Goal: Task Accomplishment & Management: Manage account settings

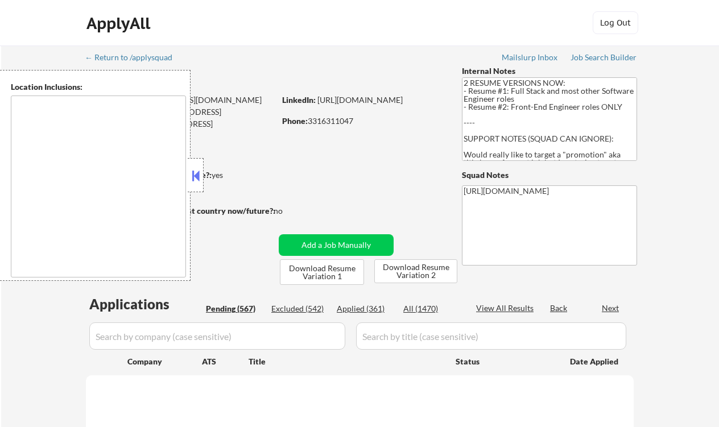
type textarea "Lor Ipsumdo, SI Ametcons, AD Elitsed, DO Eiusmodt, IN Utlaboree, DO Magna Aliqu…"
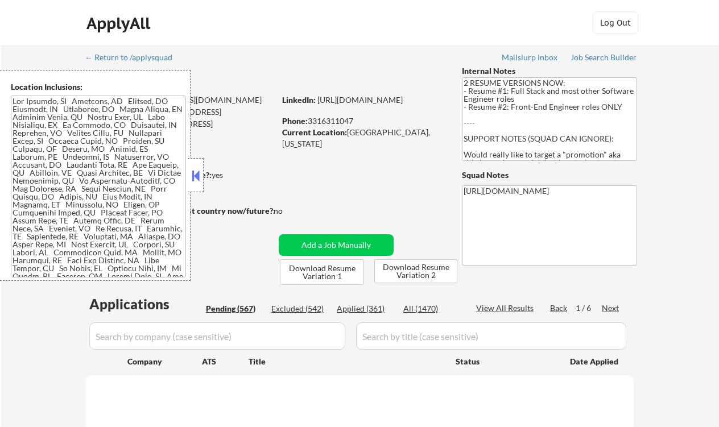
click at [197, 174] on button at bounding box center [195, 175] width 13 height 17
select select ""pending""
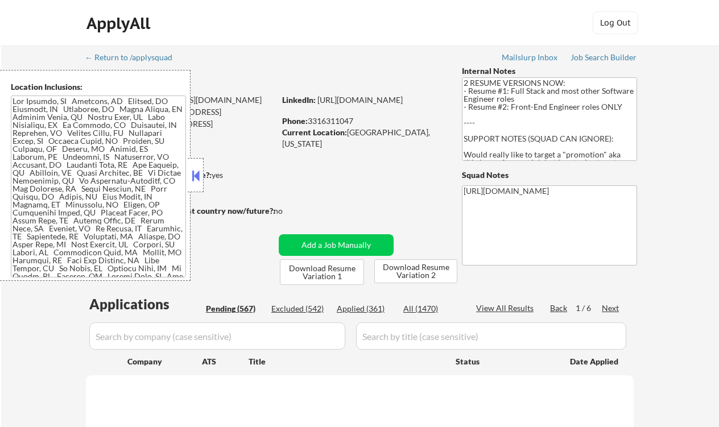
select select ""pending""
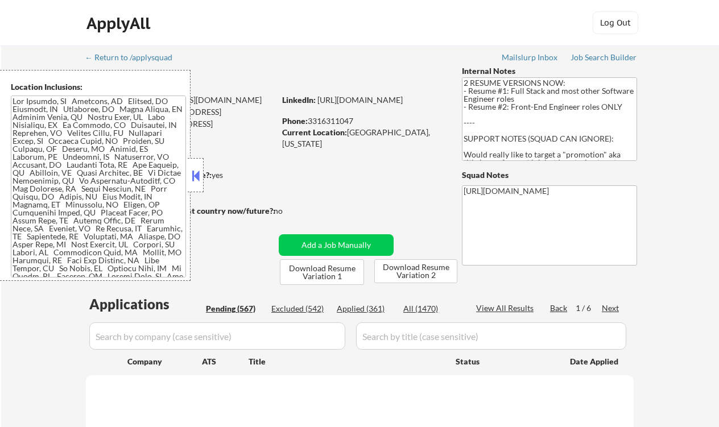
select select ""pending""
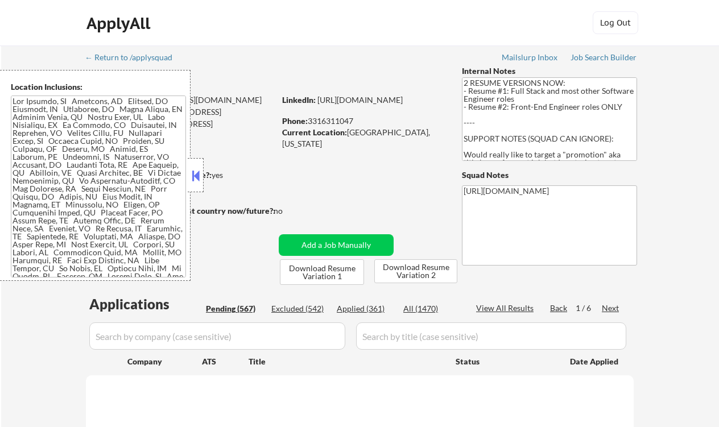
select select ""pending""
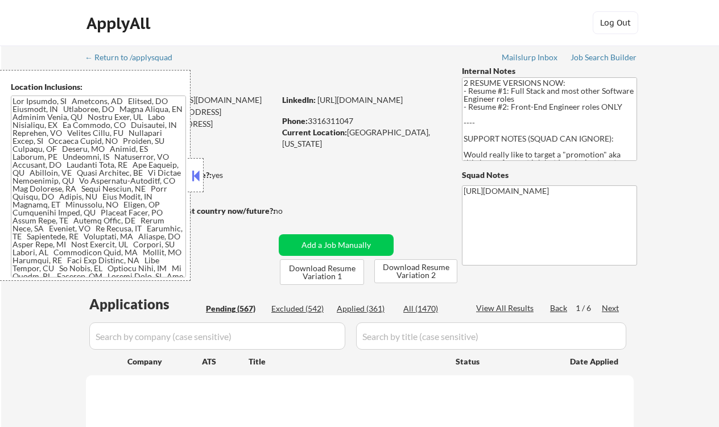
select select ""pending""
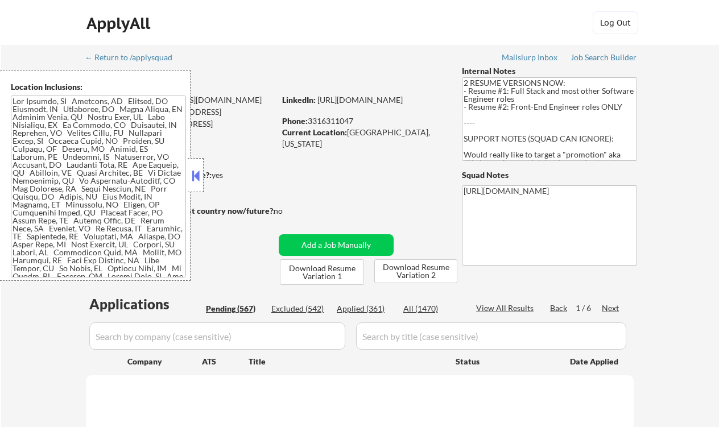
select select ""pending""
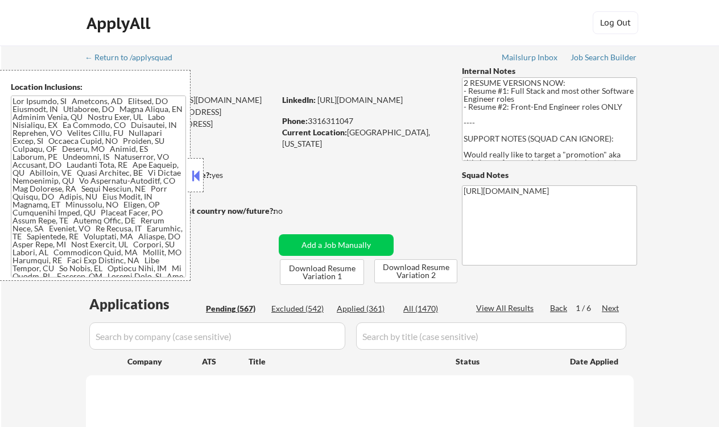
select select ""pending""
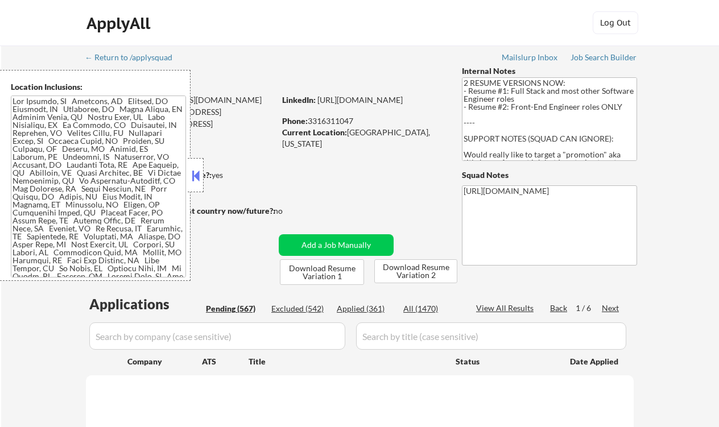
select select ""pending""
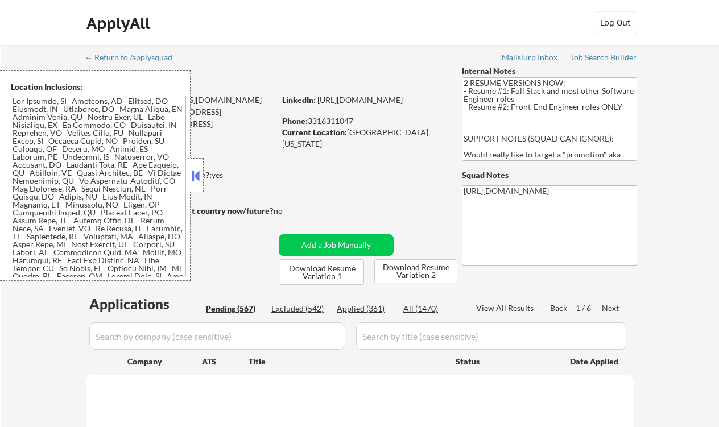
select select ""pending""
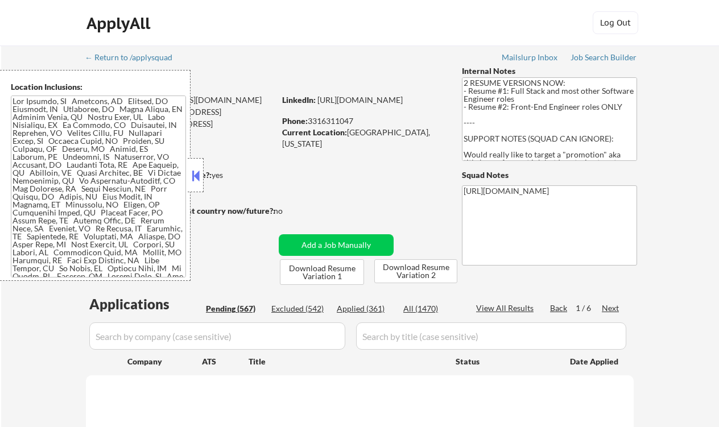
select select ""pending""
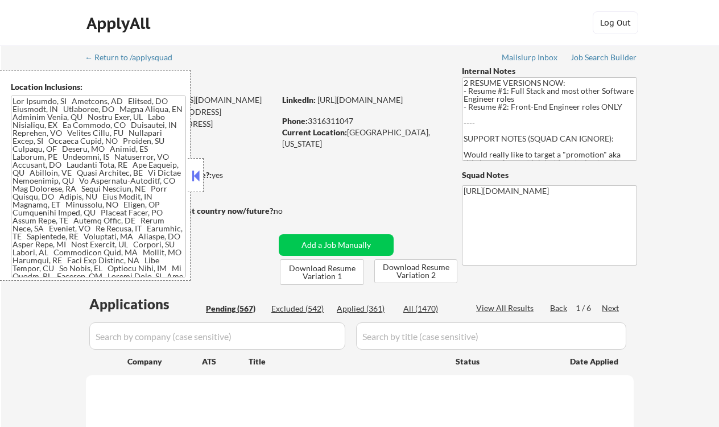
select select ""pending""
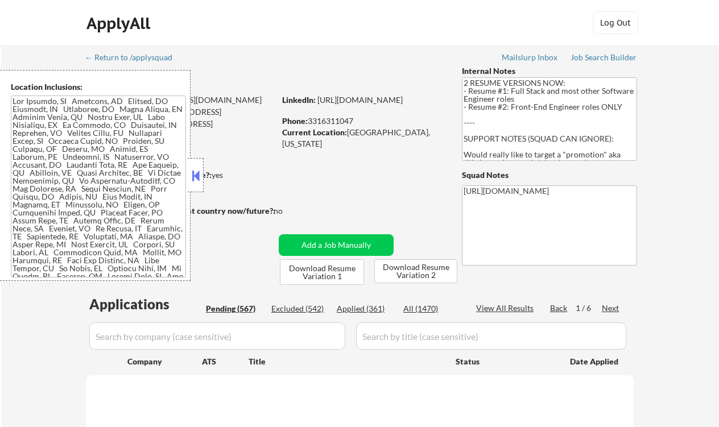
select select ""pending""
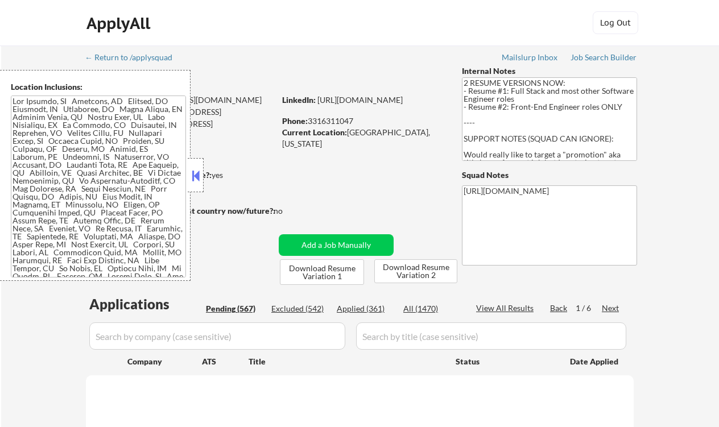
select select ""pending""
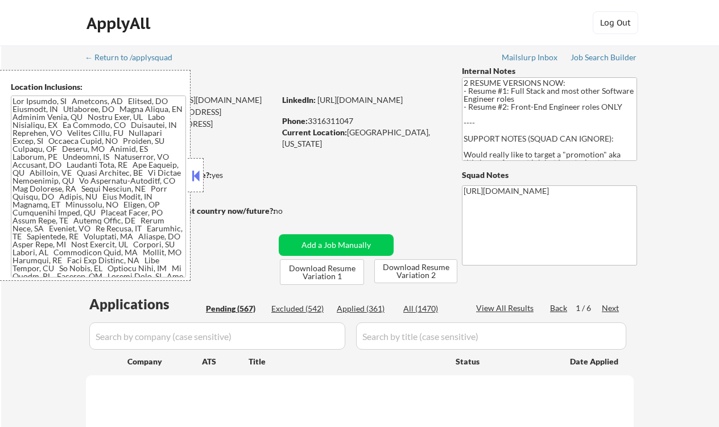
select select ""pending""
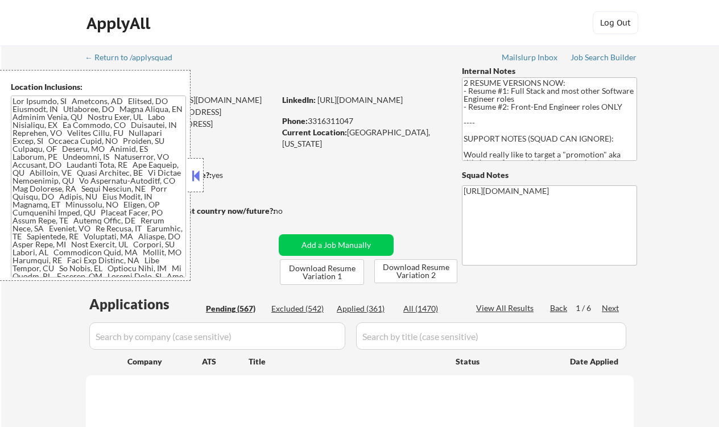
select select ""pending""
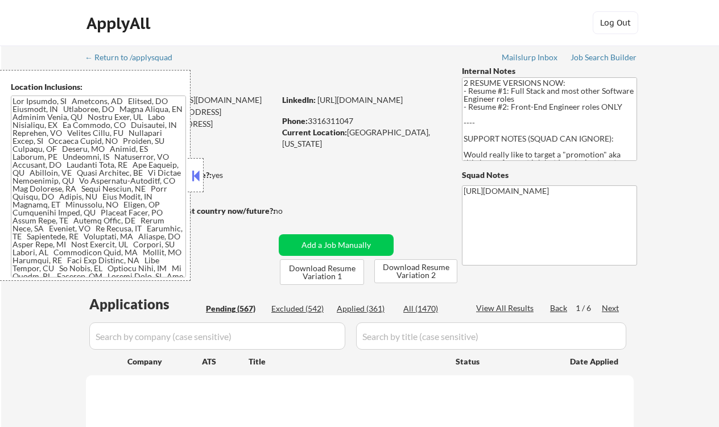
select select ""pending""
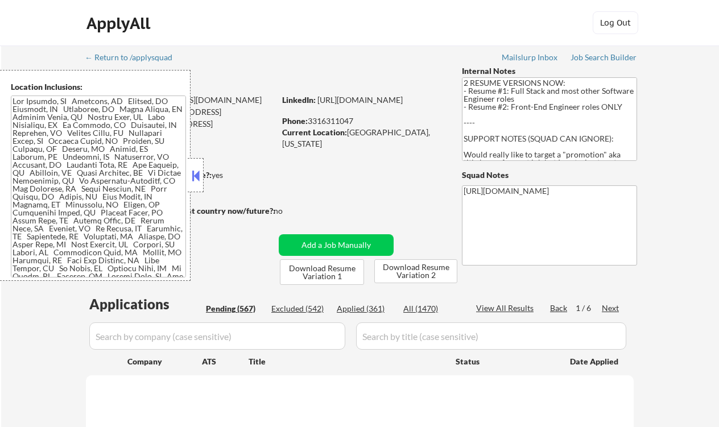
select select ""pending""
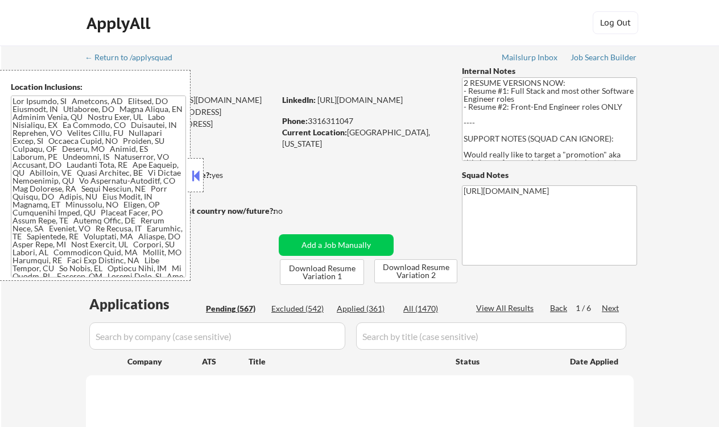
select select ""pending""
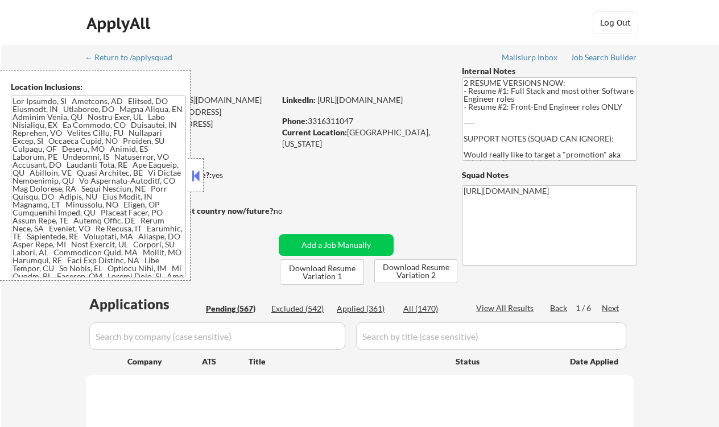
select select ""pending""
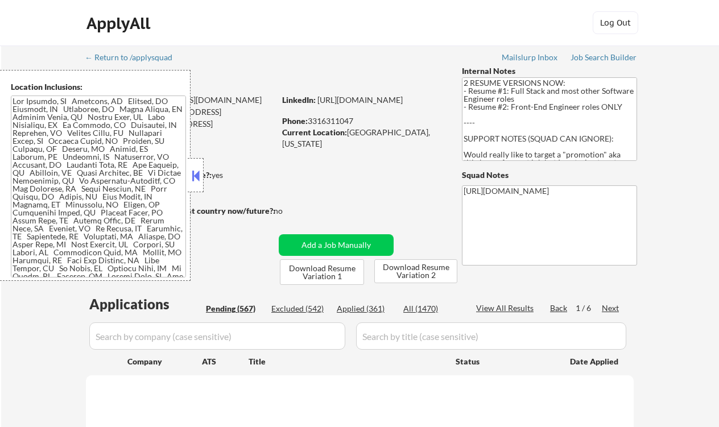
select select ""pending""
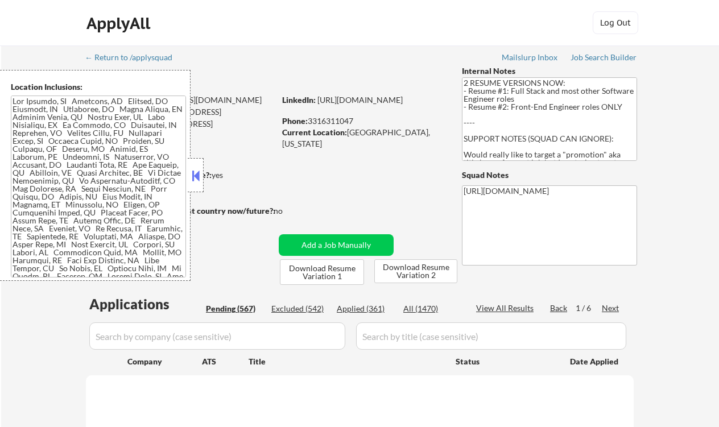
select select ""pending""
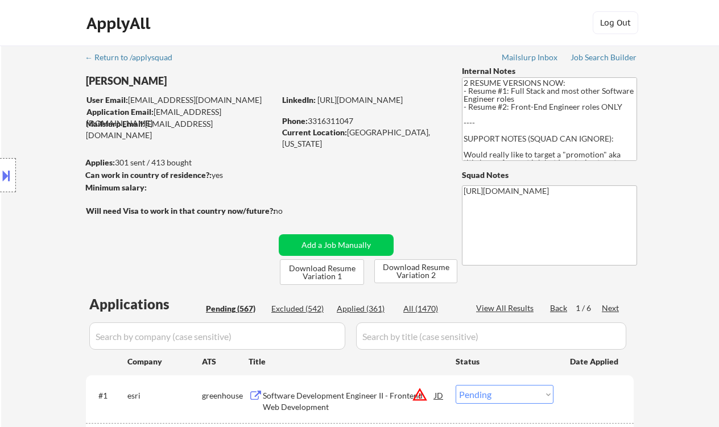
click at [295, 35] on div "ApplyAll Log In Sign Up Log Out" at bounding box center [359, 25] width 569 height 28
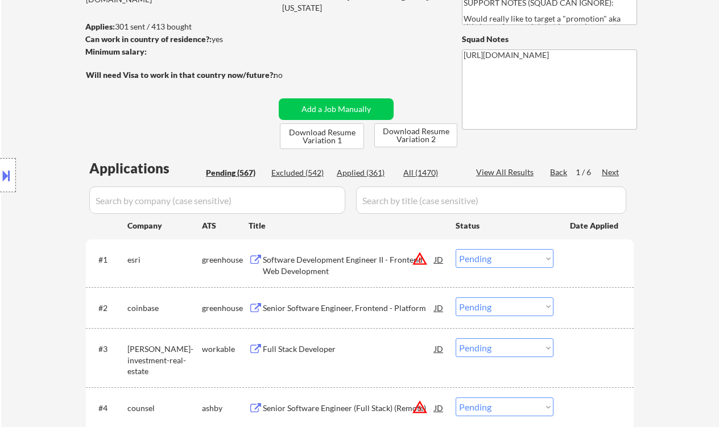
scroll to position [123, 0]
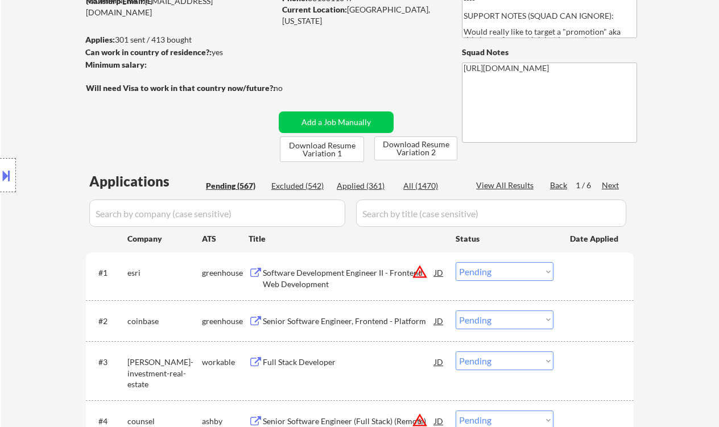
click at [317, 145] on button "Download Resume Variation 1" at bounding box center [322, 150] width 84 height 26
click at [423, 143] on button "Download Resume Variation 2" at bounding box center [415, 149] width 83 height 24
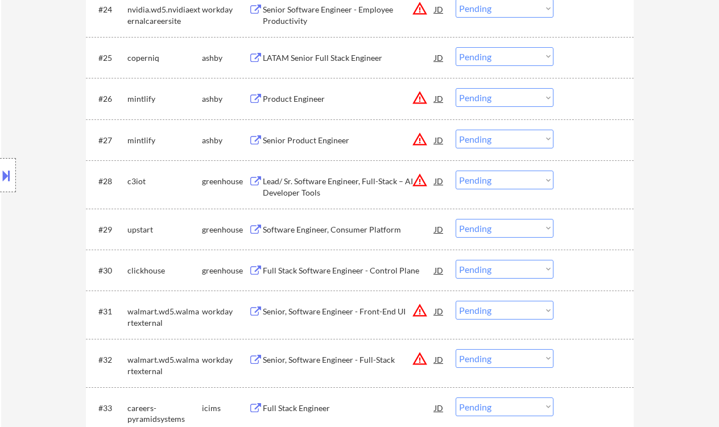
scroll to position [1407, 0]
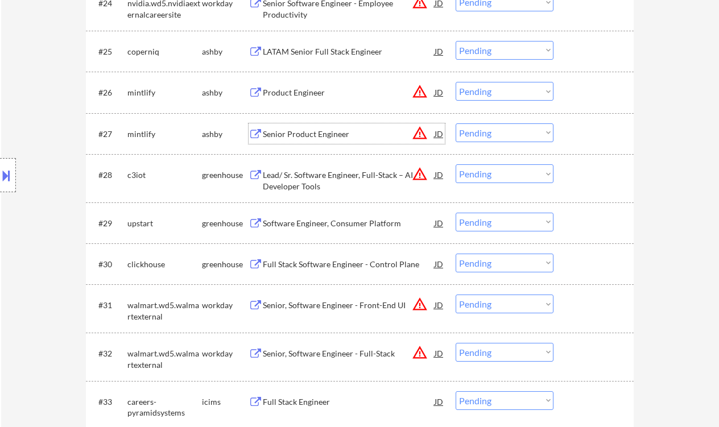
click at [288, 130] on div "Senior Product Engineer" at bounding box center [349, 134] width 172 height 11
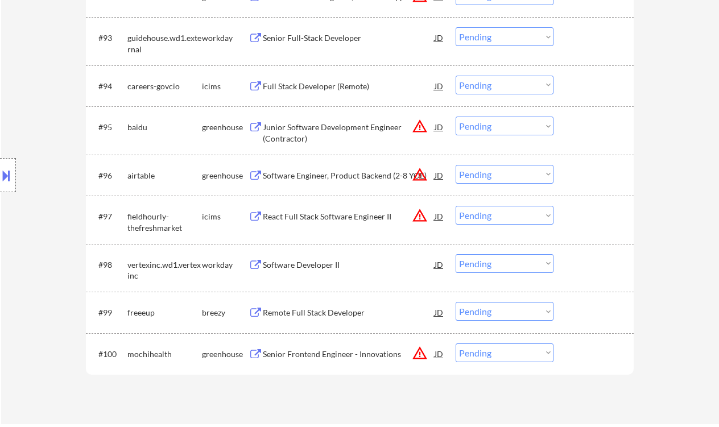
scroll to position [4402, 0]
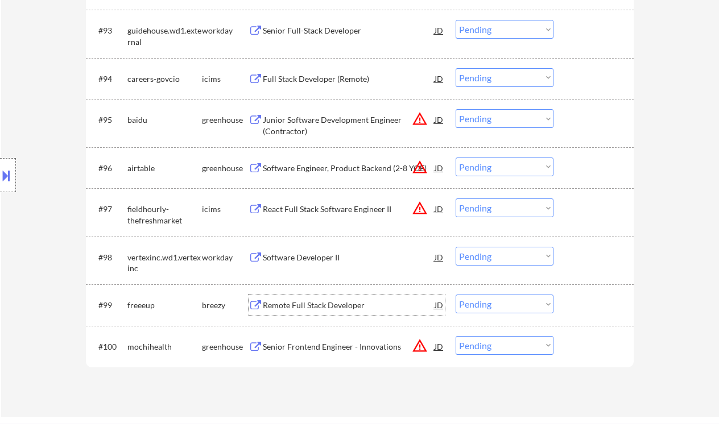
click at [329, 312] on div "Remote Full Stack Developer" at bounding box center [349, 305] width 172 height 20
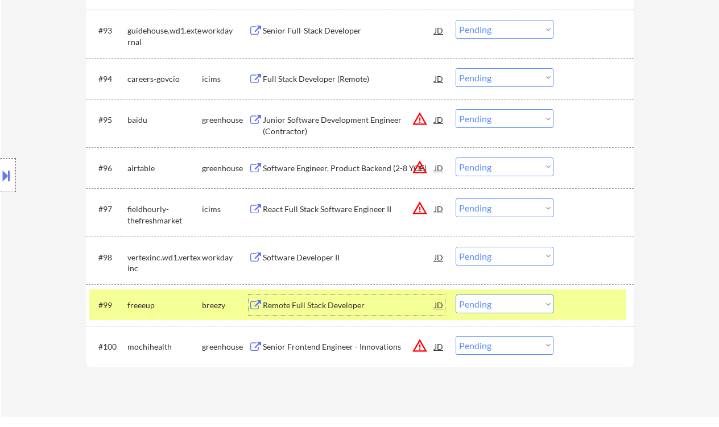
click at [498, 310] on select "Choose an option... Pending Applied Excluded (Questions) Excluded (Expired) Exc…" at bounding box center [505, 304] width 98 height 19
click at [456, 295] on select "Choose an option... Pending Applied Excluded (Questions) Excluded (Expired) Exc…" at bounding box center [505, 304] width 98 height 19
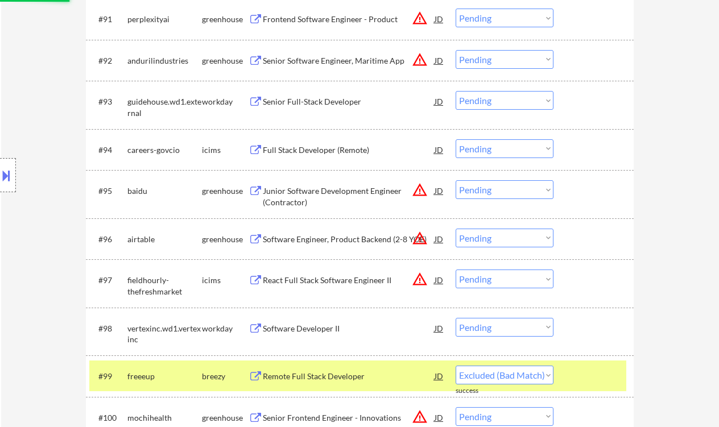
select select ""pending""
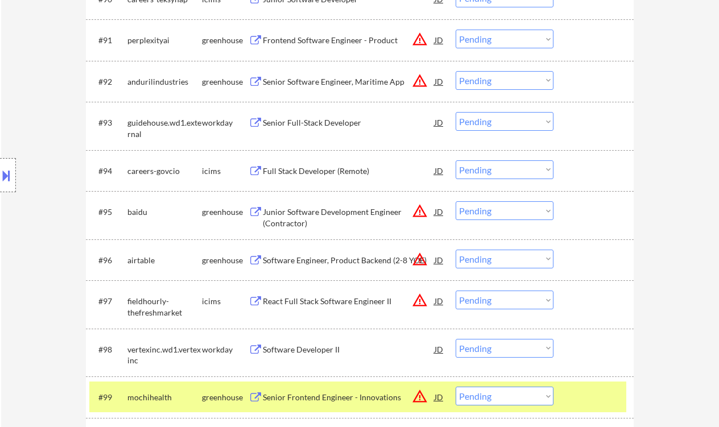
scroll to position [4308, 0]
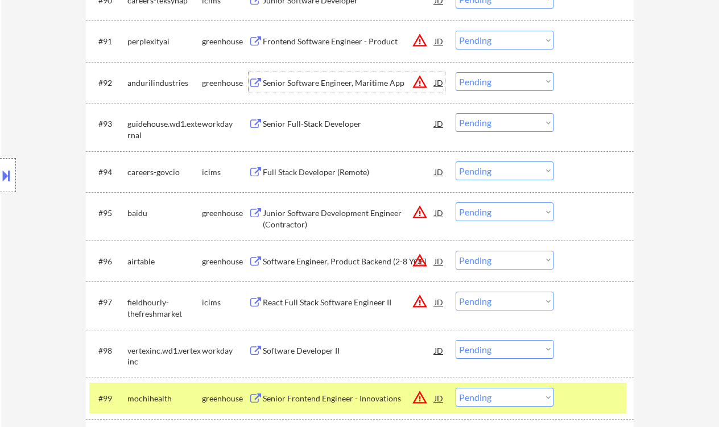
click at [329, 92] on div "Senior Software Engineer, Maritime App" at bounding box center [349, 82] width 172 height 20
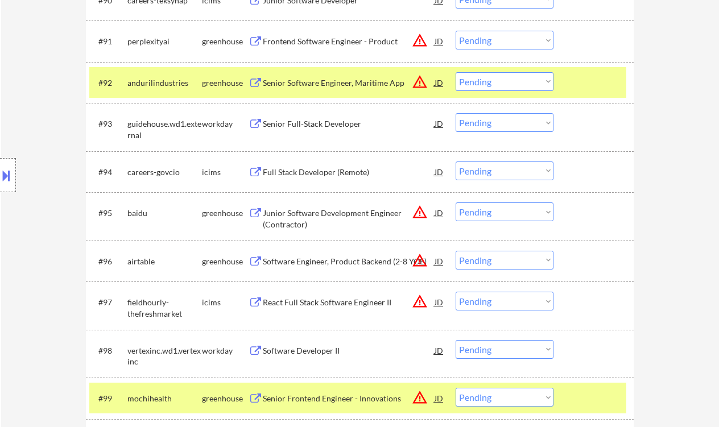
click at [12, 179] on button at bounding box center [6, 175] width 13 height 19
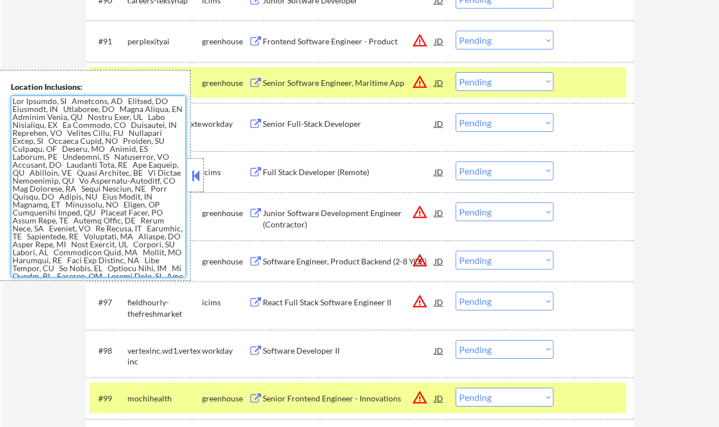
click at [115, 183] on textarea at bounding box center [98, 187] width 175 height 182
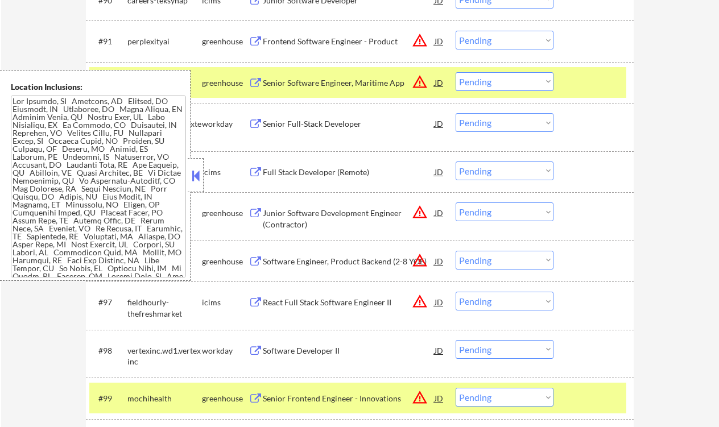
scroll to position [2646, 0]
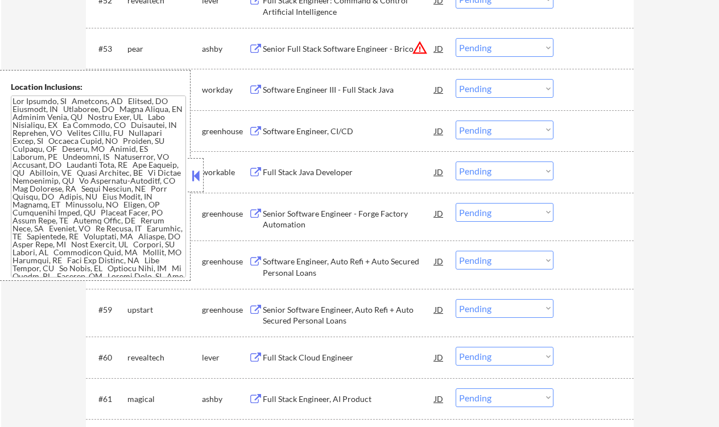
click at [197, 170] on button at bounding box center [195, 175] width 13 height 17
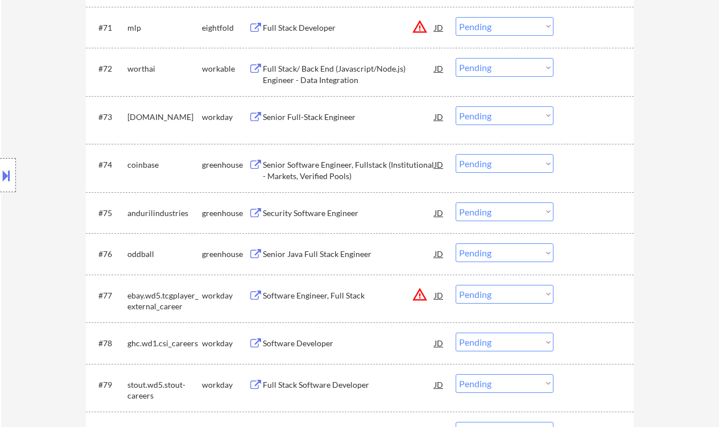
scroll to position [4177, 0]
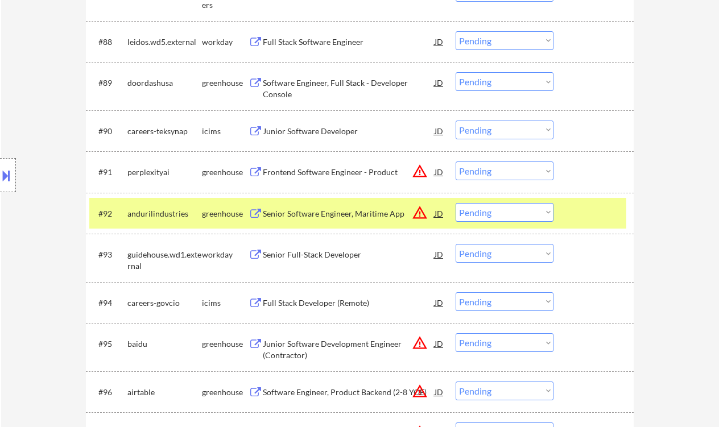
click at [521, 211] on select "Choose an option... Pending Applied Excluded (Questions) Excluded (Expired) Exc…" at bounding box center [505, 212] width 98 height 19
click at [456, 203] on select "Choose an option... Pending Applied Excluded (Questions) Excluded (Expired) Exc…" at bounding box center [505, 212] width 98 height 19
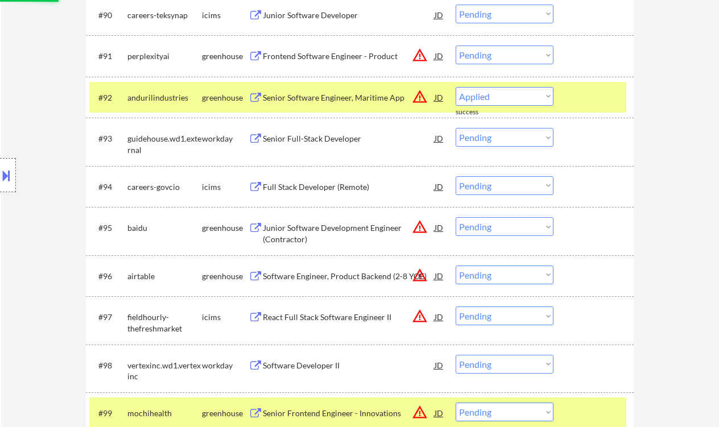
select select ""pending""
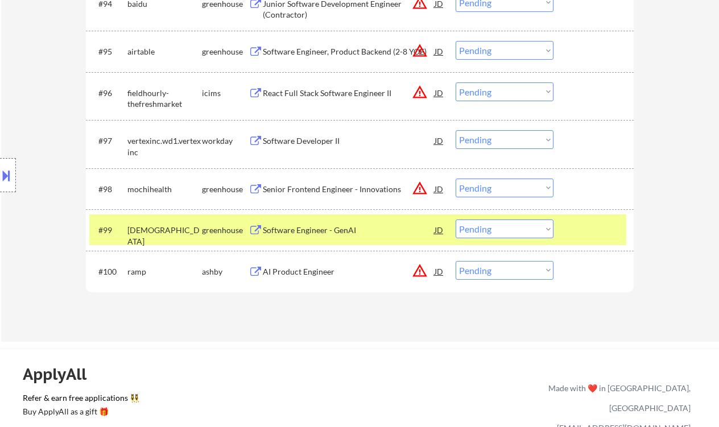
scroll to position [4477, 0]
click at [350, 190] on div "Senior Frontend Engineer - Innovations" at bounding box center [349, 189] width 172 height 11
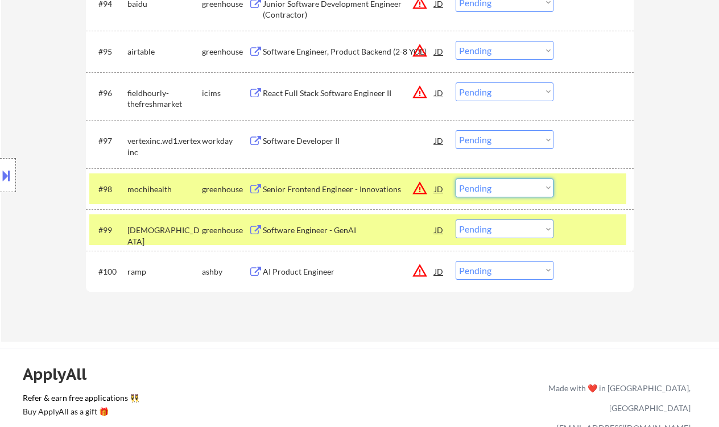
click at [473, 193] on select "Choose an option... Pending Applied Excluded (Questions) Excluded (Expired) Exc…" at bounding box center [505, 188] width 98 height 19
click at [456, 179] on select "Choose an option... Pending Applied Excluded (Questions) Excluded (Expired) Exc…" at bounding box center [505, 188] width 98 height 19
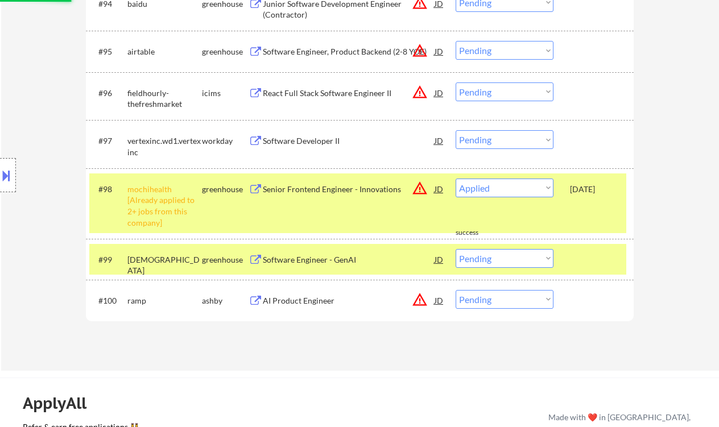
select select ""pending""
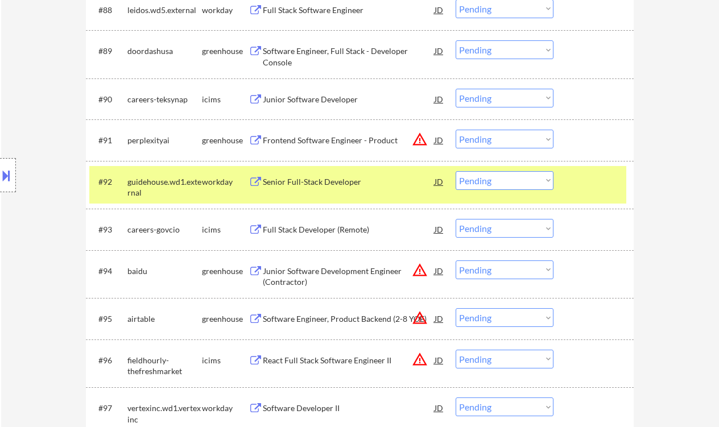
scroll to position [4211, 0]
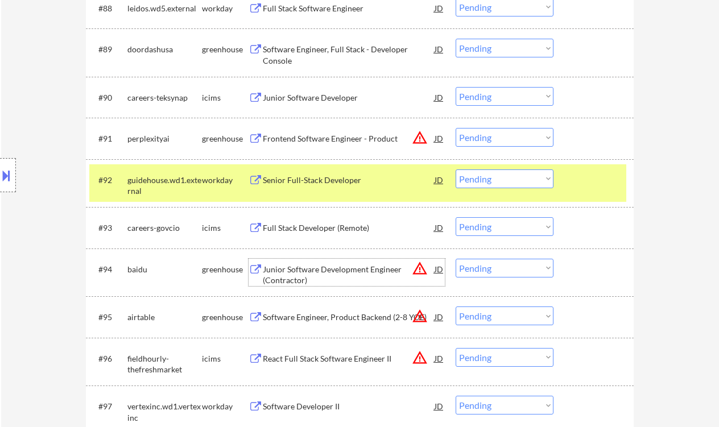
click at [297, 273] on div "Junior Software Development Engineer (Contractor)" at bounding box center [349, 275] width 172 height 22
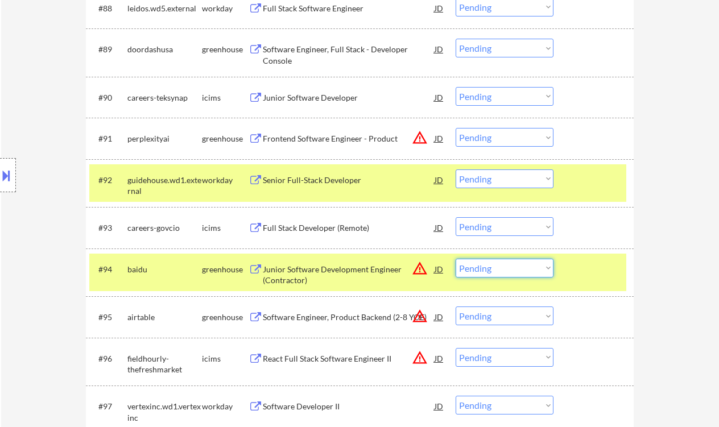
click at [484, 274] on select "Choose an option... Pending Applied Excluded (Questions) Excluded (Expired) Exc…" at bounding box center [505, 268] width 98 height 19
click at [456, 259] on select "Choose an option... Pending Applied Excluded (Questions) Excluded (Expired) Exc…" at bounding box center [505, 268] width 98 height 19
select select ""pending""
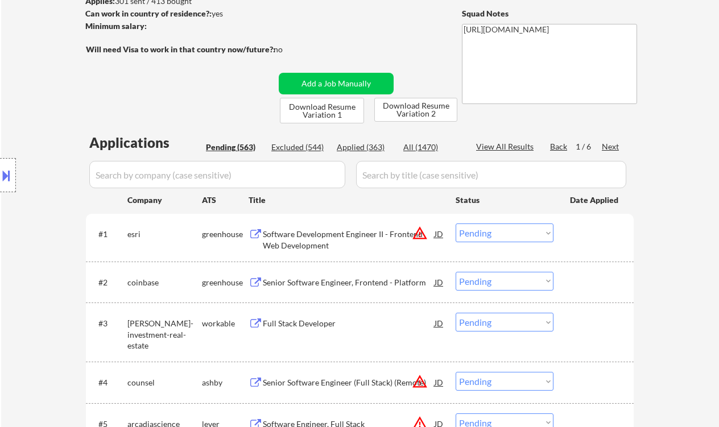
scroll to position [150, 0]
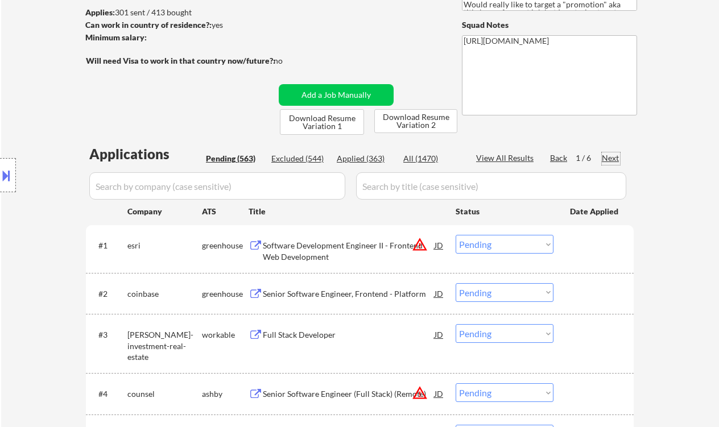
click at [608, 158] on div "Next" at bounding box center [611, 157] width 18 height 11
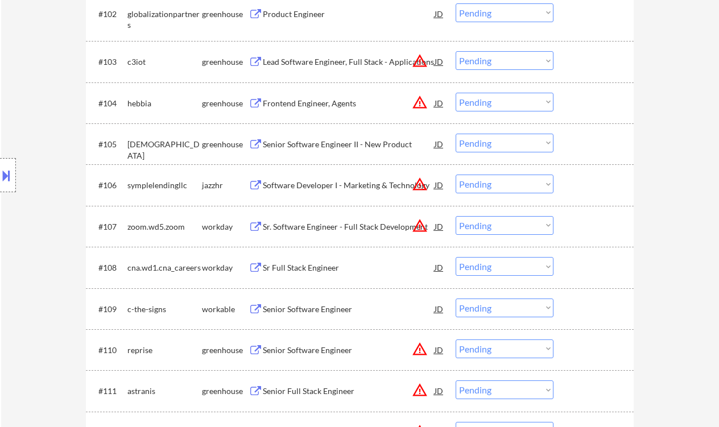
scroll to position [425, 0]
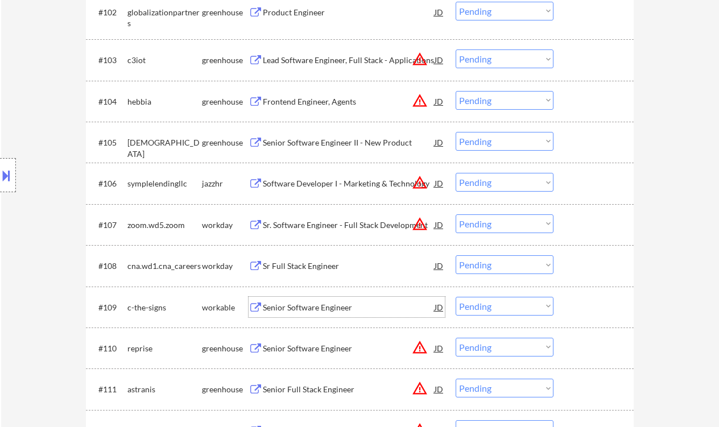
click at [315, 302] on div "Senior Software Engineer" at bounding box center [349, 307] width 172 height 11
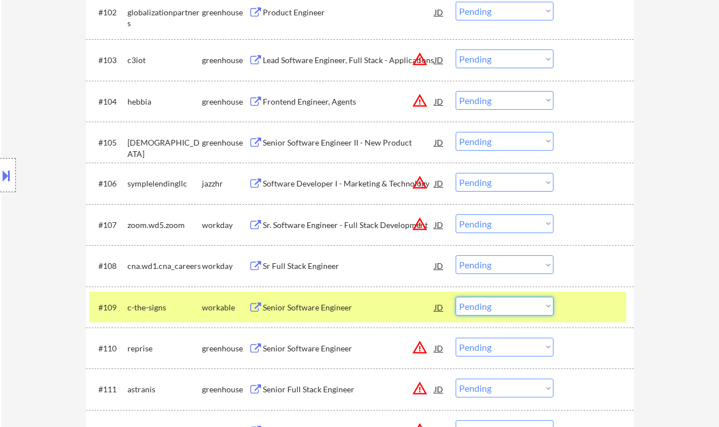
click at [479, 307] on select "Choose an option... Pending Applied Excluded (Questions) Excluded (Expired) Exc…" at bounding box center [505, 306] width 98 height 19
click at [456, 297] on select "Choose an option... Pending Applied Excluded (Questions) Excluded (Expired) Exc…" at bounding box center [505, 306] width 98 height 19
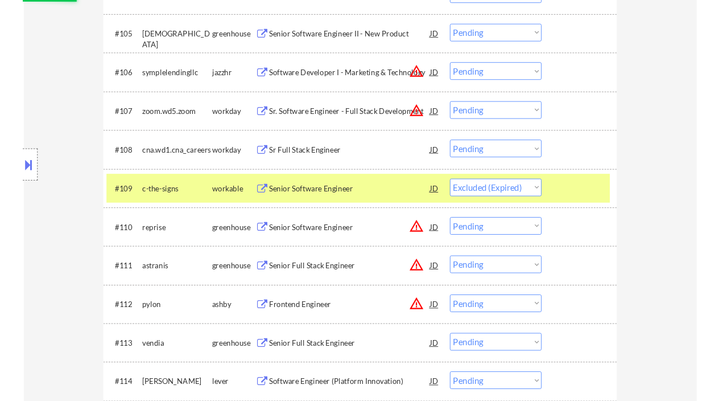
scroll to position [540, 0]
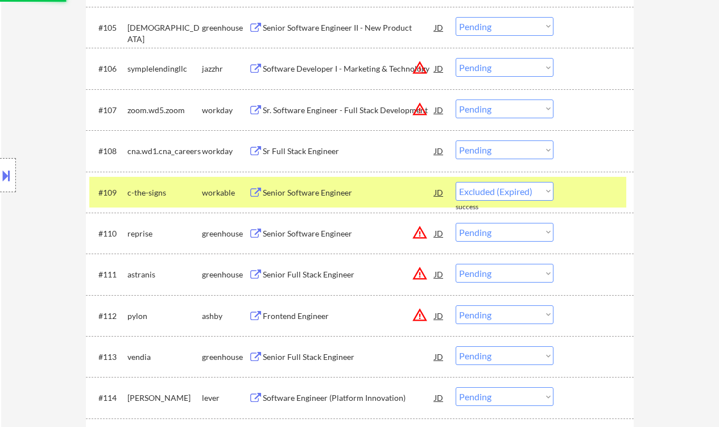
select select ""pending""
click at [333, 243] on div "Senior Software Engineer" at bounding box center [349, 233] width 172 height 20
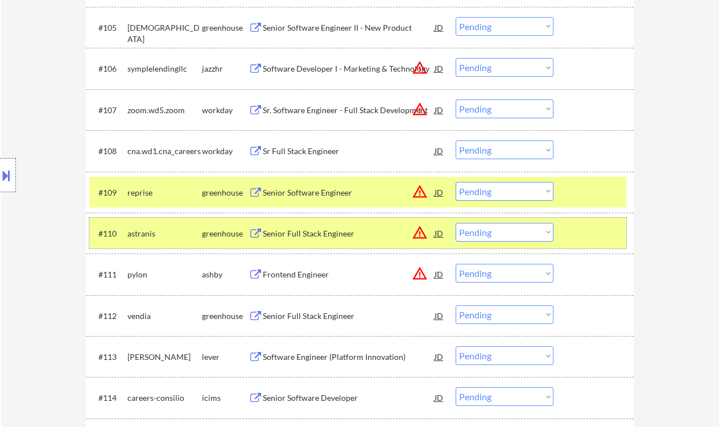
click at [510, 243] on div "#110 astranis greenhouse Senior Full Stack Engineer JD warning_amber Choose an …" at bounding box center [357, 233] width 537 height 31
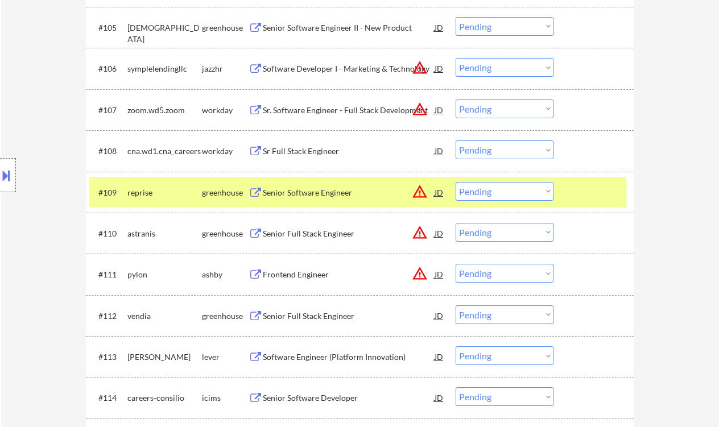
click at [510, 243] on div "#110 astranis greenhouse Senior Full Stack Engineer JD warning_amber Choose an …" at bounding box center [357, 233] width 537 height 31
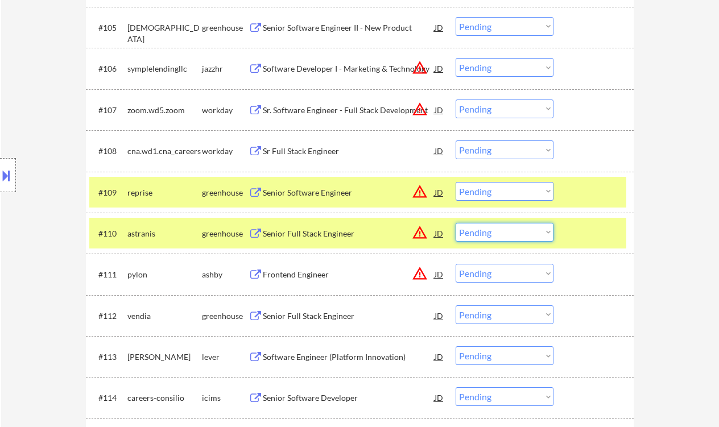
click at [526, 230] on select "Choose an option... Pending Applied Excluded (Questions) Excluded (Expired) Exc…" at bounding box center [505, 232] width 98 height 19
click at [456, 223] on select "Choose an option... Pending Applied Excluded (Questions) Excluded (Expired) Exc…" at bounding box center [505, 232] width 98 height 19
click at [367, 201] on div "Senior Software Engineer" at bounding box center [349, 192] width 172 height 20
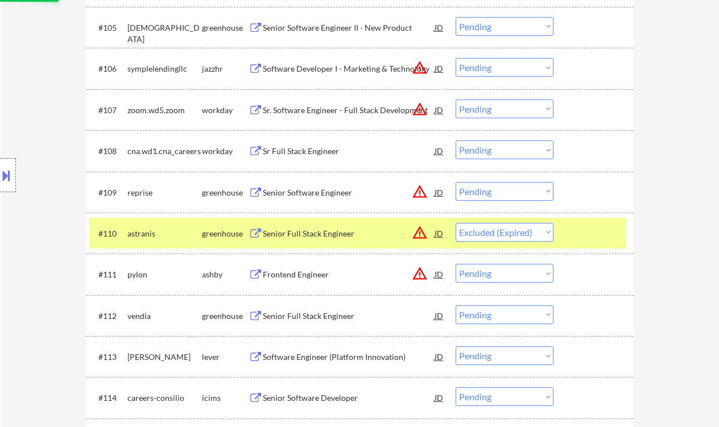
select select ""pending""
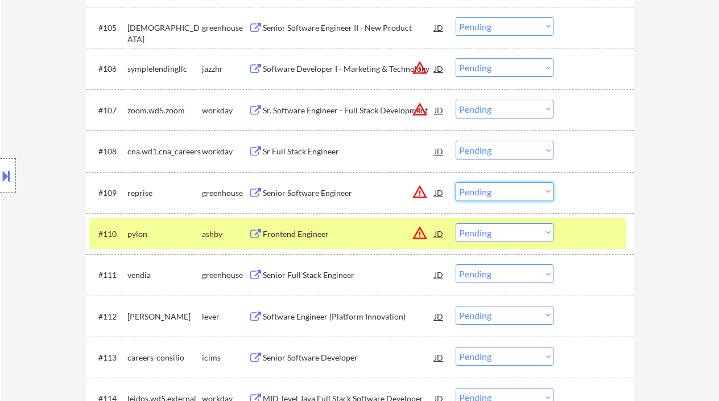
click at [481, 192] on select "Choose an option... Pending Applied Excluded (Questions) Excluded (Expired) Exc…" at bounding box center [505, 191] width 98 height 19
click at [456, 182] on select "Choose an option... Pending Applied Excluded (Questions) Excluded (Expired) Exc…" at bounding box center [505, 191] width 98 height 19
click at [308, 234] on div "Frontend Engineer" at bounding box center [349, 233] width 172 height 11
select select ""pending""
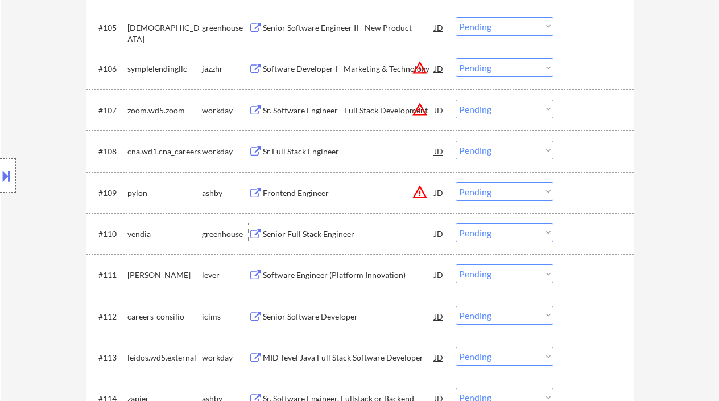
click at [311, 226] on div "Senior Full Stack Engineer" at bounding box center [349, 233] width 172 height 20
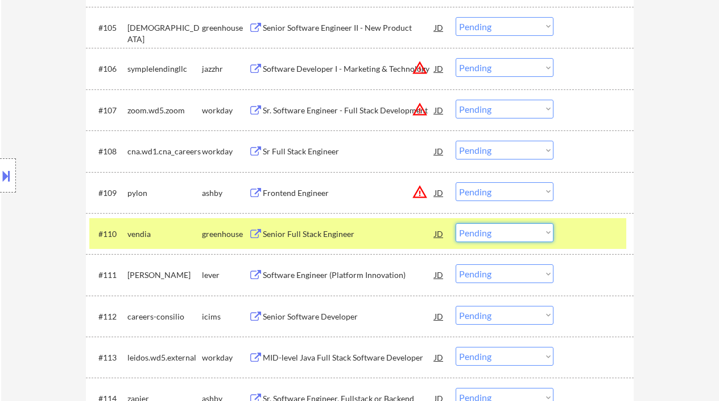
click at [480, 233] on select "Choose an option... Pending Applied Excluded (Questions) Excluded (Expired) Exc…" at bounding box center [505, 232] width 98 height 19
click at [456, 223] on select "Choose an option... Pending Applied Excluded (Questions) Excluded (Expired) Exc…" at bounding box center [505, 232] width 98 height 19
select select ""pending""
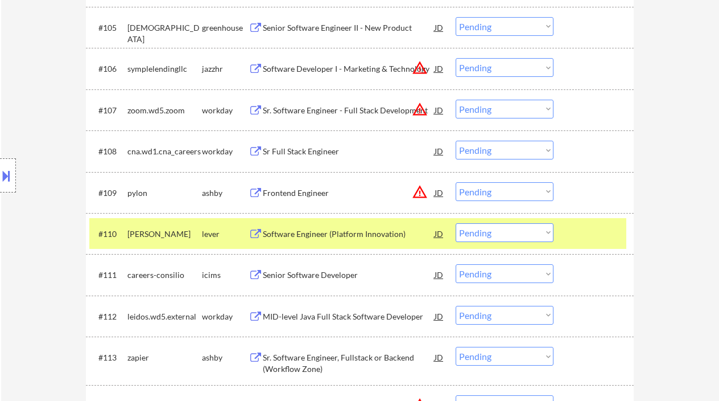
click at [313, 234] on div "Software Engineer (Platform Innovation)" at bounding box center [349, 233] width 172 height 11
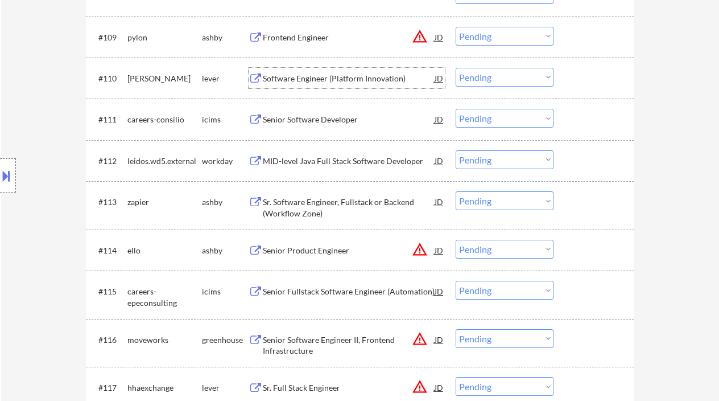
scroll to position [783, 0]
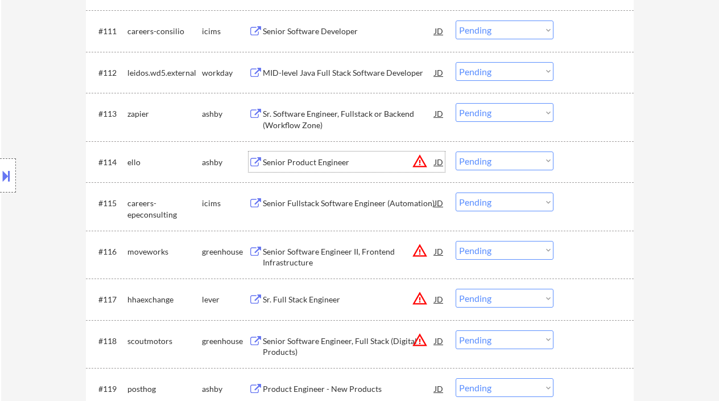
click at [308, 170] on div "Senior Product Engineer" at bounding box center [349, 161] width 172 height 20
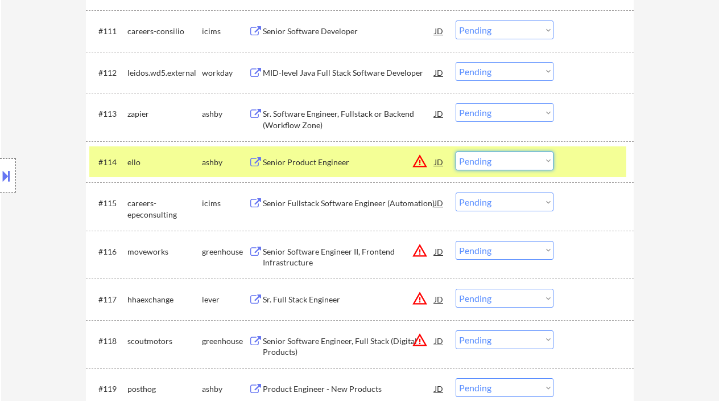
drag, startPoint x: 497, startPoint y: 163, endPoint x: 499, endPoint y: 209, distance: 45.5
click at [456, 151] on select "Choose an option... Pending Applied Excluded (Questions) Excluded (Expired) Exc…" at bounding box center [505, 160] width 98 height 19
select select ""pending""
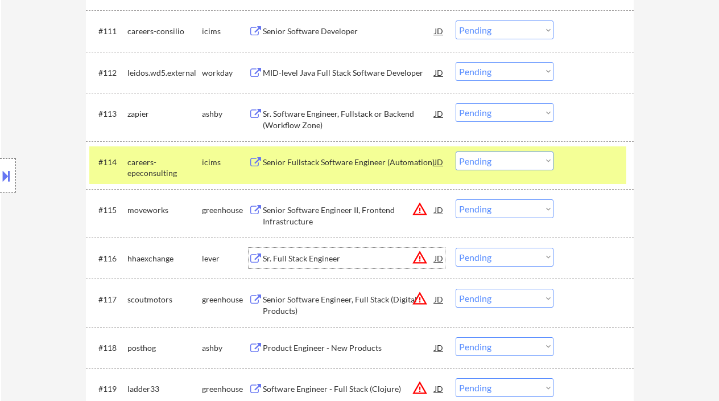
click at [326, 258] on div "Sr. Full Stack Engineer" at bounding box center [349, 258] width 172 height 11
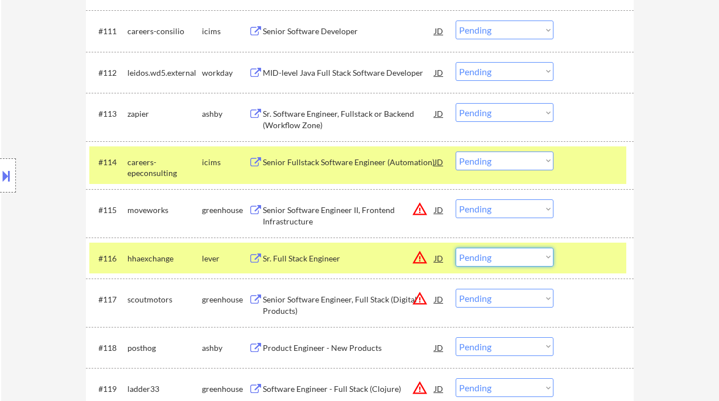
click at [526, 256] on select "Choose an option... Pending Applied Excluded (Questions) Excluded (Expired) Exc…" at bounding box center [505, 257] width 98 height 19
click at [456, 248] on select "Choose an option... Pending Applied Excluded (Questions) Excluded (Expired) Exc…" at bounding box center [505, 257] width 98 height 19
select select ""pending""
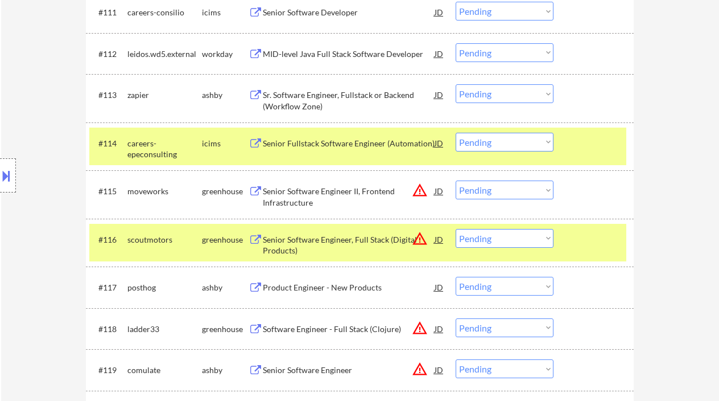
scroll to position [871, 0]
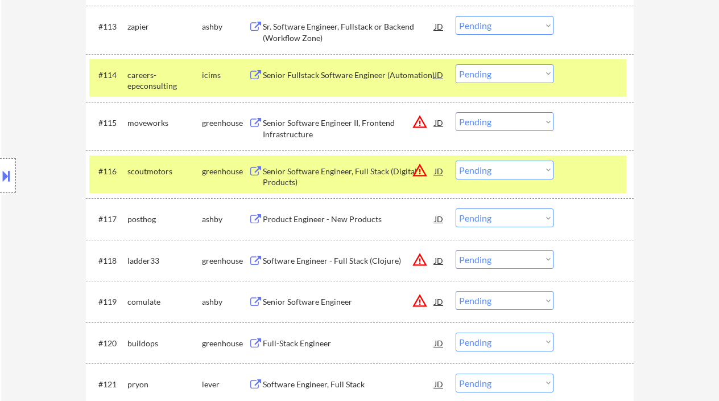
click at [282, 305] on div "Senior Software Engineer" at bounding box center [349, 301] width 172 height 11
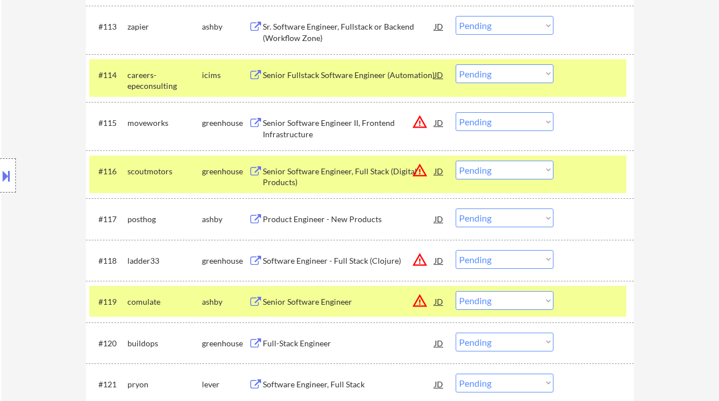
click at [28, 92] on div "Location Inclusions:" at bounding box center [102, 175] width 204 height 211
click at [489, 297] on select "Choose an option... Pending Applied Excluded (Questions) Excluded (Expired) Exc…" at bounding box center [505, 300] width 98 height 19
click at [456, 291] on select "Choose an option... Pending Applied Excluded (Questions) Excluded (Expired) Exc…" at bounding box center [505, 300] width 98 height 19
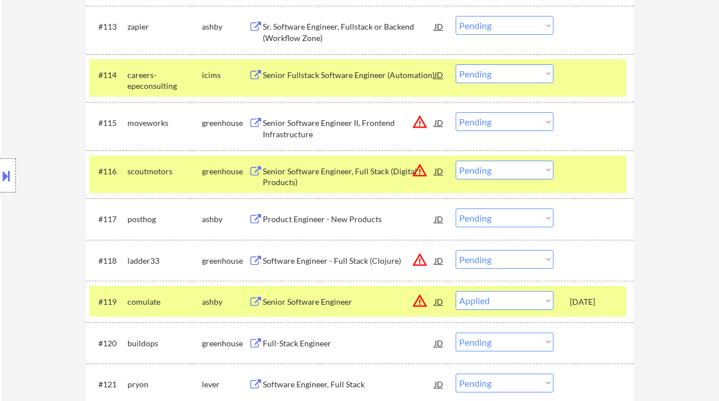
select select ""pending""
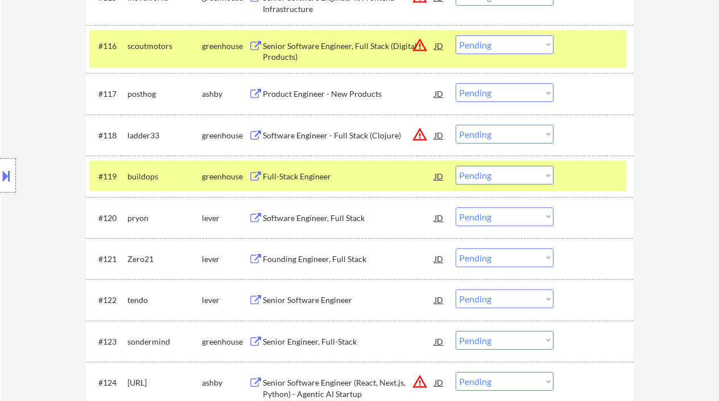
scroll to position [999, 0]
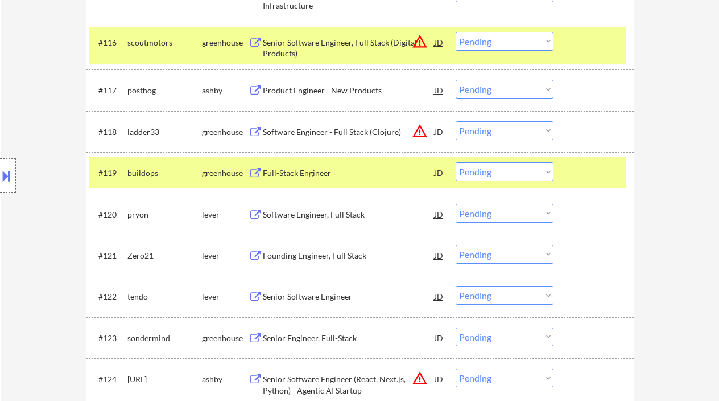
click at [257, 259] on button at bounding box center [256, 255] width 14 height 11
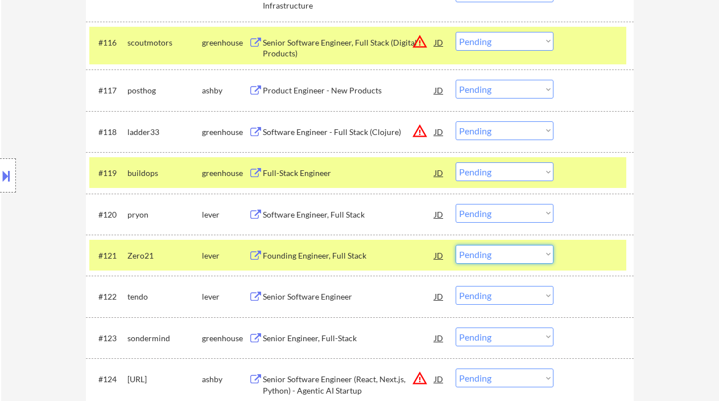
click at [541, 253] on select "Choose an option... Pending Applied Excluded (Questions) Excluded (Expired) Exc…" at bounding box center [505, 254] width 98 height 19
click at [456, 245] on select "Choose an option... Pending Applied Excluded (Questions) Excluded (Expired) Exc…" at bounding box center [505, 254] width 98 height 19
select select ""pending""
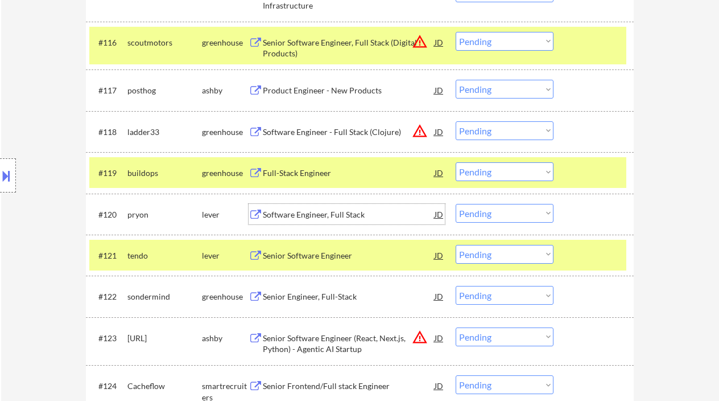
click at [319, 212] on div "Software Engineer, Full Stack" at bounding box center [349, 214] width 172 height 11
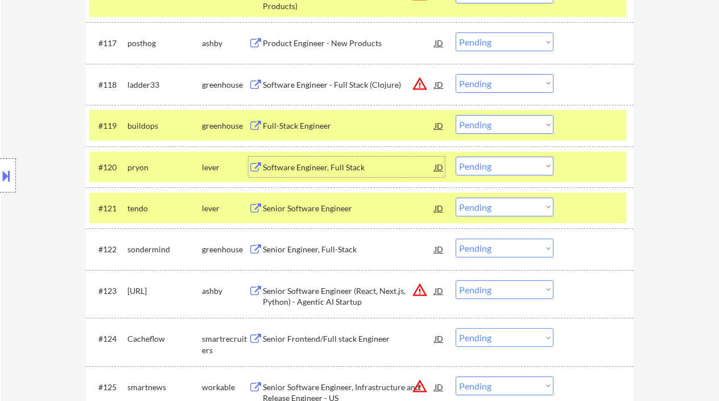
scroll to position [1049, 0]
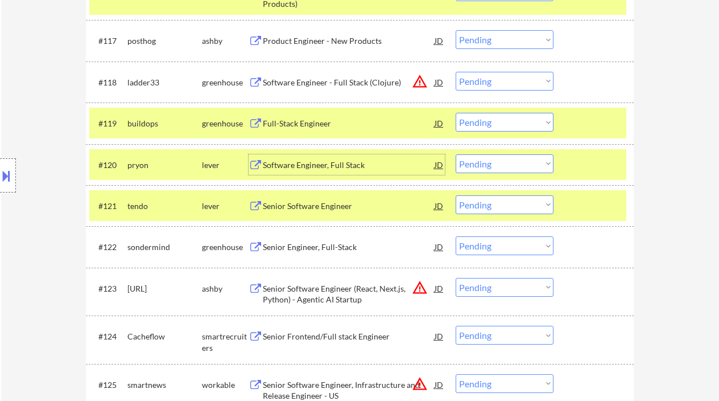
click at [307, 247] on div "Senior Engineer, Full-Stack" at bounding box center [349, 246] width 172 height 11
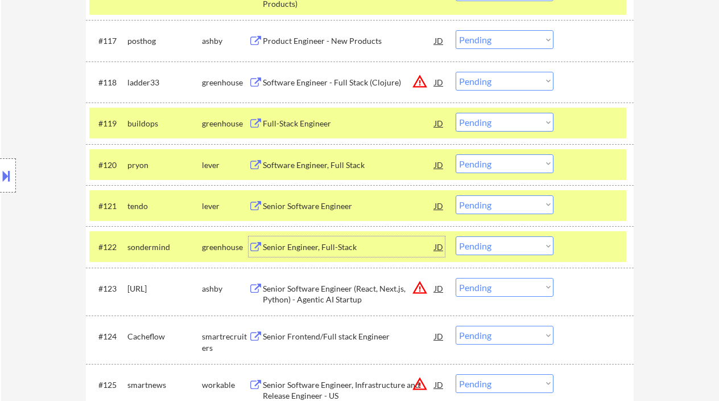
click at [550, 244] on select "Choose an option... Pending Applied Excluded (Questions) Excluded (Expired) Exc…" at bounding box center [505, 245] width 98 height 19
click at [456, 236] on select "Choose an option... Pending Applied Excluded (Questions) Excluded (Expired) Exc…" at bounding box center [505, 245] width 98 height 19
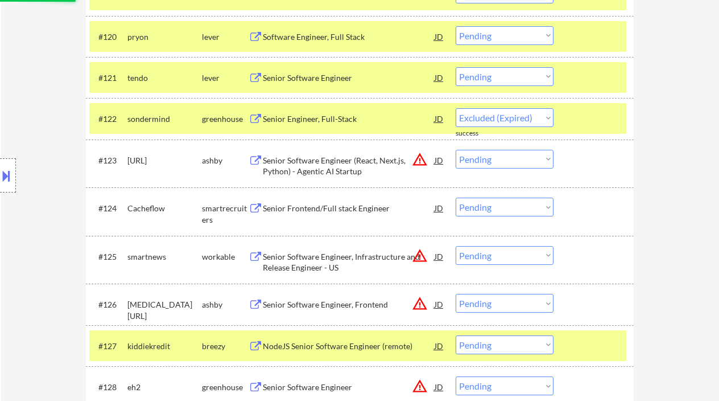
select select ""pending""
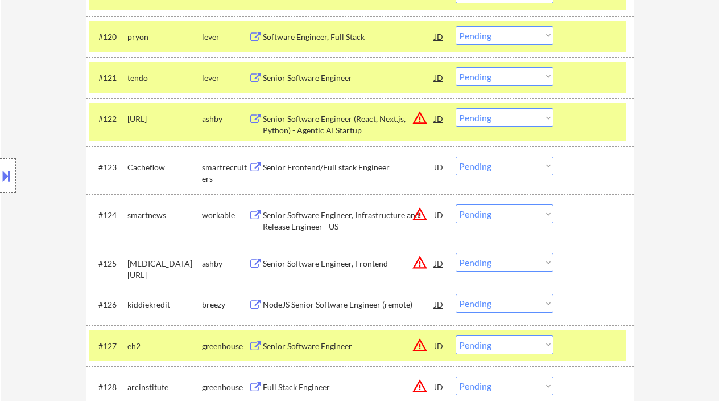
click at [253, 162] on button at bounding box center [256, 167] width 14 height 11
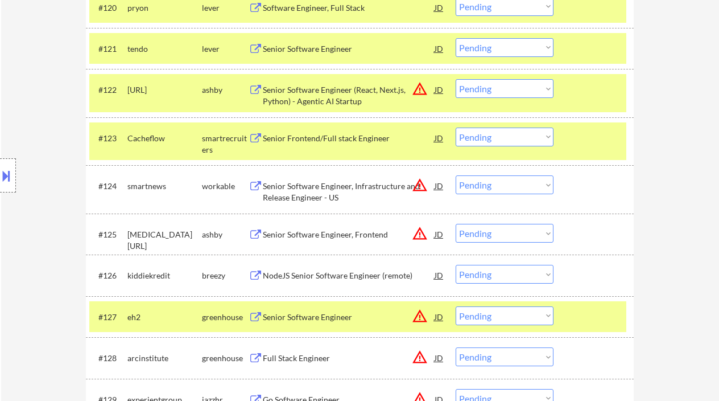
scroll to position [1203, 0]
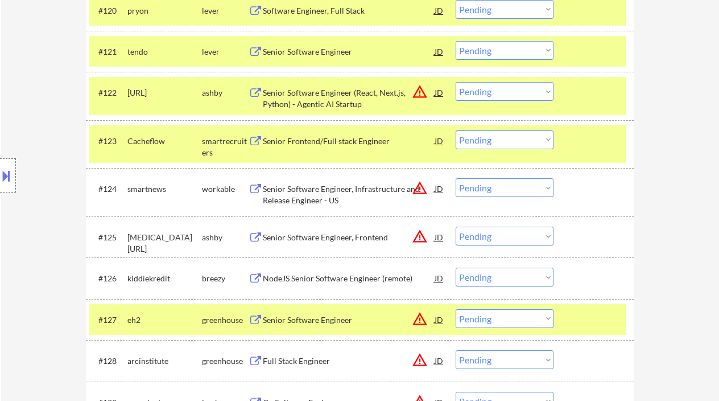
click at [528, 138] on select "Choose an option... Pending Applied Excluded (Questions) Excluded (Expired) Exc…" at bounding box center [505, 139] width 98 height 19
click at [456, 130] on select "Choose an option... Pending Applied Excluded (Questions) Excluded (Expired) Exc…" at bounding box center [505, 139] width 98 height 19
select select ""pending""
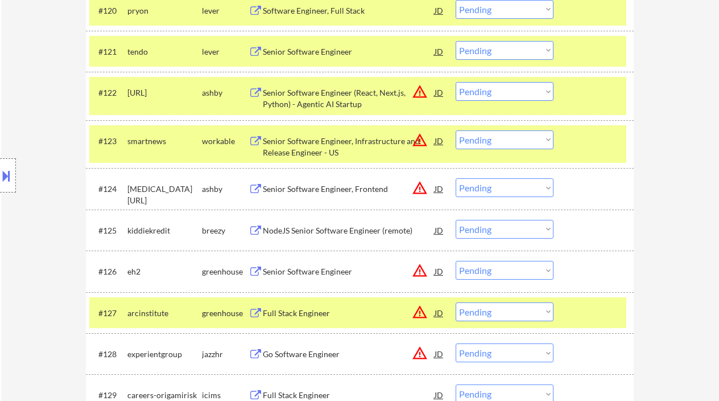
click at [321, 147] on div "Senior Software Engineer, Infrastructure and Release Engineer - US" at bounding box center [349, 146] width 172 height 22
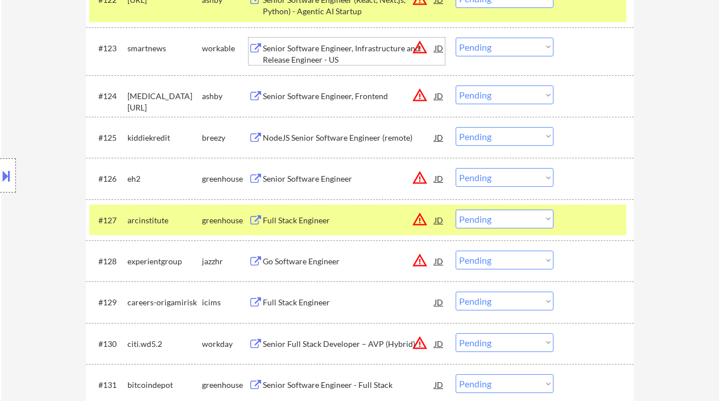
scroll to position [1298, 0]
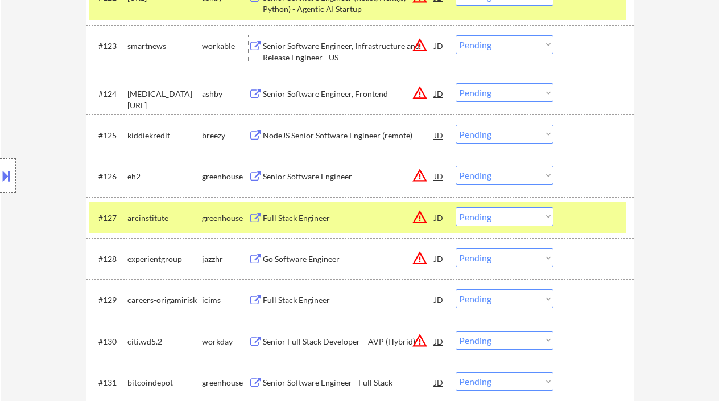
click at [281, 167] on div "Senior Software Engineer" at bounding box center [349, 176] width 172 height 20
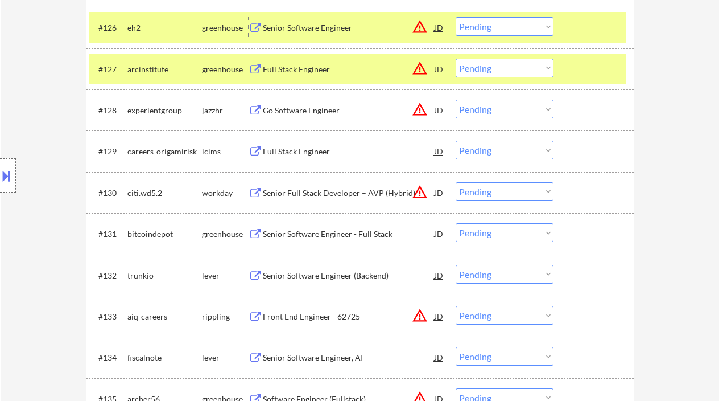
scroll to position [1447, 0]
click at [271, 233] on div "Senior Software Engineer - Full Stack" at bounding box center [349, 233] width 172 height 11
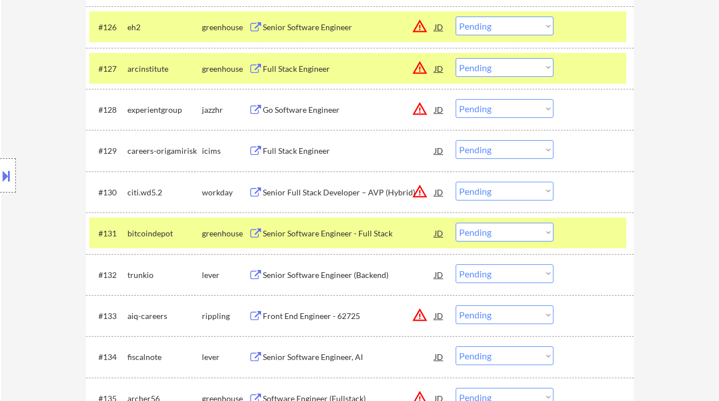
click at [547, 230] on select "Choose an option... Pending Applied Excluded (Questions) Excluded (Expired) Exc…" at bounding box center [505, 231] width 98 height 19
click at [456, 222] on select "Choose an option... Pending Applied Excluded (Questions) Excluded (Expired) Exc…" at bounding box center [505, 231] width 98 height 19
click at [279, 277] on div "Senior Software Engineer (Backend)" at bounding box center [349, 274] width 172 height 11
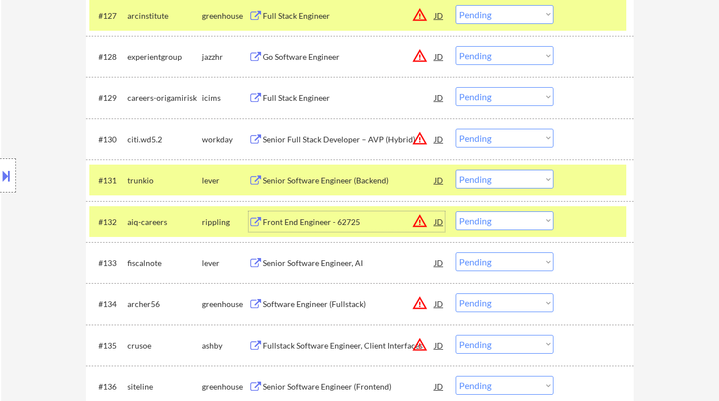
scroll to position [1503, 0]
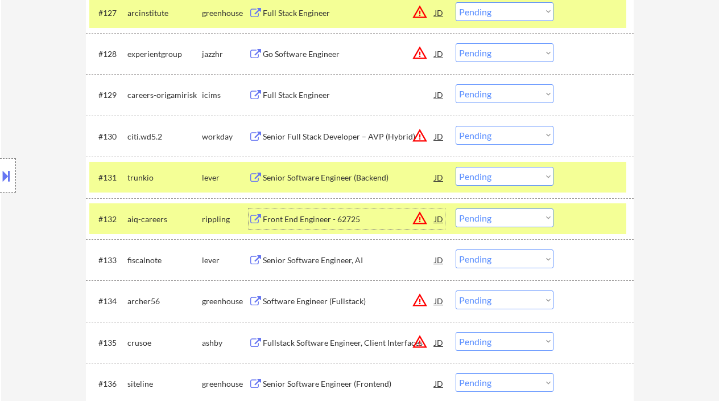
click at [543, 171] on select "Choose an option... Pending Applied Excluded (Questions) Excluded (Expired) Exc…" at bounding box center [505, 176] width 98 height 19
click at [456, 167] on select "Choose an option... Pending Applied Excluded (Questions) Excluded (Expired) Exc…" at bounding box center [505, 176] width 98 height 19
select select ""pending""
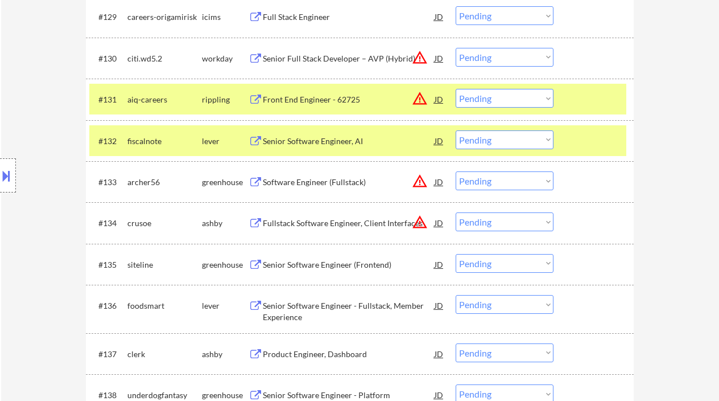
scroll to position [1580, 0]
click at [282, 182] on div "Software Engineer (Fullstack)" at bounding box center [349, 182] width 172 height 11
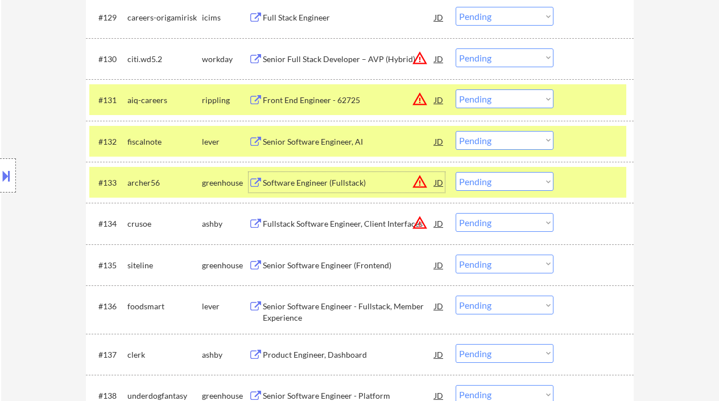
click at [9, 185] on div at bounding box center [8, 175] width 16 height 34
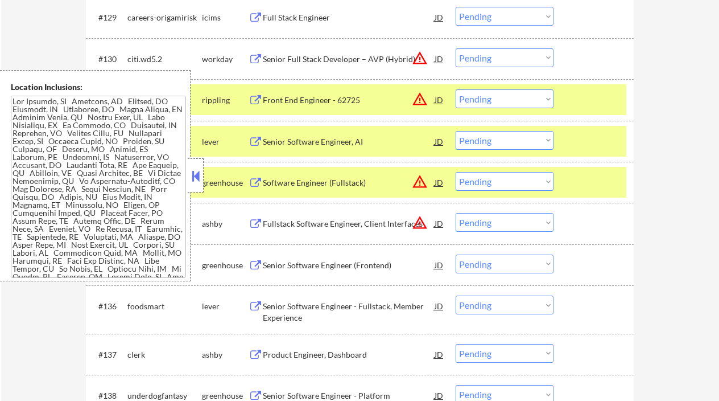
scroll to position [1046, 0]
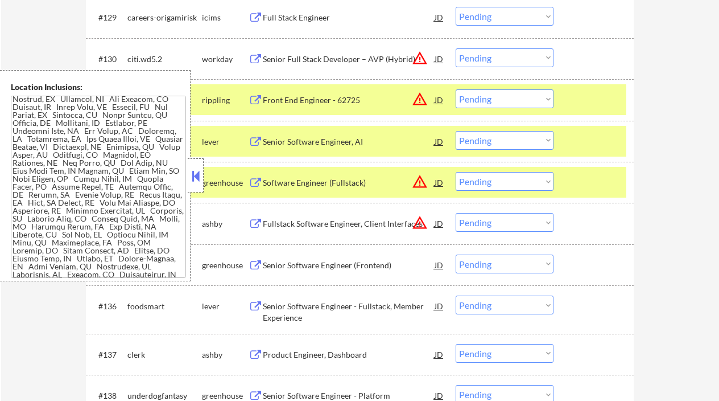
click at [196, 177] on button at bounding box center [195, 175] width 13 height 17
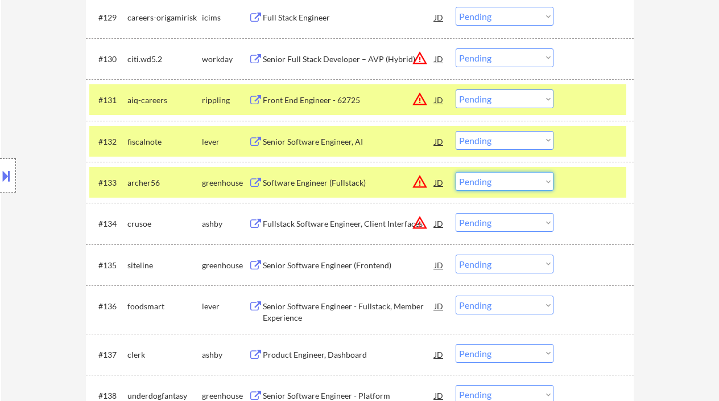
click at [475, 185] on select "Choose an option... Pending Applied Excluded (Questions) Excluded (Expired) Exc…" at bounding box center [505, 181] width 98 height 19
click at [456, 172] on select "Choose an option... Pending Applied Excluded (Questions) Excluded (Expired) Exc…" at bounding box center [505, 181] width 98 height 19
select select ""pending""
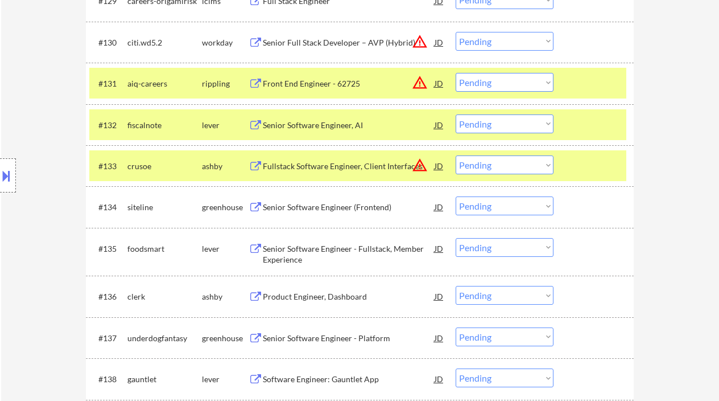
scroll to position [1597, 0]
click at [316, 199] on div "Senior Software Engineer (Frontend)" at bounding box center [349, 206] width 172 height 20
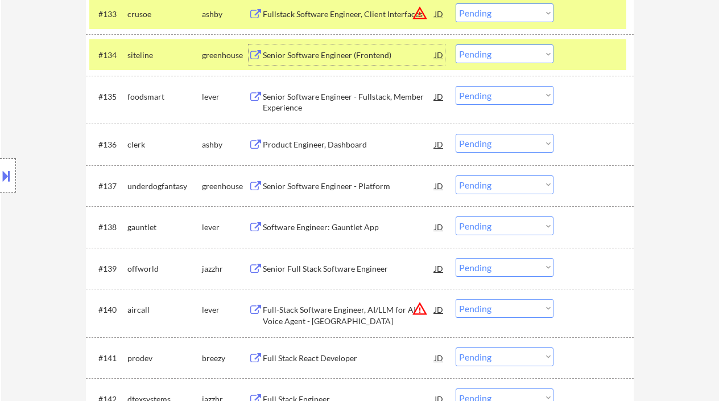
scroll to position [1749, 0]
click at [332, 269] on div "Senior Full Stack Software Engineer" at bounding box center [349, 267] width 172 height 11
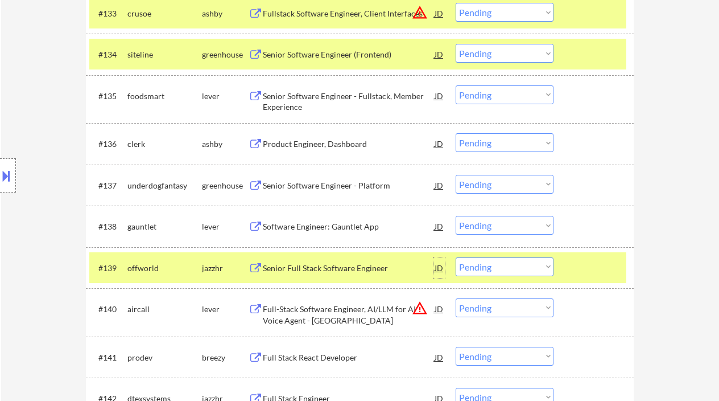
click at [439, 269] on div "JD" at bounding box center [439, 267] width 11 height 20
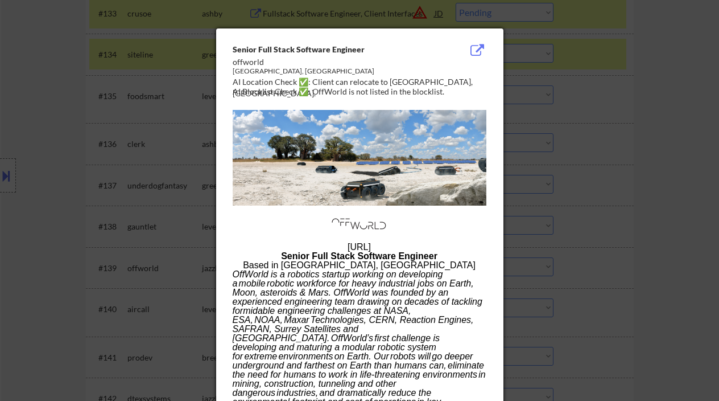
click at [386, 234] on img at bounding box center [359, 224] width 57 height 34
click at [235, 50] on div "Senior Full Stack Software Engineer" at bounding box center [331, 49] width 197 height 11
click at [234, 52] on div "Senior Full Stack Software Engineer" at bounding box center [331, 49] width 197 height 11
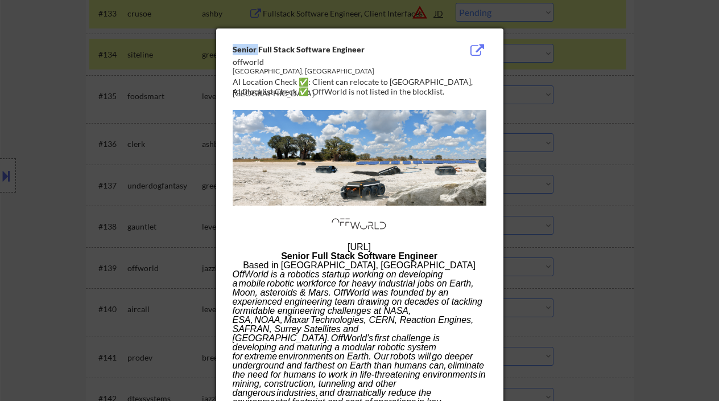
click at [234, 52] on div "Senior Full Stack Software Engineer" at bounding box center [331, 49] width 197 height 11
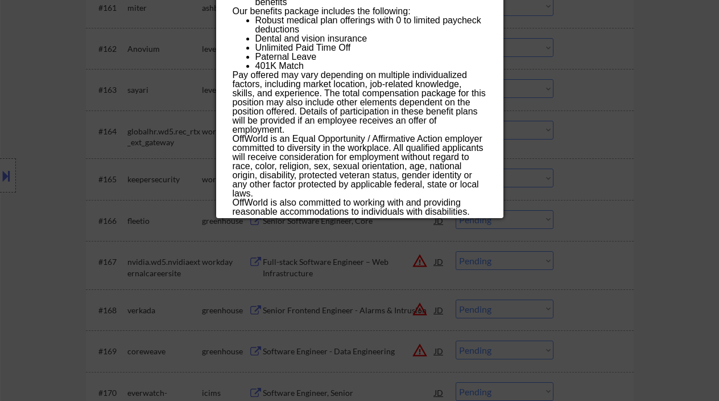
scroll to position [2956, 0]
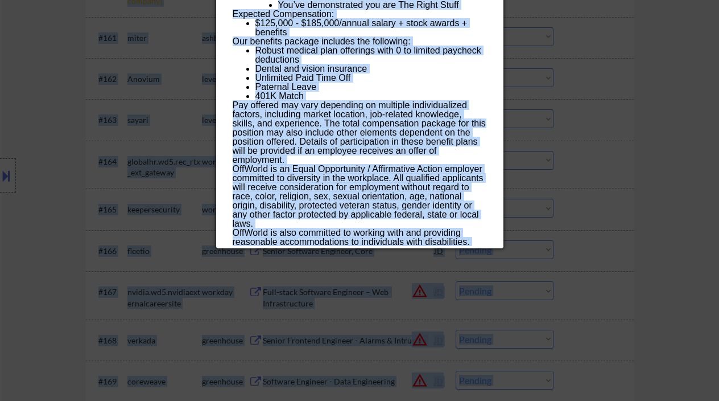
click at [407, 168] on p "OffWorld is an Equal Opportunity / Affirmative Action employer committed to div…" at bounding box center [360, 196] width 254 height 64
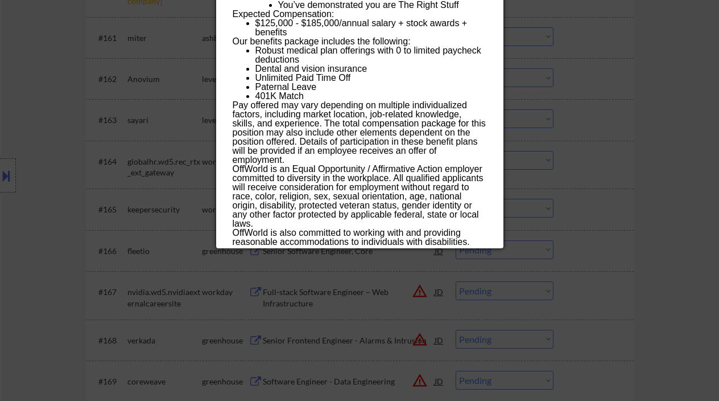
click at [362, 228] on p "OffWorld is also committed to working with and providing reasonable accommodati…" at bounding box center [360, 246] width 254 height 36
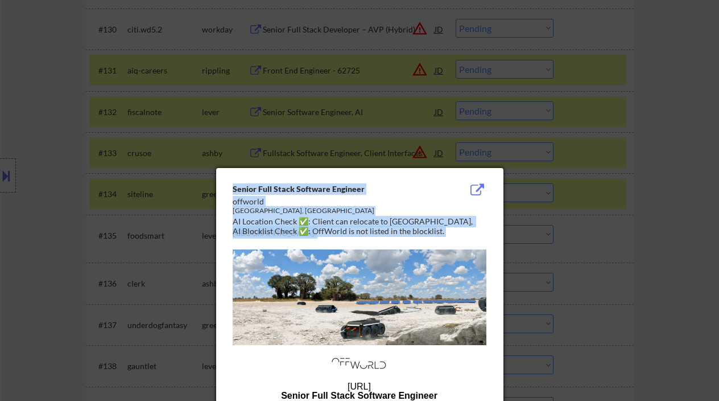
scroll to position [1634, 0]
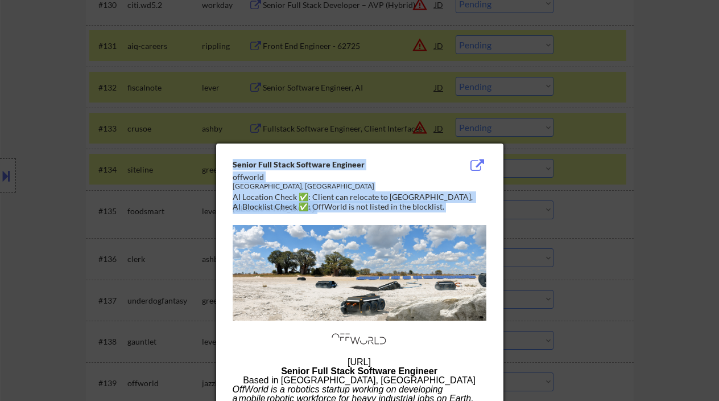
click at [391, 188] on div "Pasadena, CA" at bounding box center [331, 187] width 197 height 10
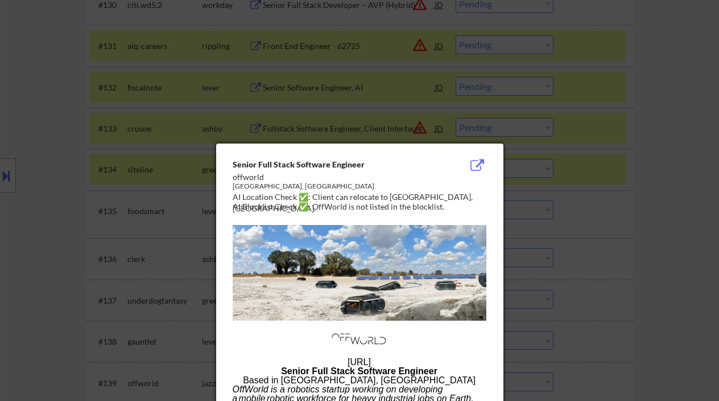
click at [237, 176] on div "offworld" at bounding box center [331, 176] width 197 height 11
click at [253, 176] on div "offworld" at bounding box center [331, 176] width 197 height 11
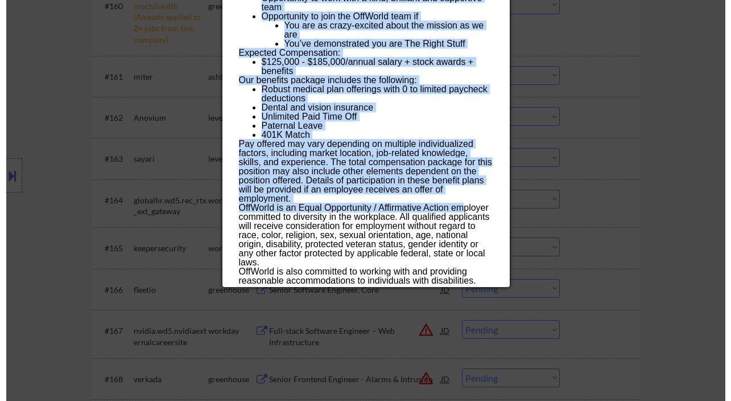
scroll to position [2917, 0]
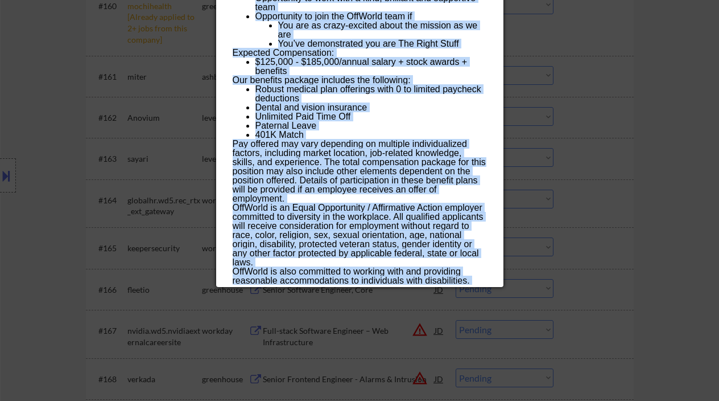
copy div "Senior Full Stack Software Engineer offworld Pasadena, CA AI Location Check ✅: …"
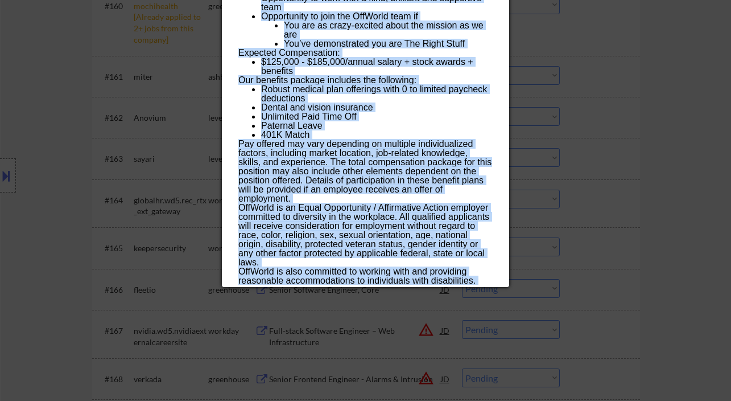
click at [649, 254] on div at bounding box center [365, 200] width 731 height 401
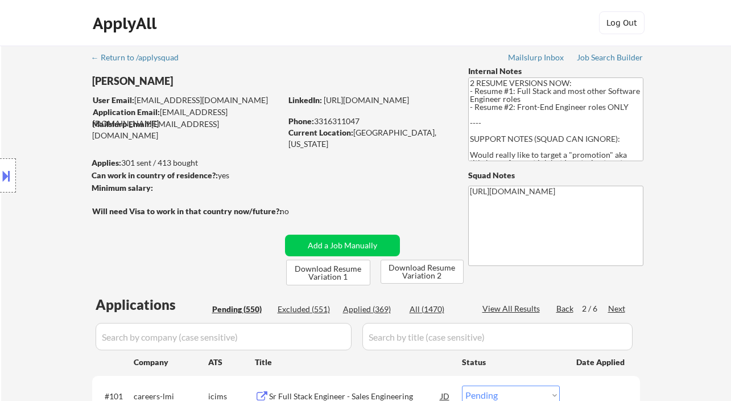
scroll to position [1816, 0]
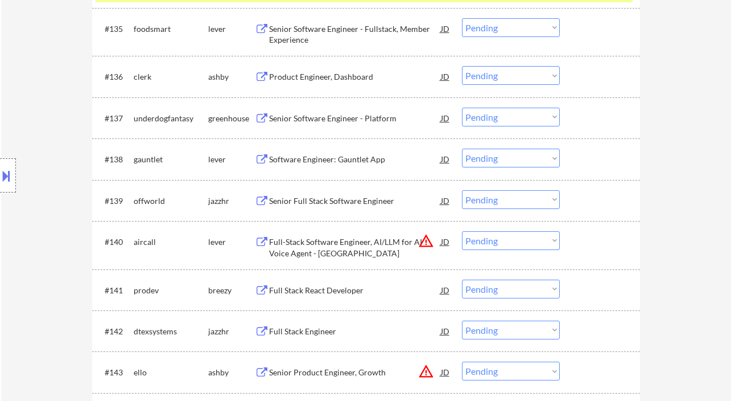
click at [538, 199] on select "Choose an option... Pending Applied Excluded (Questions) Excluded (Expired) Exc…" at bounding box center [511, 199] width 98 height 19
click at [462, 190] on select "Choose an option... Pending Applied Excluded (Questions) Excluded (Expired) Exc…" at bounding box center [511, 199] width 98 height 19
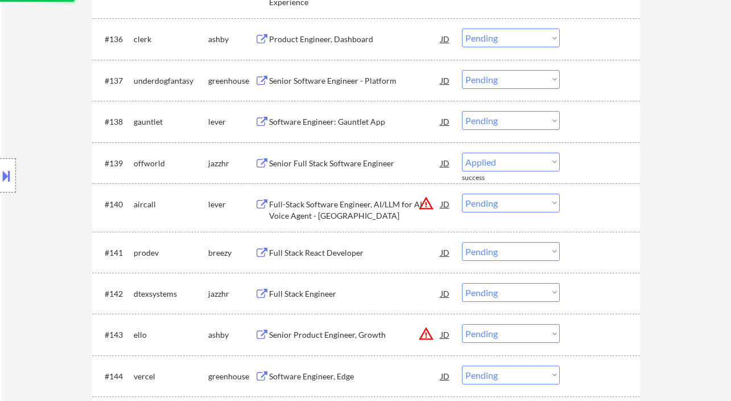
scroll to position [1855, 0]
select select ""pending""
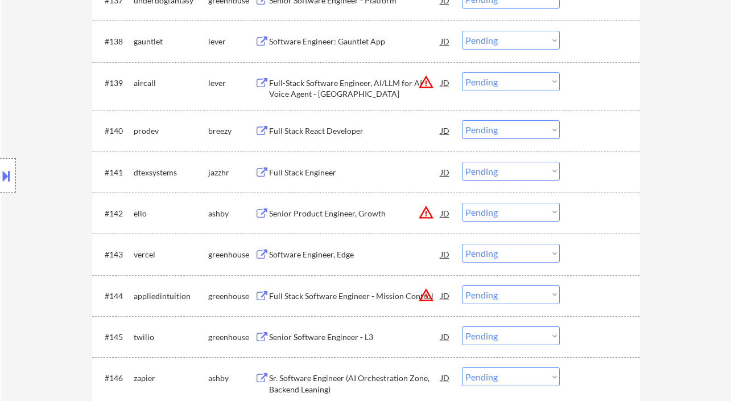
scroll to position [1935, 0]
click at [316, 176] on div "Full Stack Engineer" at bounding box center [355, 171] width 172 height 11
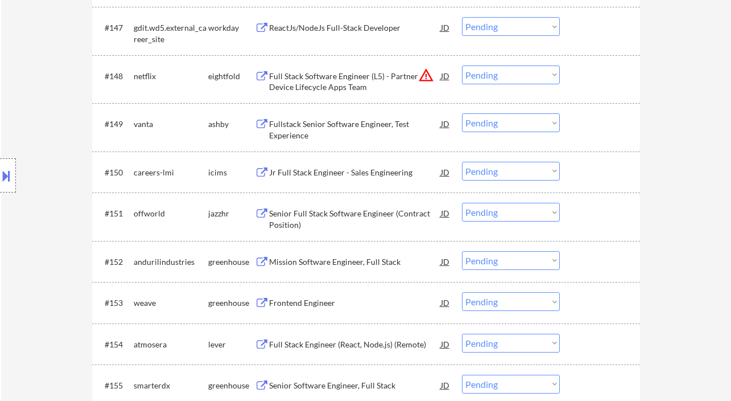
scroll to position [2337, 0]
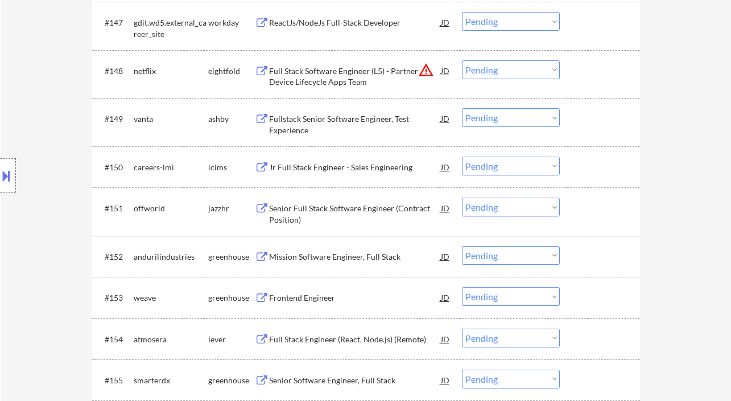
click at [350, 262] on div "Mission Software Engineer, Full Stack" at bounding box center [355, 256] width 172 height 20
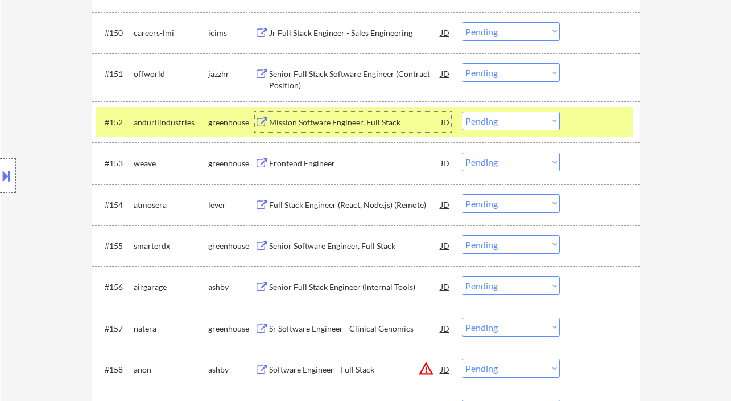
scroll to position [2468, 0]
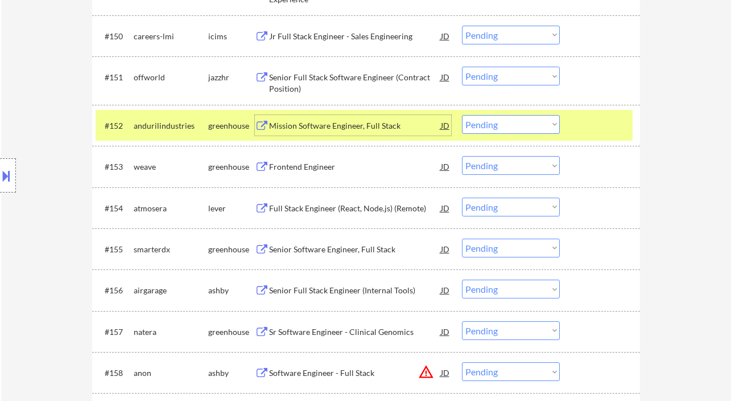
click at [338, 250] on div "Senior Software Engineer, Full Stack" at bounding box center [355, 249] width 172 height 11
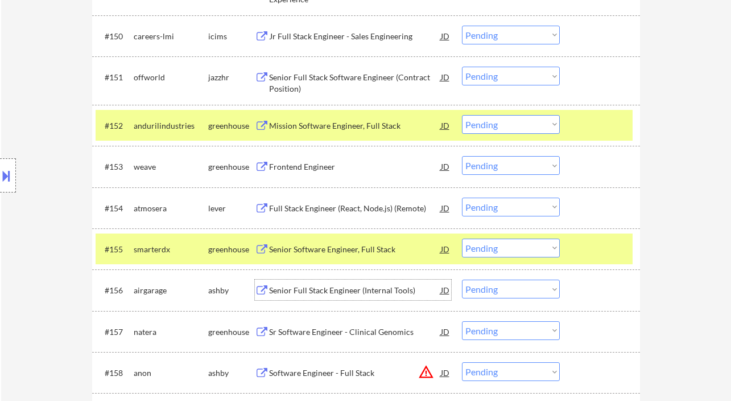
click at [355, 294] on div "Senior Full Stack Engineer (Internal Tools)" at bounding box center [355, 289] width 172 height 11
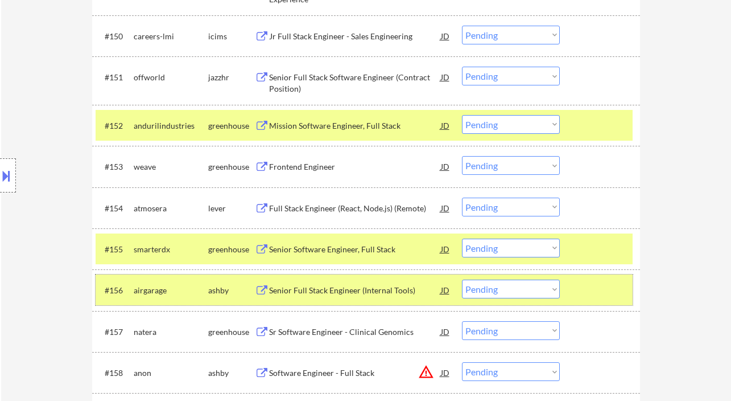
click at [526, 301] on div "#156 airgarage ashby Senior Full Stack Engineer (Internal Tools) JD warning_amb…" at bounding box center [364, 289] width 537 height 31
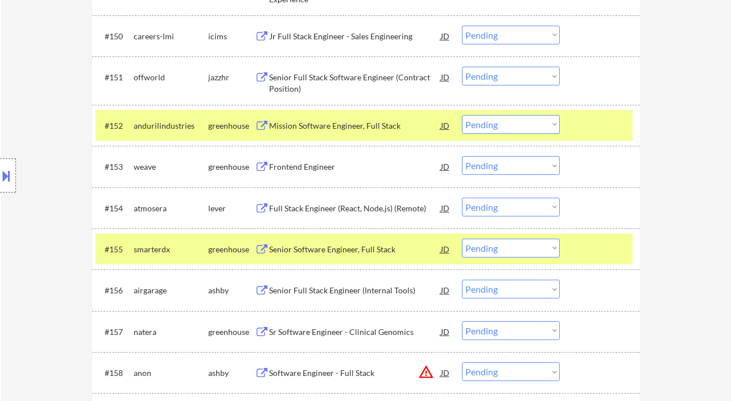
click at [526, 297] on select "Choose an option... Pending Applied Excluded (Questions) Excluded (Expired) Exc…" at bounding box center [511, 288] width 98 height 19
click at [462, 279] on select "Choose an option... Pending Applied Excluded (Questions) Excluded (Expired) Exc…" at bounding box center [511, 288] width 98 height 19
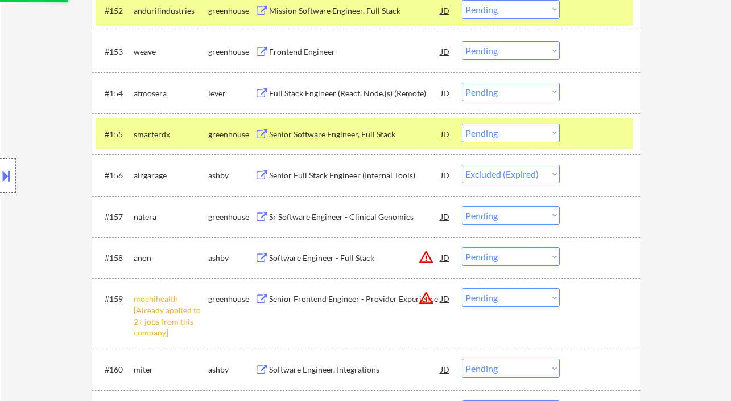
scroll to position [2583, 0]
select select ""pending""
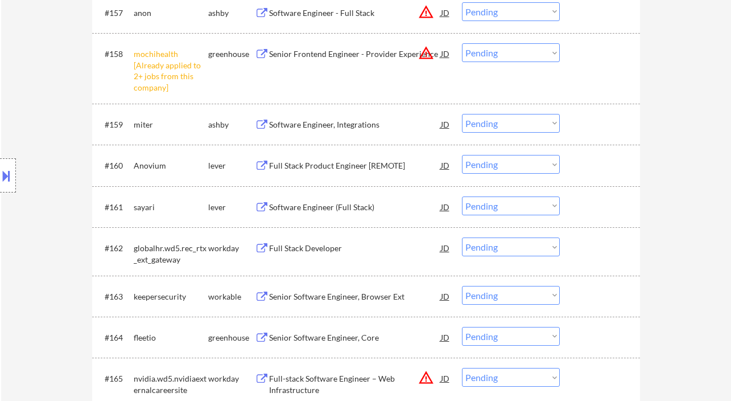
scroll to position [2786, 0]
click at [319, 210] on div "Software Engineer (Full Stack)" at bounding box center [355, 208] width 172 height 11
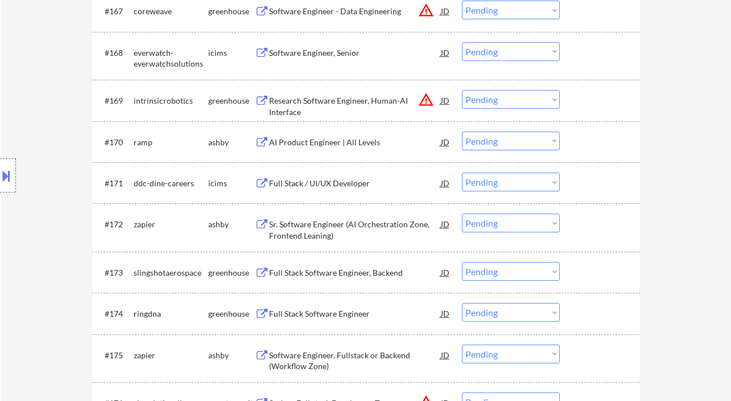
scroll to position [3246, 0]
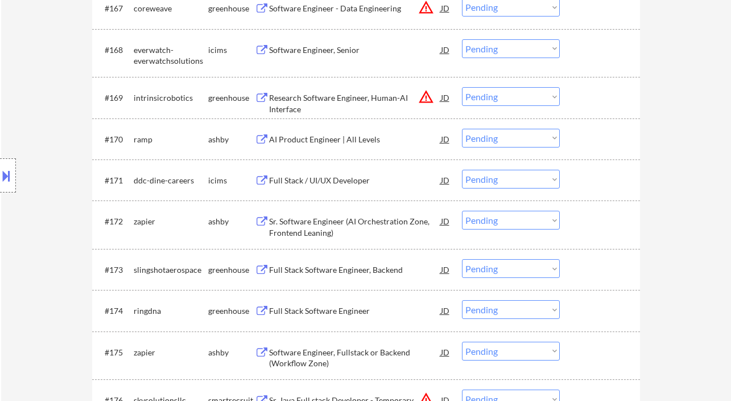
click at [341, 270] on div "Full Stack Software Engineer, Backend" at bounding box center [355, 269] width 172 height 11
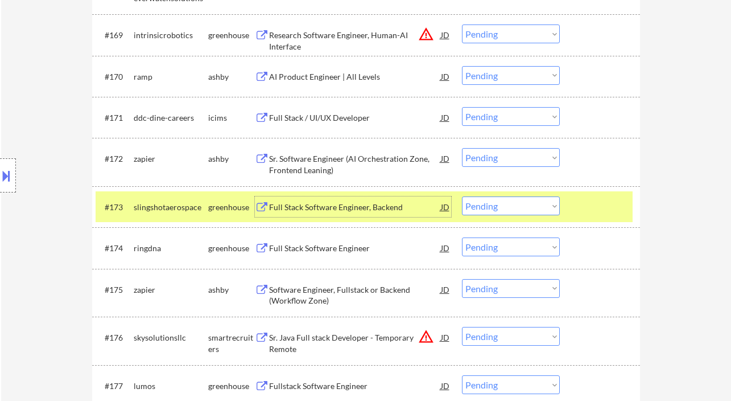
scroll to position [3308, 0]
click at [286, 248] on div "Full Stack Software Engineer" at bounding box center [355, 248] width 172 height 11
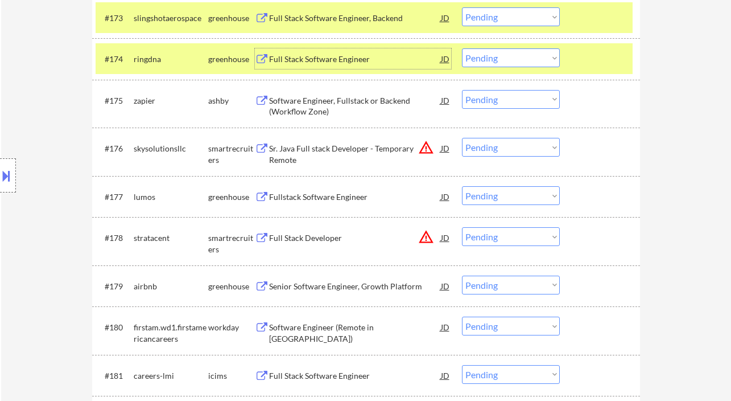
scroll to position [3499, 0]
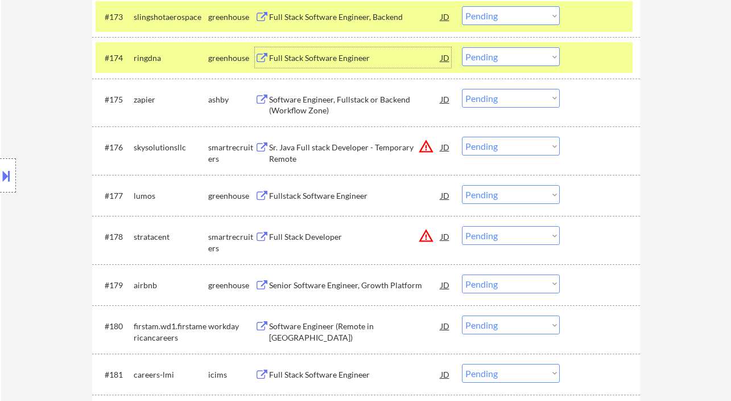
click at [253, 199] on div "greenhouse" at bounding box center [231, 195] width 47 height 11
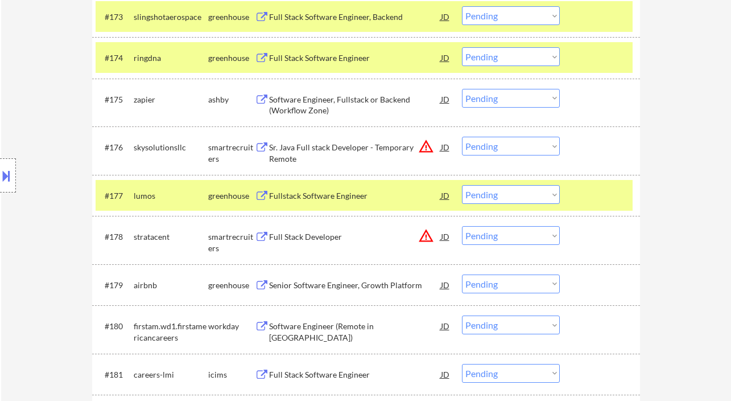
click at [299, 191] on div "Fullstack Software Engineer" at bounding box center [355, 195] width 172 height 11
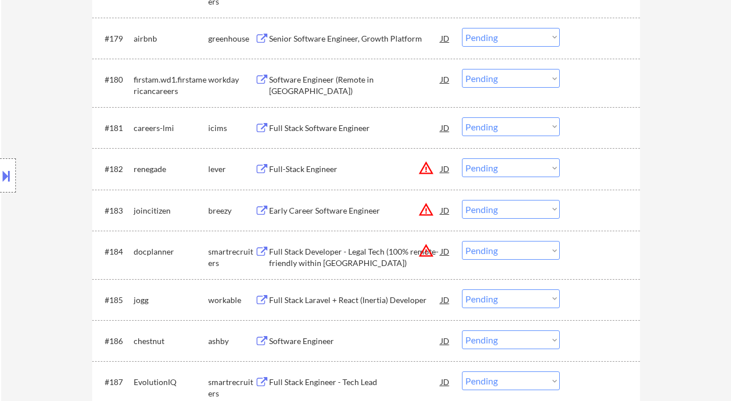
scroll to position [3776, 0]
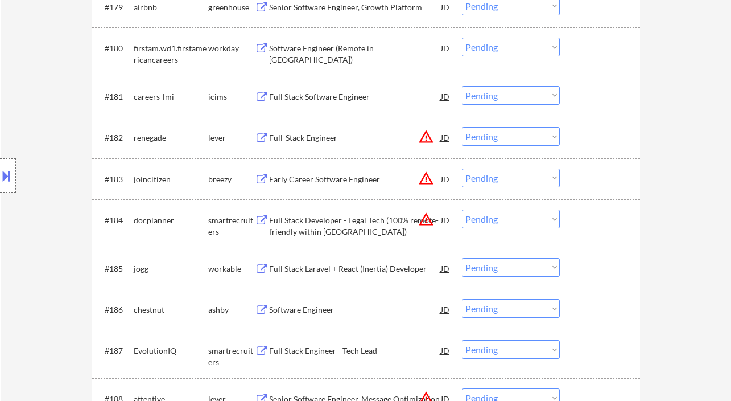
click at [365, 274] on div "Full Stack Laravel + React (Inertia) Developer" at bounding box center [355, 268] width 172 height 20
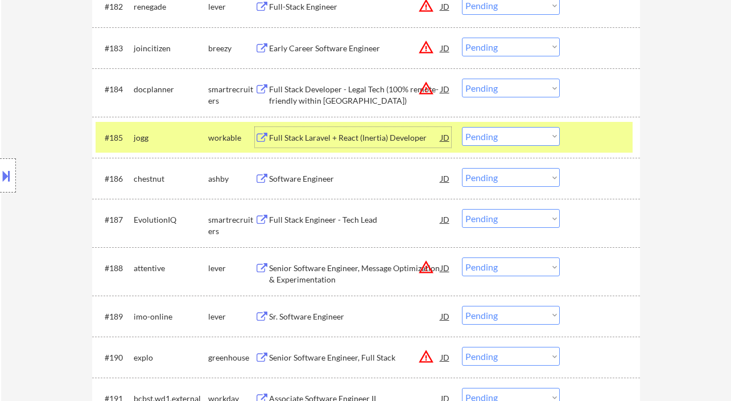
scroll to position [3907, 0]
click at [169, 182] on div "Location Inclusions:" at bounding box center [102, 175] width 204 height 211
click at [275, 179] on div "Software Engineer" at bounding box center [355, 179] width 172 height 11
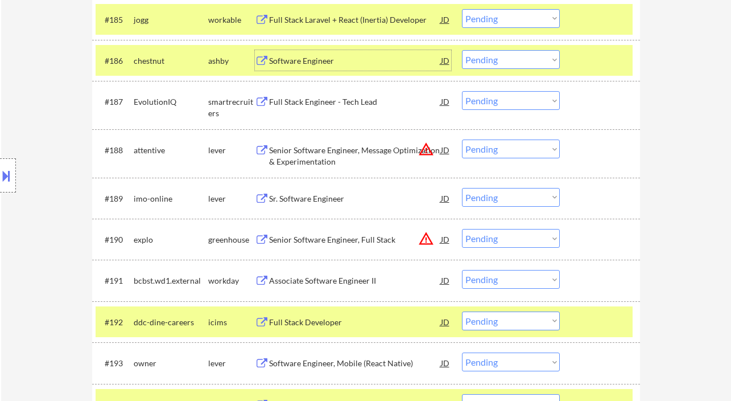
scroll to position [4027, 0]
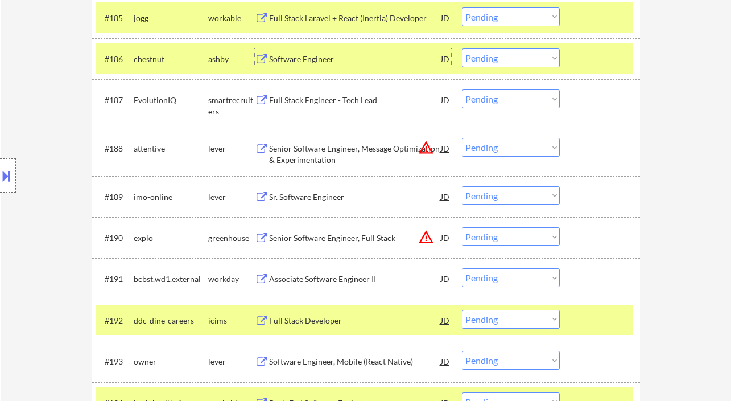
click at [358, 230] on div "Senior Software Engineer, Full Stack" at bounding box center [355, 237] width 172 height 20
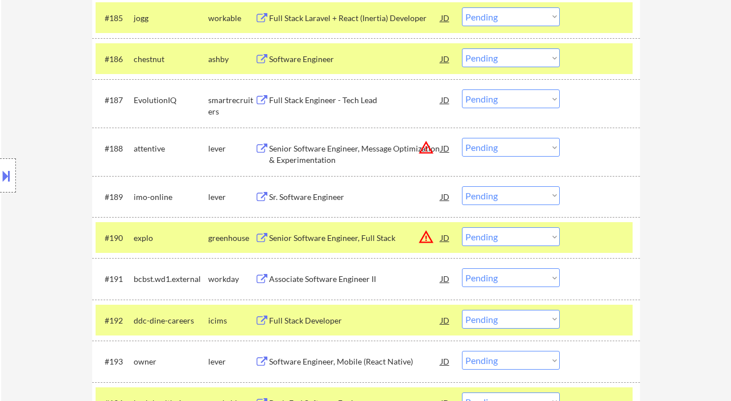
scroll to position [4401, 0]
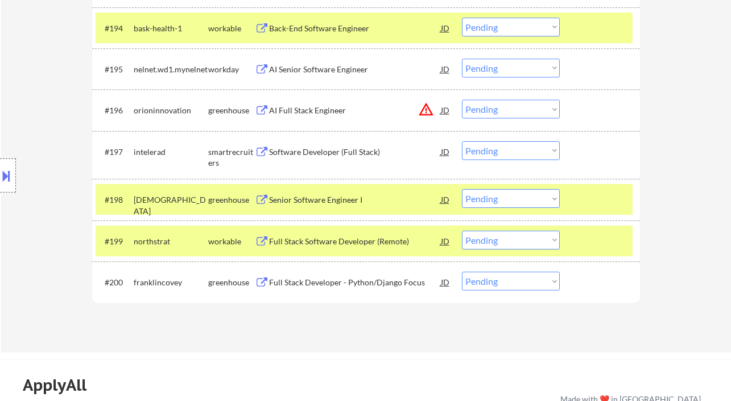
click at [10, 180] on button at bounding box center [6, 175] width 13 height 19
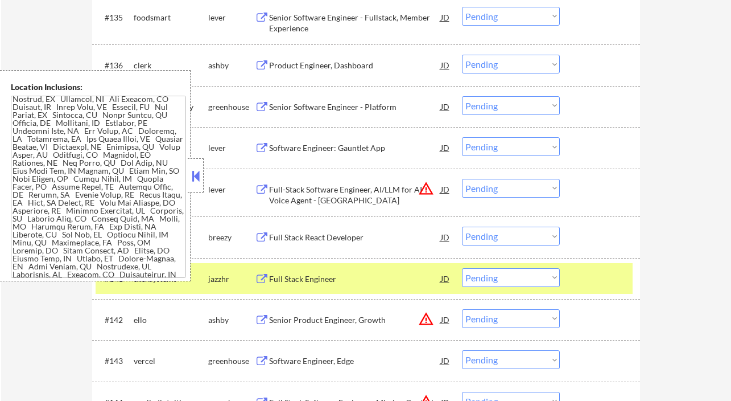
scroll to position [910, 0]
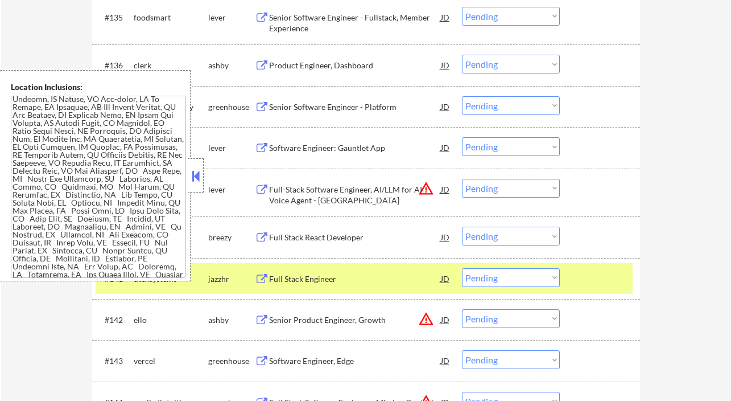
click at [195, 179] on button at bounding box center [195, 175] width 13 height 17
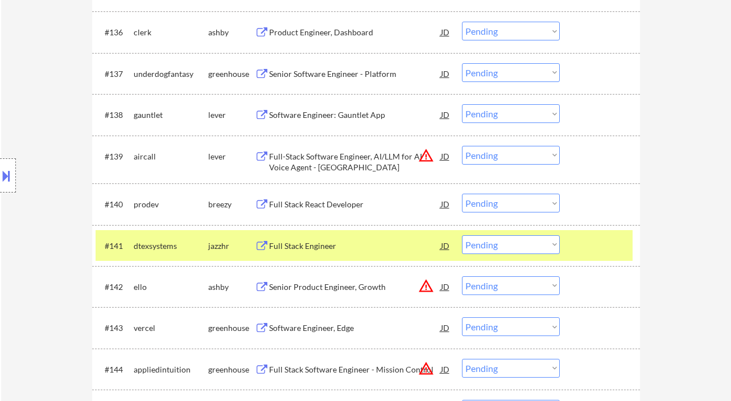
scroll to position [1849, 0]
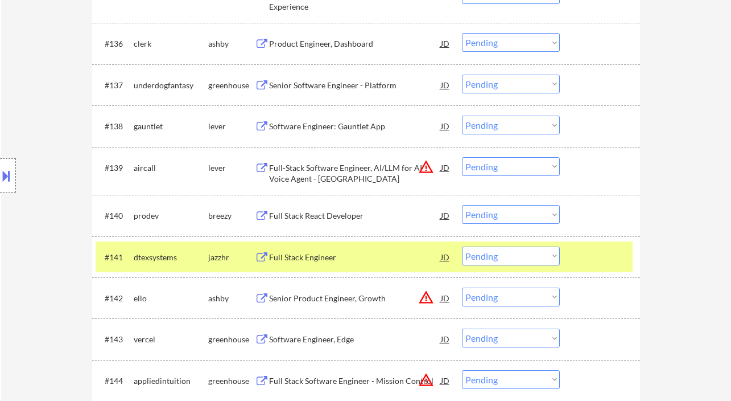
click at [541, 254] on select "Choose an option... Pending Applied Excluded (Questions) Excluded (Expired) Exc…" at bounding box center [511, 255] width 98 height 19
click at [347, 260] on div "Full Stack Engineer" at bounding box center [355, 256] width 172 height 11
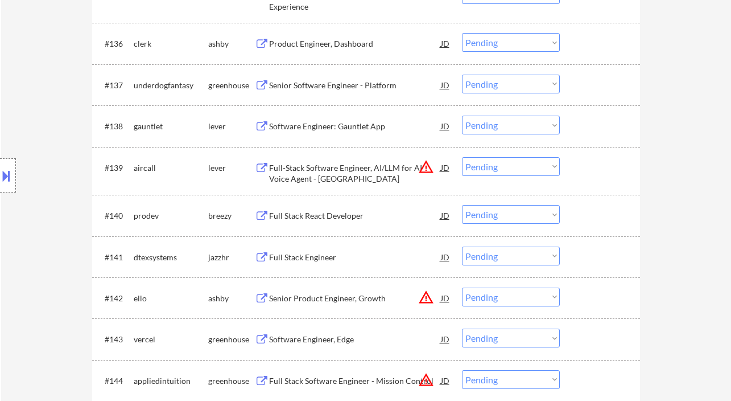
scroll to position [4064, 0]
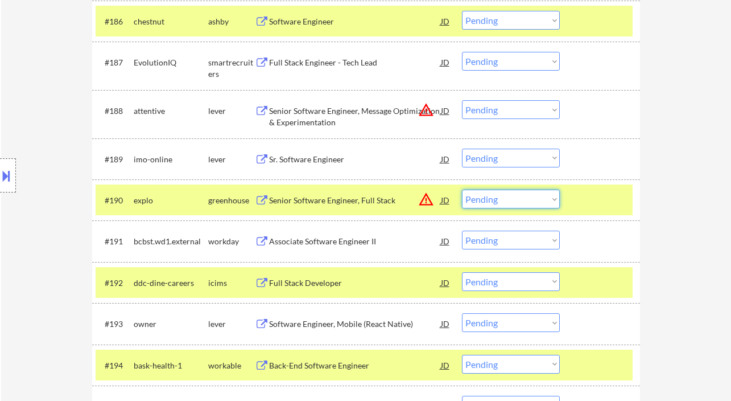
click at [484, 205] on select "Choose an option... Pending Applied Excluded (Questions) Excluded (Expired) Exc…" at bounding box center [511, 198] width 98 height 19
click at [462, 189] on select "Choose an option... Pending Applied Excluded (Questions) Excluded (Expired) Exc…" at bounding box center [511, 198] width 98 height 19
select select ""pending""
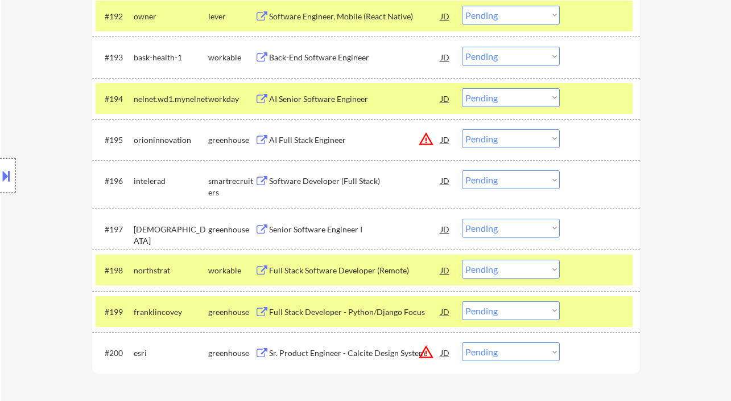
scroll to position [4332, 0]
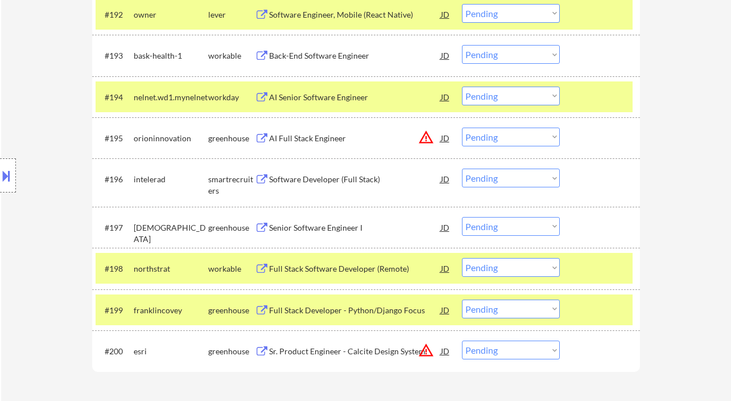
click at [387, 266] on div "Full Stack Software Developer (Remote)" at bounding box center [355, 268] width 172 height 11
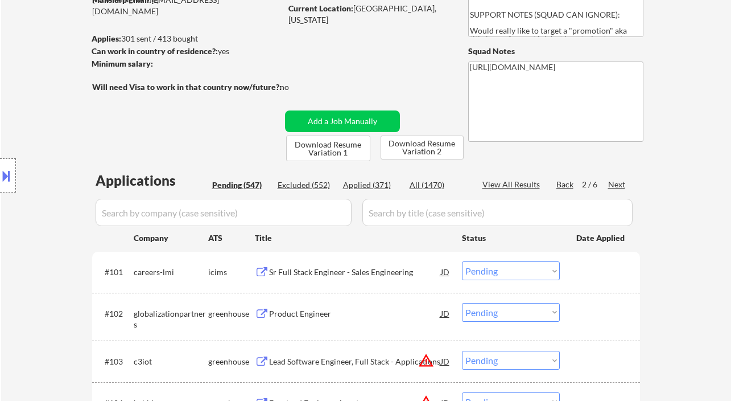
scroll to position [124, 0]
click at [624, 185] on div "Next" at bounding box center [617, 184] width 18 height 11
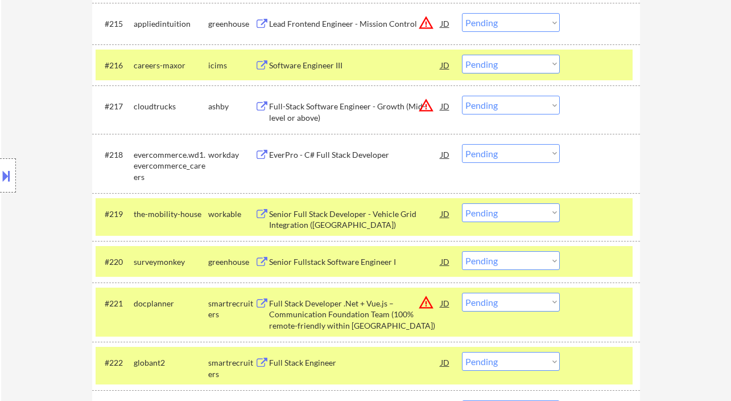
scroll to position [1014, 0]
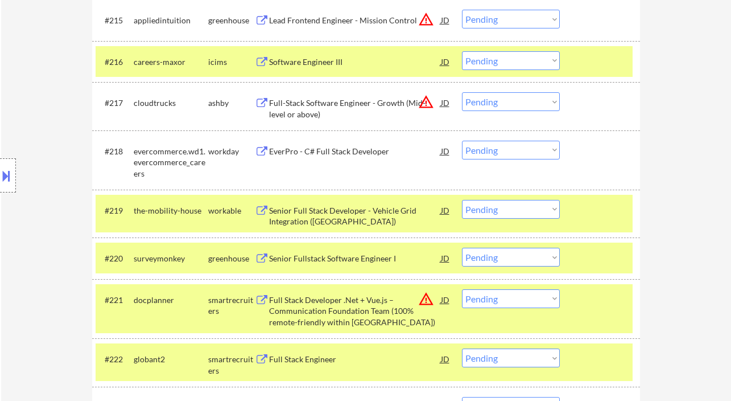
click at [340, 265] on div "Senior Fullstack Software Engineer I" at bounding box center [355, 258] width 172 height 20
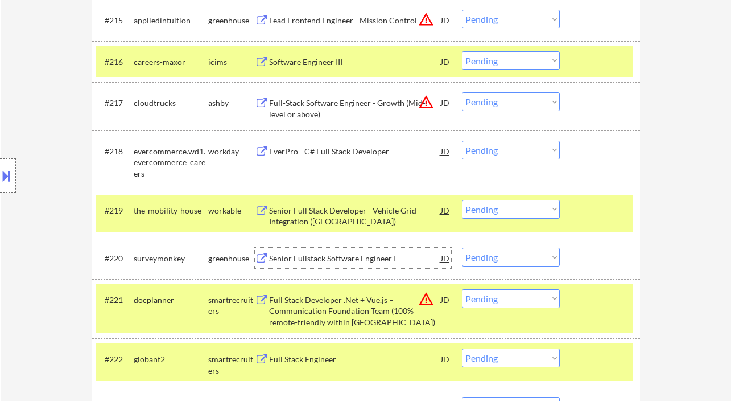
click at [545, 263] on select "Choose an option... Pending Applied Excluded (Questions) Excluded (Expired) Exc…" at bounding box center [511, 257] width 98 height 19
click at [462, 248] on select "Choose an option... Pending Applied Excluded (Questions) Excluded (Expired) Exc…" at bounding box center [511, 257] width 98 height 19
click at [22, 279] on div "Location Inclusions:" at bounding box center [102, 175] width 204 height 211
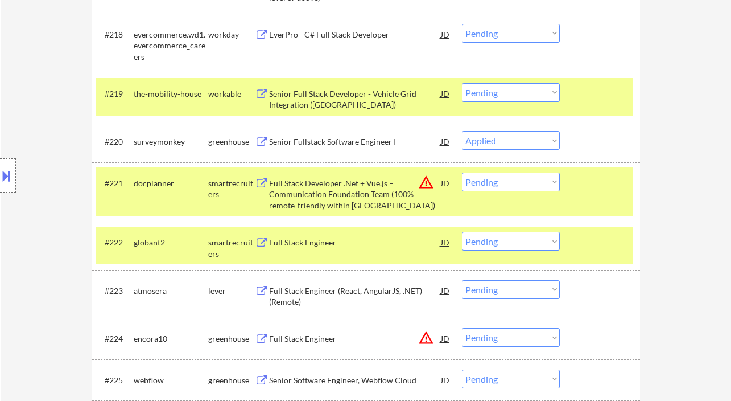
scroll to position [1135, 0]
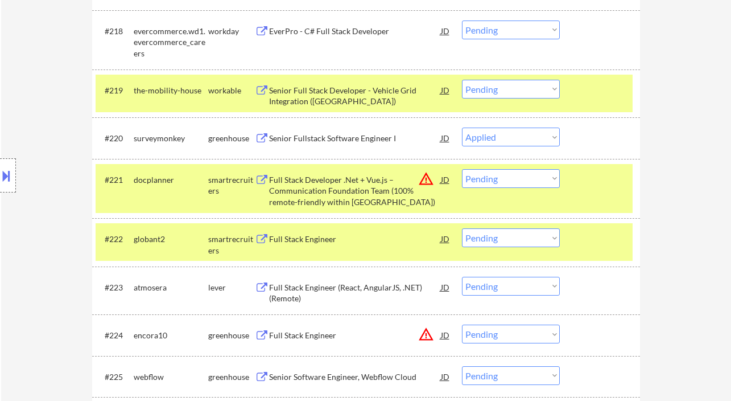
select select ""pending""
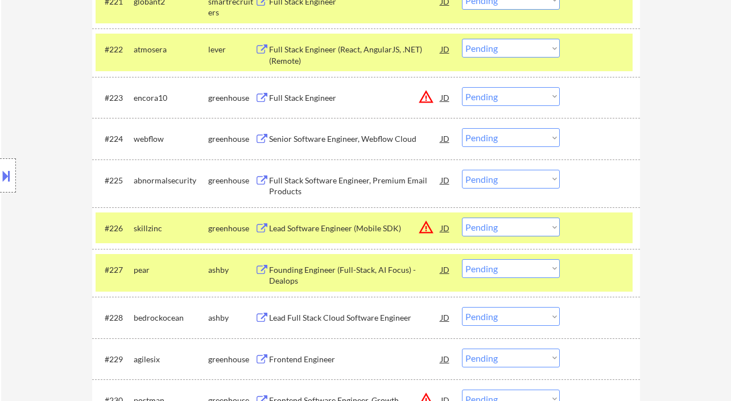
scroll to position [1331, 0]
click at [364, 273] on div "Founding Engineer (Full-Stack, AI Focus) - Dealops" at bounding box center [355, 275] width 172 height 22
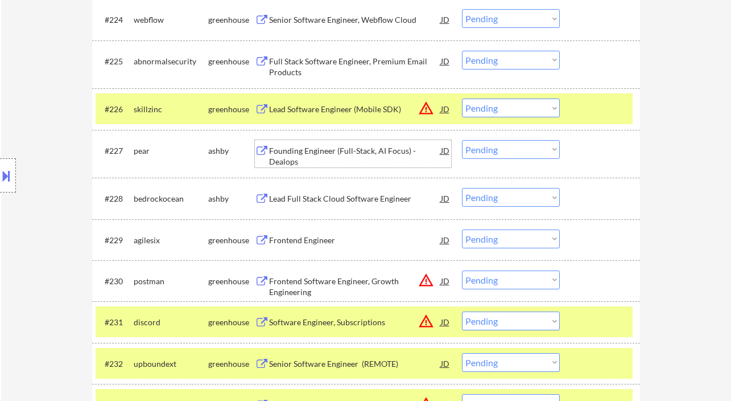
scroll to position [1462, 0]
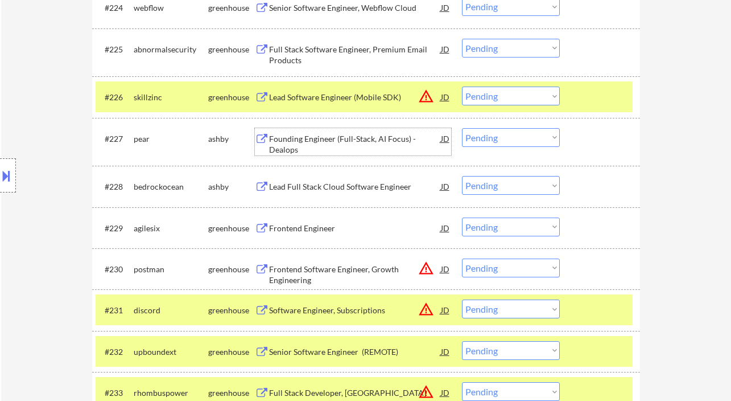
click at [370, 182] on div "Lead Full Stack Cloud Software Engineer" at bounding box center [355, 186] width 172 height 11
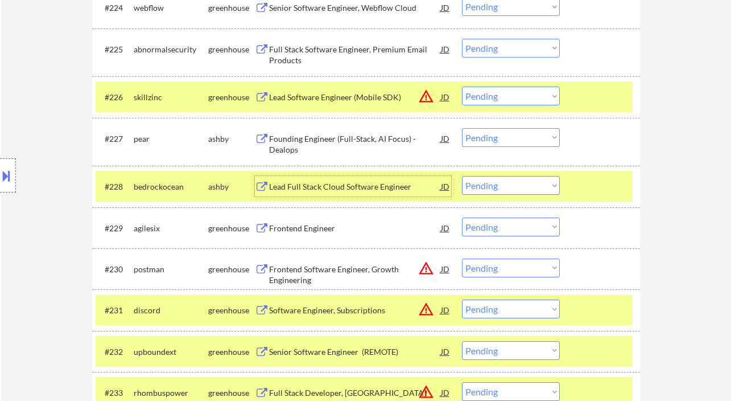
click at [545, 188] on select "Choose an option... Pending Applied Excluded (Questions) Excluded (Expired) Exc…" at bounding box center [511, 185] width 98 height 19
click at [462, 176] on select "Choose an option... Pending Applied Excluded (Questions) Excluded (Expired) Exc…" at bounding box center [511, 185] width 98 height 19
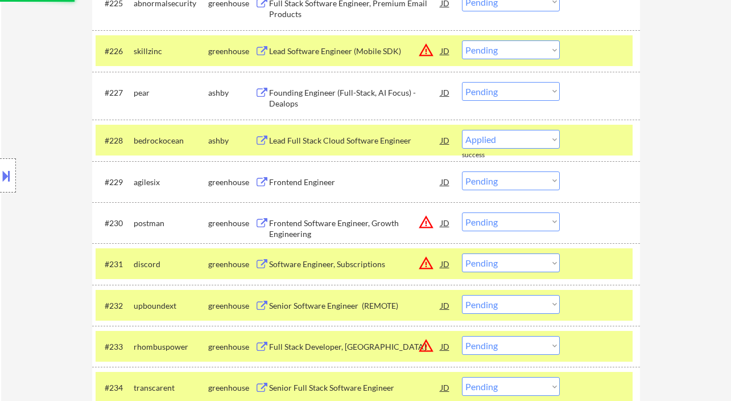
scroll to position [1508, 0]
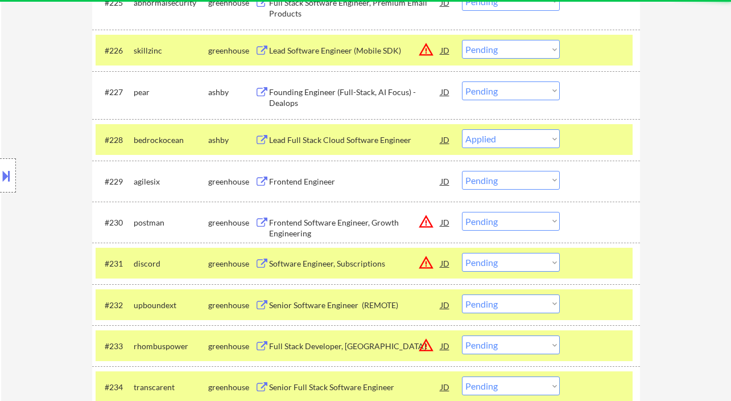
select select ""pending""
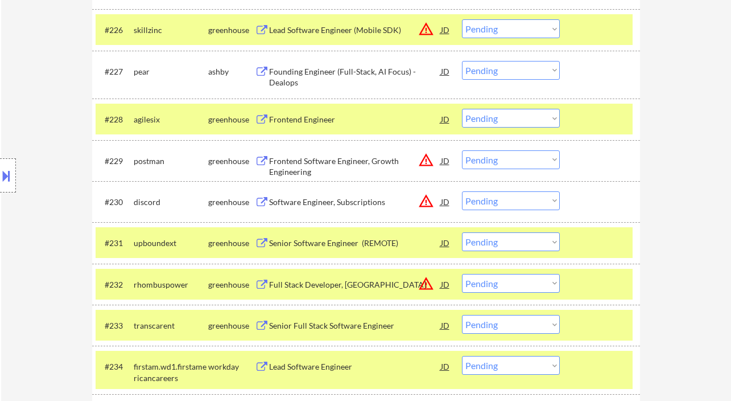
scroll to position [1529, 0]
click at [314, 240] on div "Senior Software Engineer (REMOTE)" at bounding box center [355, 242] width 172 height 11
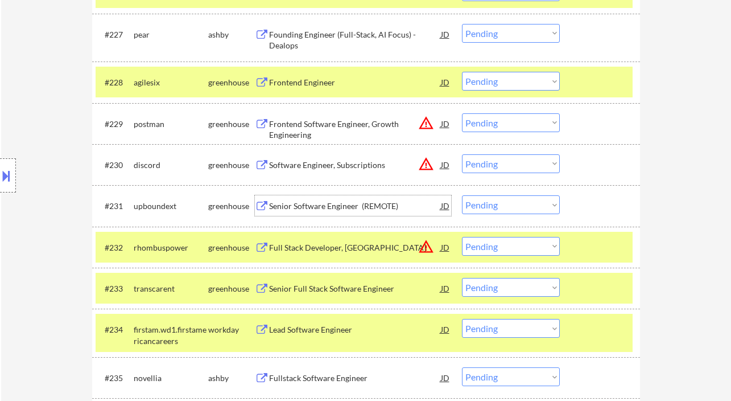
scroll to position [1570, 0]
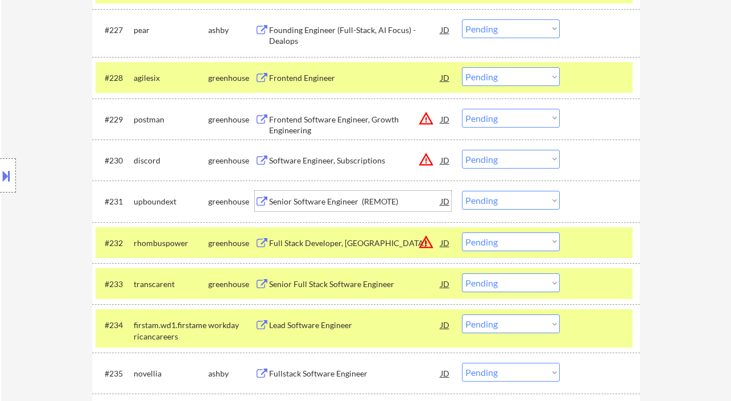
click at [545, 201] on select "Choose an option... Pending Applied Excluded (Questions) Excluded (Expired) Exc…" at bounding box center [511, 200] width 98 height 19
click at [462, 191] on select "Choose an option... Pending Applied Excluded (Questions) Excluded (Expired) Exc…" at bounding box center [511, 200] width 98 height 19
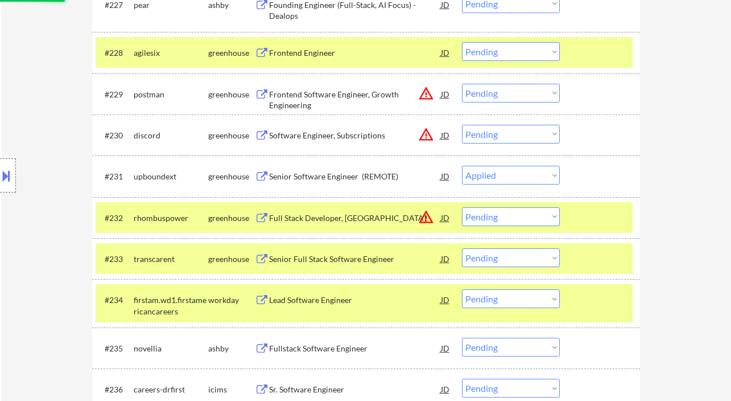
scroll to position [1595, 0]
select select ""pending""
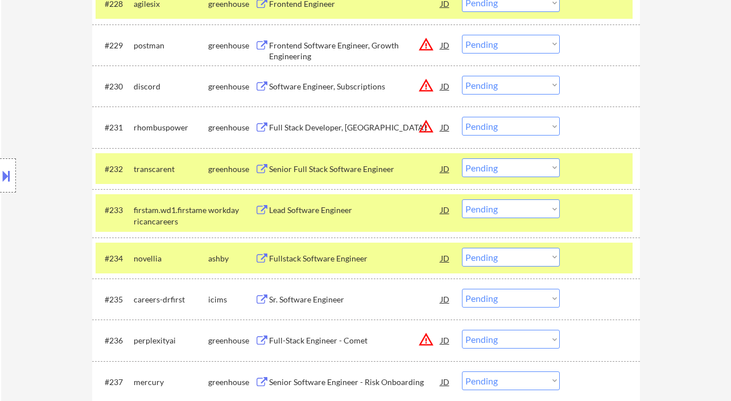
scroll to position [1645, 0]
click at [310, 265] on div "Fullstack Software Engineer" at bounding box center [355, 257] width 172 height 20
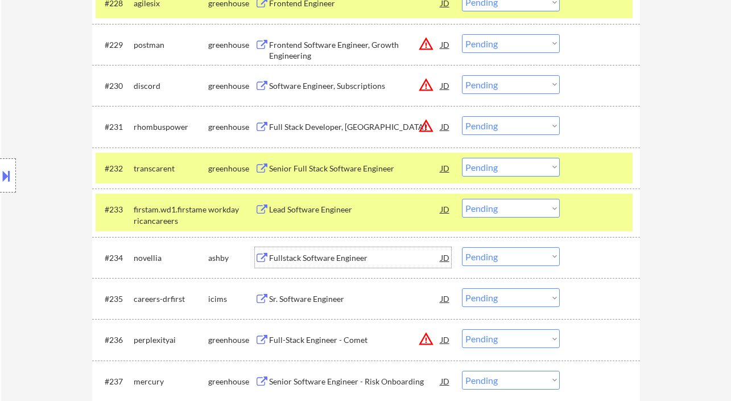
click at [538, 252] on select "Choose an option... Pending Applied Excluded (Questions) Excluded (Expired) Exc…" at bounding box center [511, 256] width 98 height 19
click at [462, 247] on select "Choose an option... Pending Applied Excluded (Questions) Excluded (Expired) Exc…" at bounding box center [511, 256] width 98 height 19
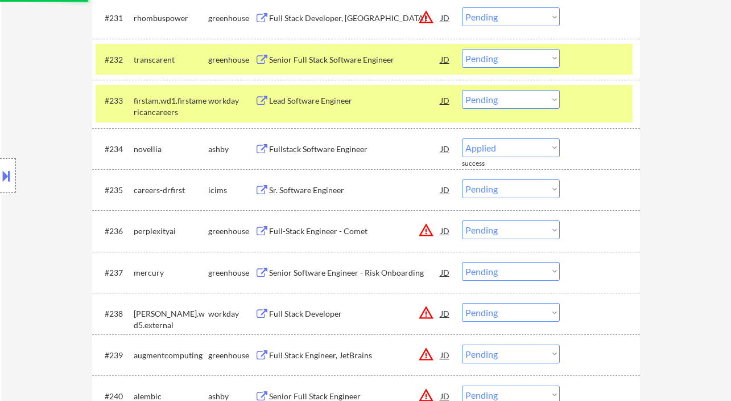
scroll to position [1754, 0]
select select ""pending""
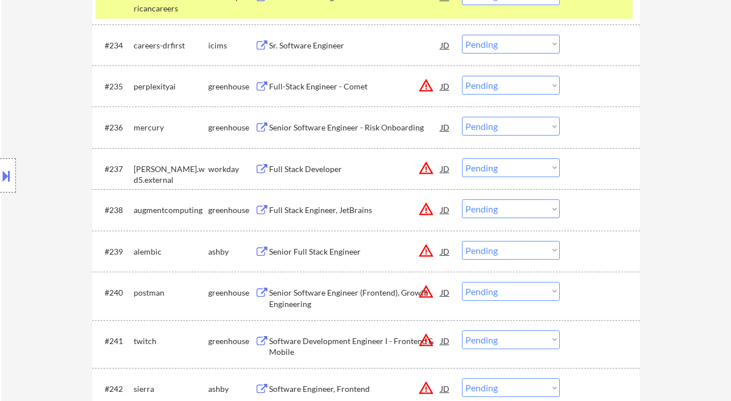
scroll to position [1857, 0]
click at [321, 249] on div "Senior Full Stack Engineer" at bounding box center [355, 251] width 172 height 11
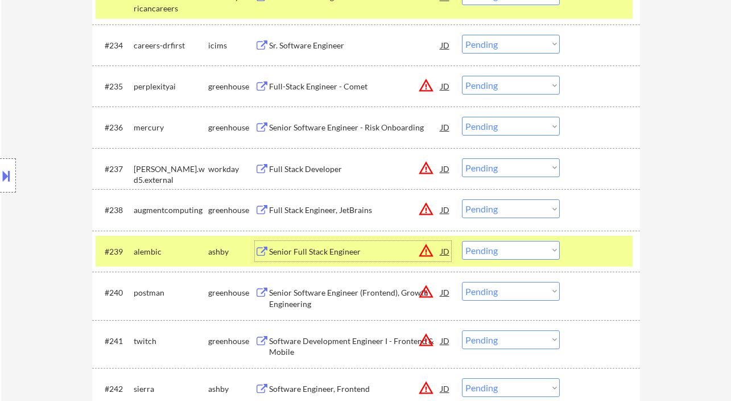
click at [546, 245] on select "Choose an option... Pending Applied Excluded (Questions) Excluded (Expired) Exc…" at bounding box center [511, 250] width 98 height 19
click at [462, 241] on select "Choose an option... Pending Applied Excluded (Questions) Excluded (Expired) Exc…" at bounding box center [511, 250] width 98 height 19
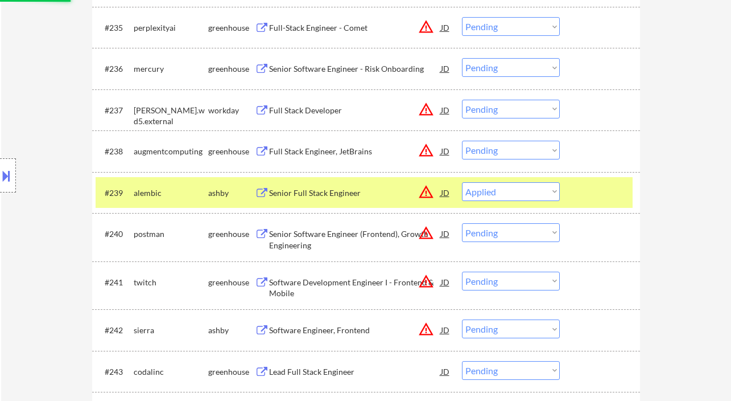
scroll to position [1916, 0]
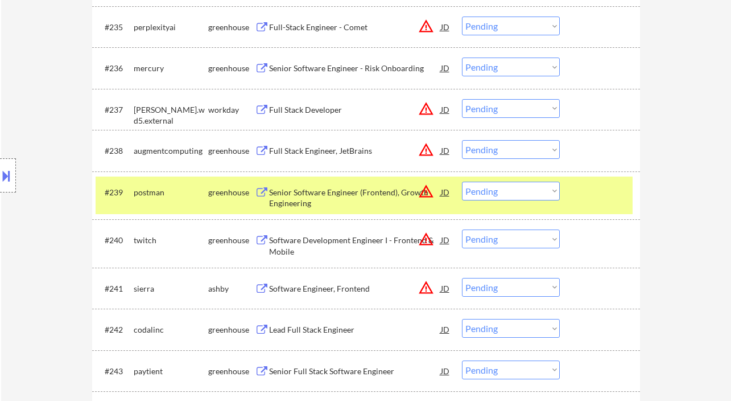
click at [336, 191] on div "Senior Software Engineer (Frontend), Growth Engineering" at bounding box center [355, 198] width 172 height 22
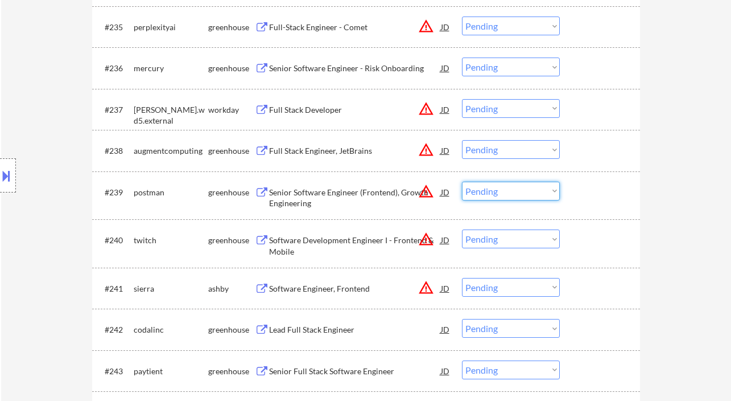
click at [489, 191] on select "Choose an option... Pending Applied Excluded (Questions) Excluded (Expired) Exc…" at bounding box center [511, 191] width 98 height 19
click at [462, 182] on select "Choose an option... Pending Applied Excluded (Questions) Excluded (Expired) Exc…" at bounding box center [511, 191] width 98 height 19
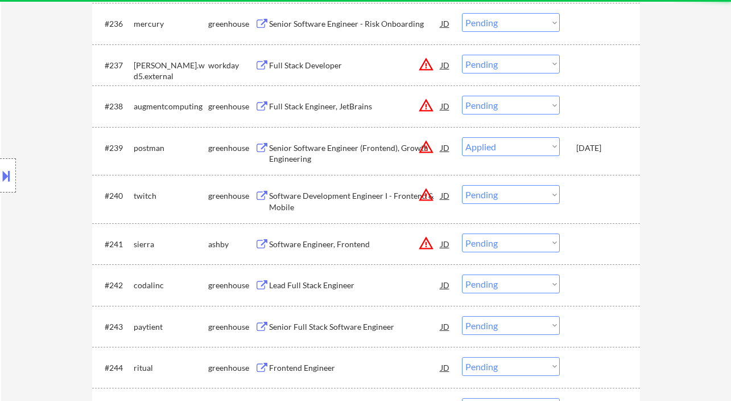
scroll to position [1973, 0]
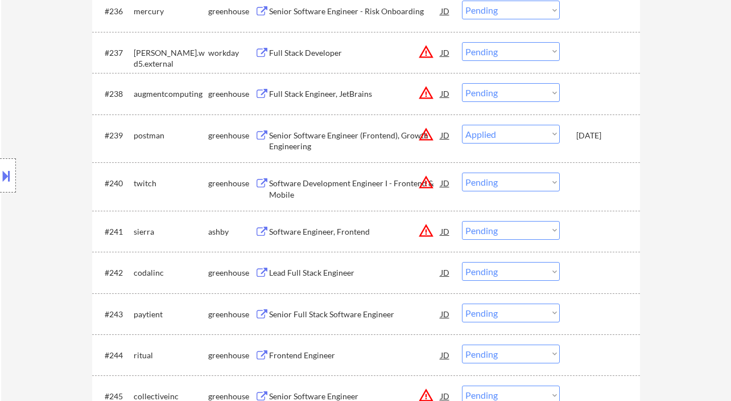
select select ""pending""
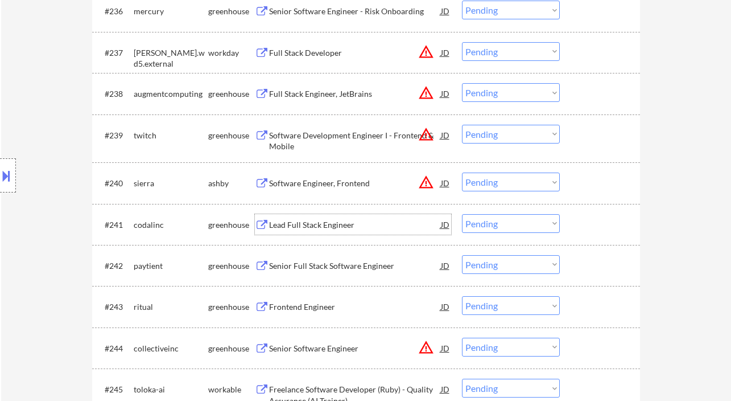
click at [321, 229] on div "Lead Full Stack Engineer" at bounding box center [355, 224] width 172 height 11
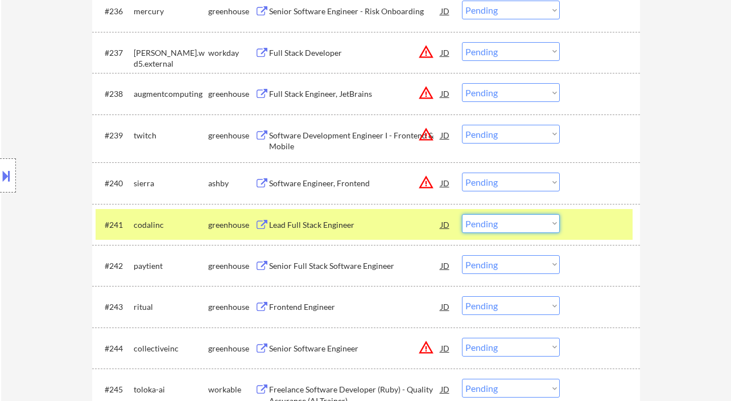
click at [477, 224] on select "Choose an option... Pending Applied Excluded (Questions) Excluded (Expired) Exc…" at bounding box center [511, 223] width 98 height 19
click at [462, 214] on select "Choose an option... Pending Applied Excluded (Questions) Excluded (Expired) Exc…" at bounding box center [511, 223] width 98 height 19
click at [346, 270] on div "Senior Full Stack Software Engineer" at bounding box center [355, 265] width 172 height 11
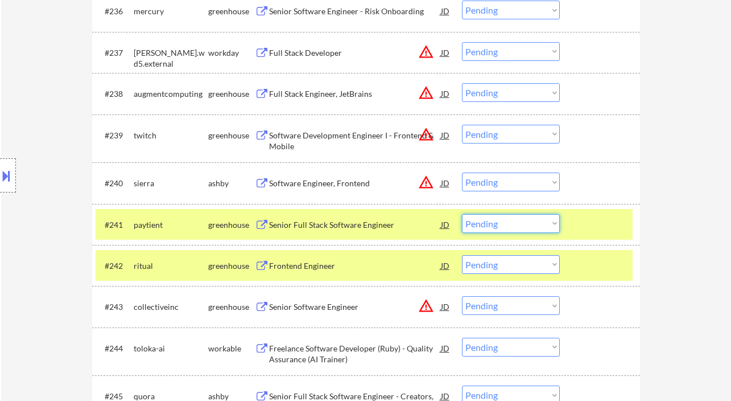
click at [498, 217] on select "Choose an option... Pending Applied Excluded (Questions) Excluded (Expired) Exc…" at bounding box center [511, 223] width 98 height 19
click at [462, 214] on select "Choose an option... Pending Applied Excluded (Questions) Excluded (Expired) Exc…" at bounding box center [511, 223] width 98 height 19
select select ""pending""
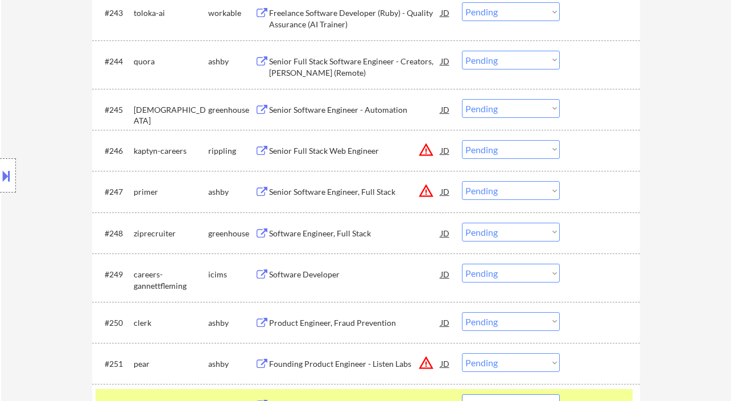
scroll to position [2262, 0]
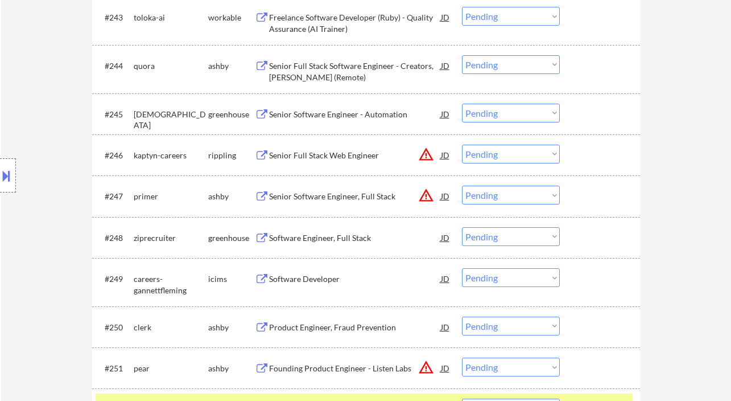
click at [325, 196] on div "Senior Software Engineer, Full Stack" at bounding box center [355, 196] width 172 height 11
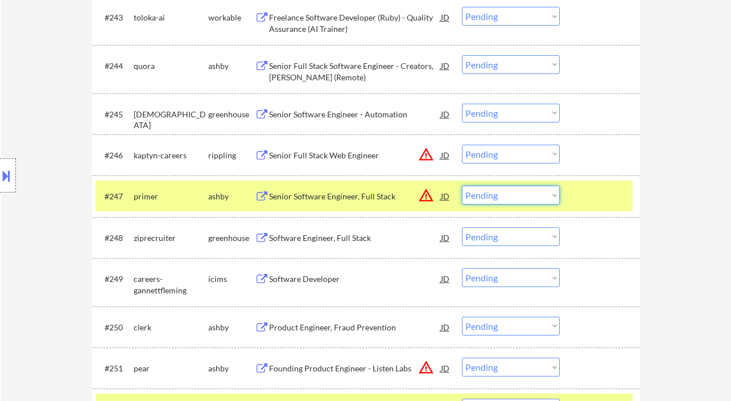
click at [496, 195] on select "Choose an option... Pending Applied Excluded (Questions) Excluded (Expired) Exc…" at bounding box center [511, 194] width 98 height 19
click at [462, 185] on select "Choose an option... Pending Applied Excluded (Questions) Excluded (Expired) Exc…" at bounding box center [511, 194] width 98 height 19
select select ""pending""
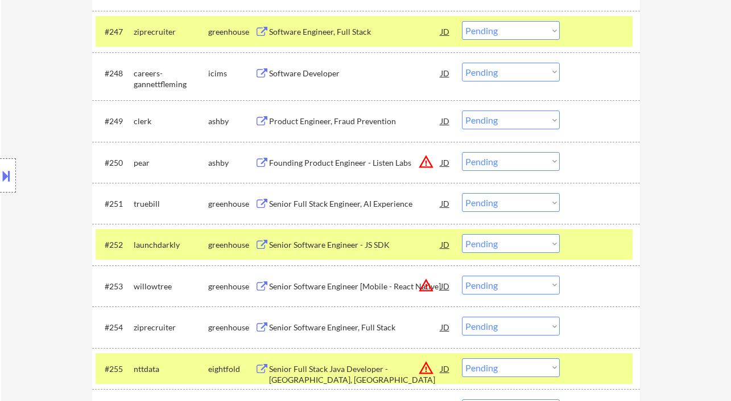
scroll to position [2441, 0]
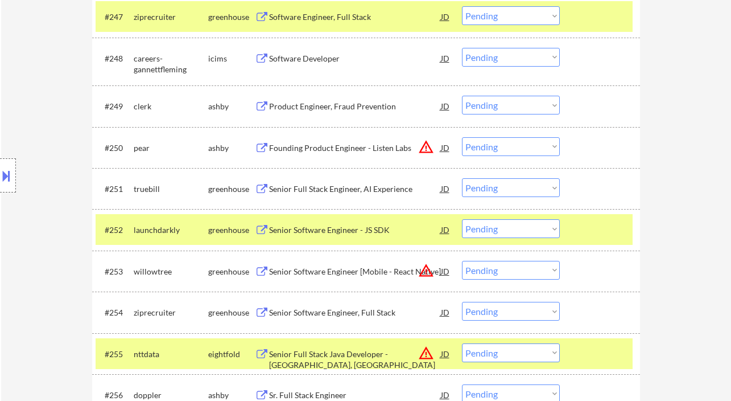
click at [292, 191] on div "Senior Full Stack Engineer, AI Experience" at bounding box center [355, 188] width 172 height 11
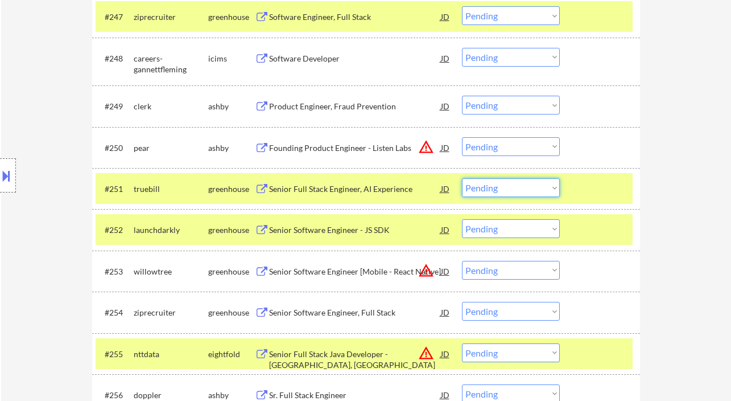
click at [508, 179] on select "Choose an option... Pending Applied Excluded (Questions) Excluded (Expired) Exc…" at bounding box center [511, 187] width 98 height 19
click at [462, 178] on select "Choose an option... Pending Applied Excluded (Questions) Excluded (Expired) Exc…" at bounding box center [511, 187] width 98 height 19
select select ""pending""
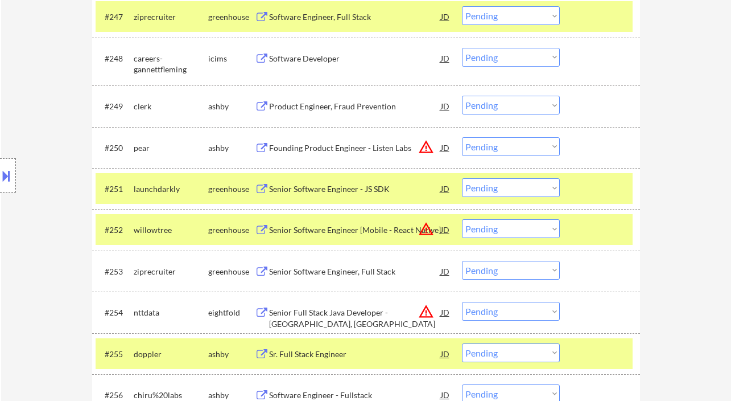
click at [20, 115] on div "Location Inclusions:" at bounding box center [102, 175] width 204 height 211
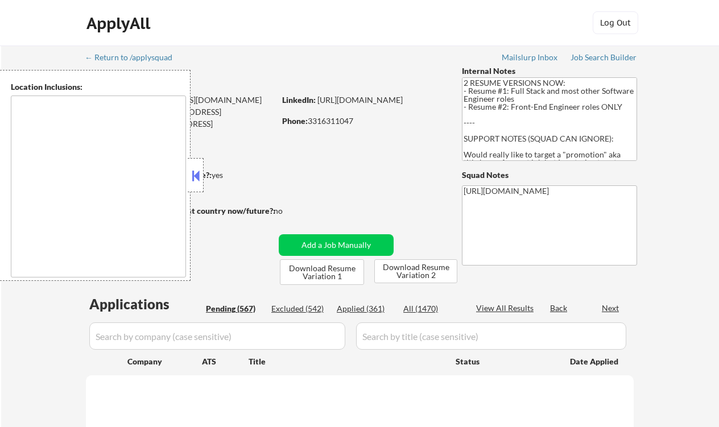
type textarea "Lor Ipsumdo, SI Ametcons, AD Elitsed, DO Eiusmodt, IN Utlaboree, DO Magna Aliqu…"
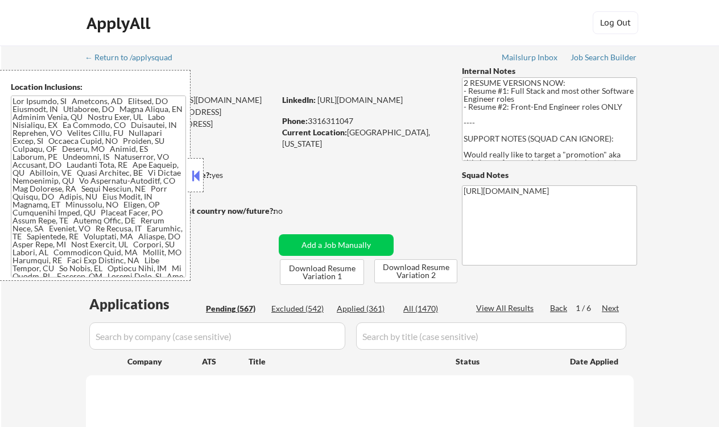
click at [195, 175] on button at bounding box center [195, 175] width 13 height 17
click at [379, 314] on div "Applied (361)" at bounding box center [365, 308] width 57 height 11
click at [520, 306] on div "View All Results" at bounding box center [506, 308] width 61 height 11
select select ""pending""
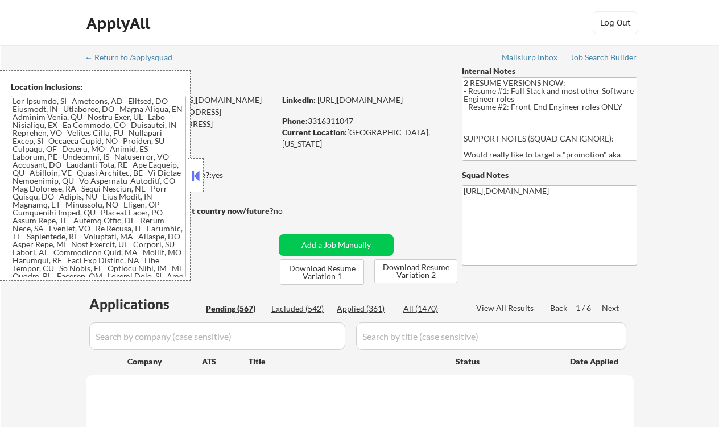
select select ""pending""
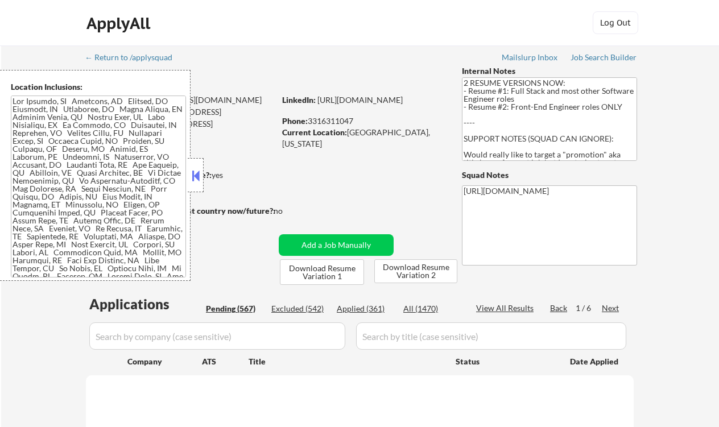
select select ""pending""
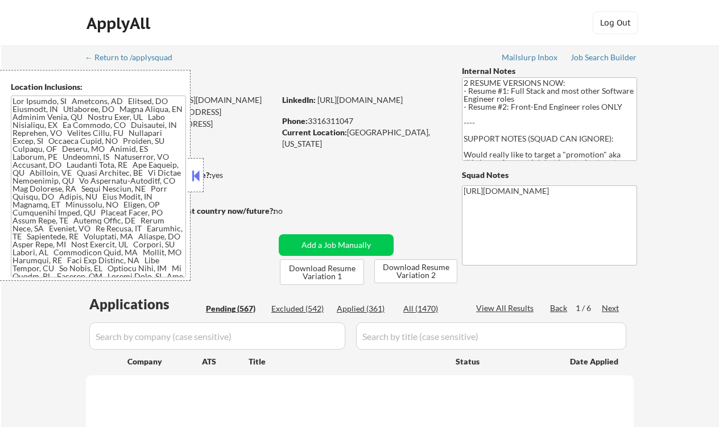
select select ""pending""
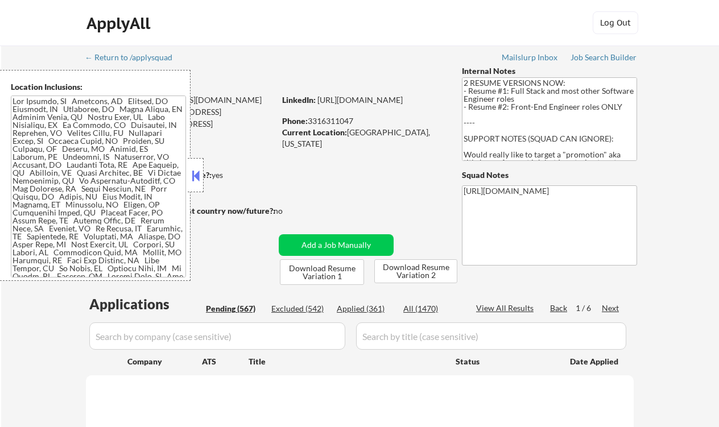
select select ""pending""
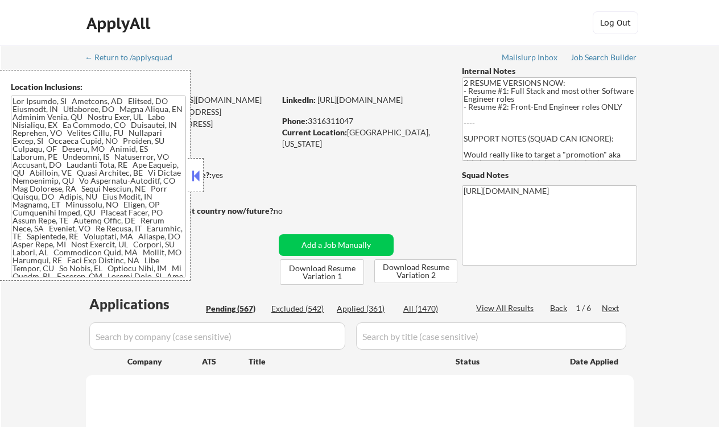
select select ""pending""
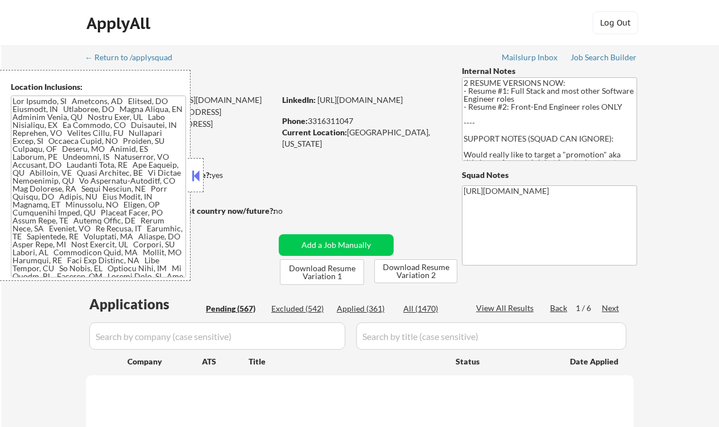
select select ""pending""
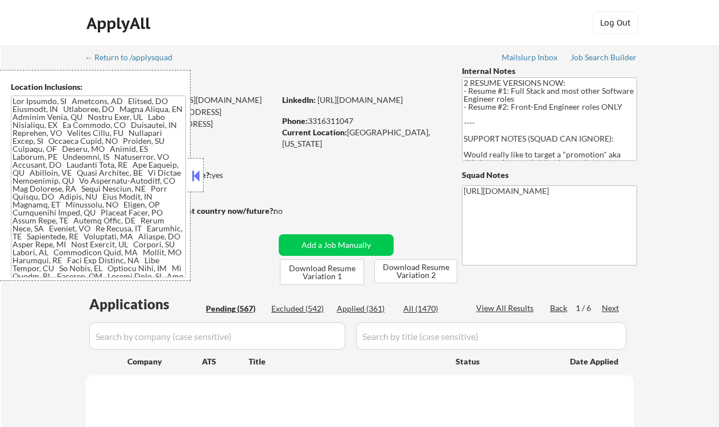
select select ""pending""
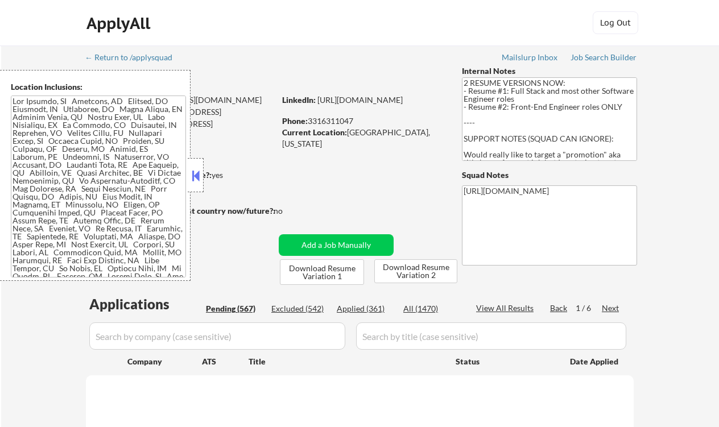
select select ""pending""
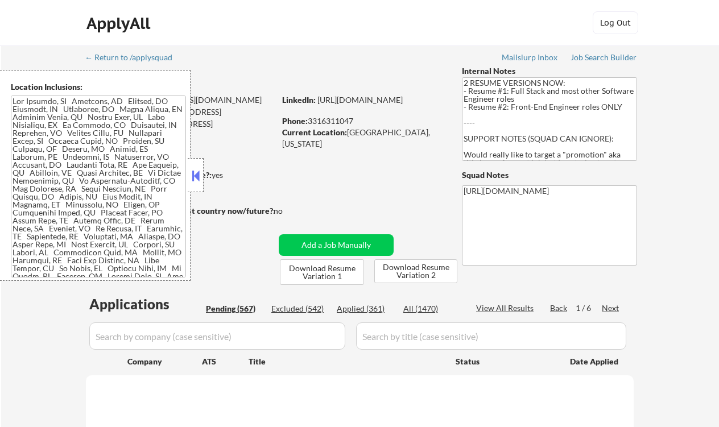
select select ""pending""
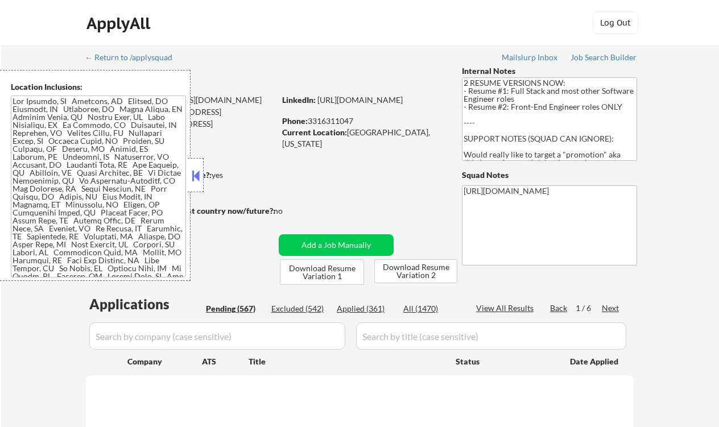
select select ""pending""
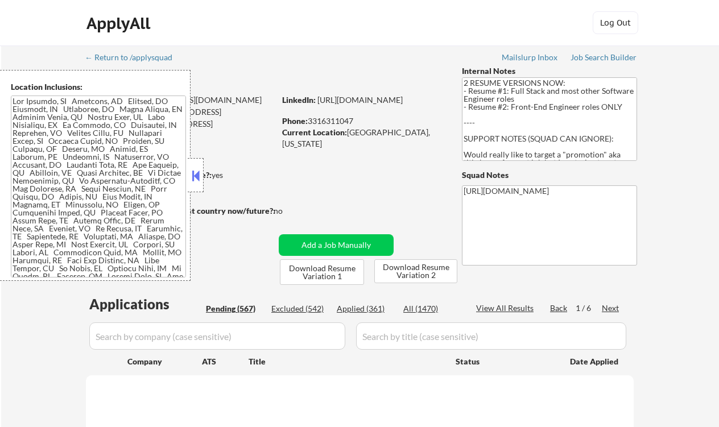
select select ""pending""
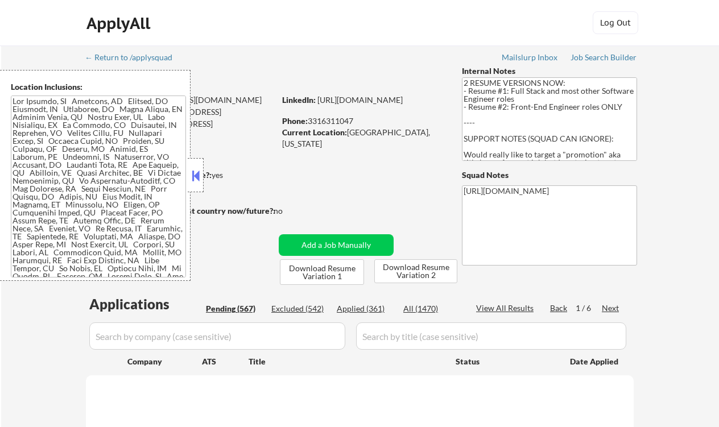
select select ""pending""
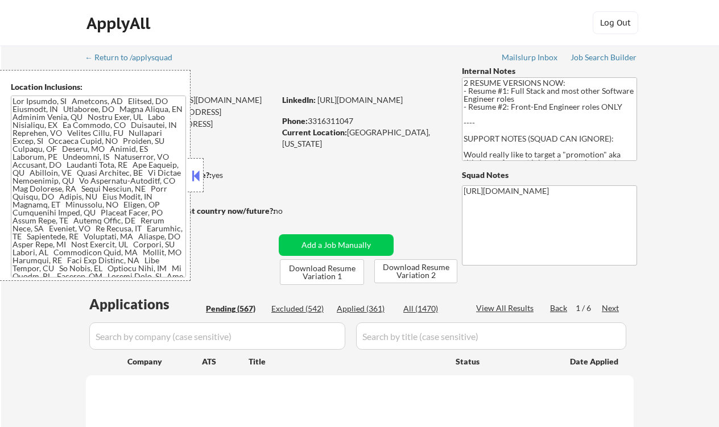
select select ""pending""
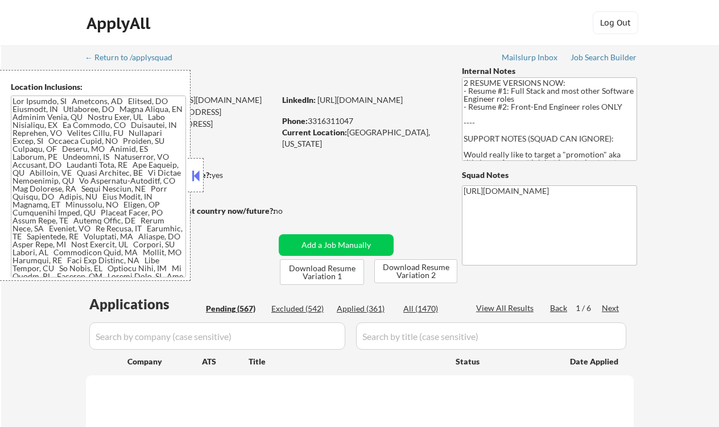
select select ""pending""
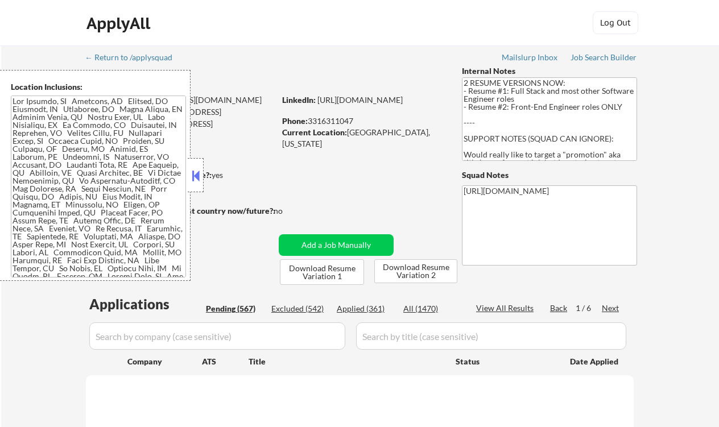
select select ""pending""
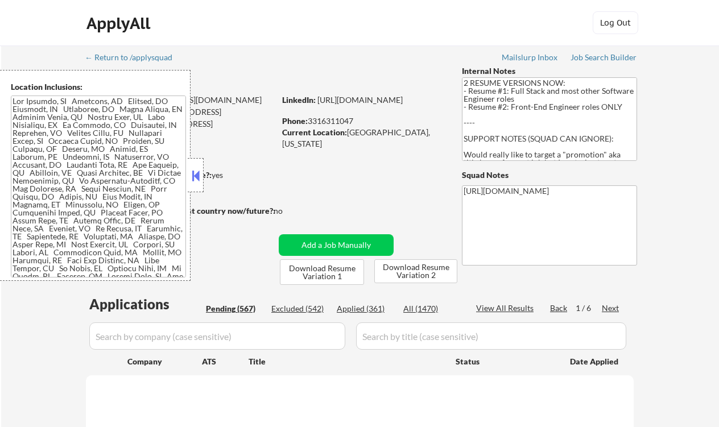
select select ""pending""
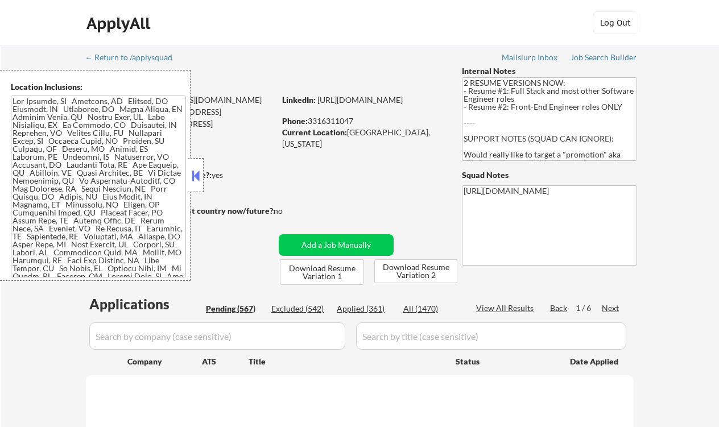
select select ""pending""
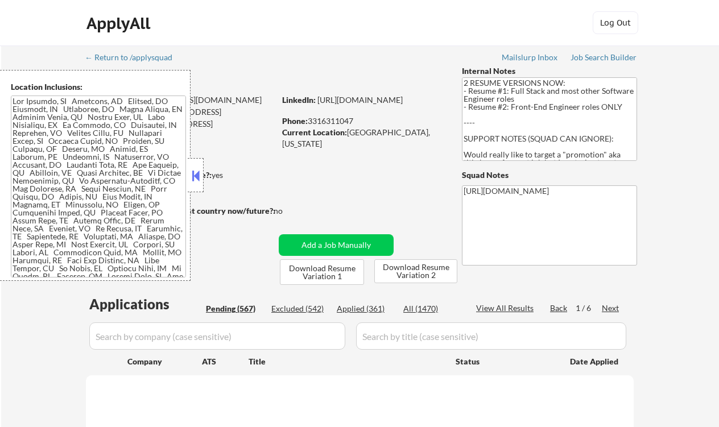
select select ""pending""
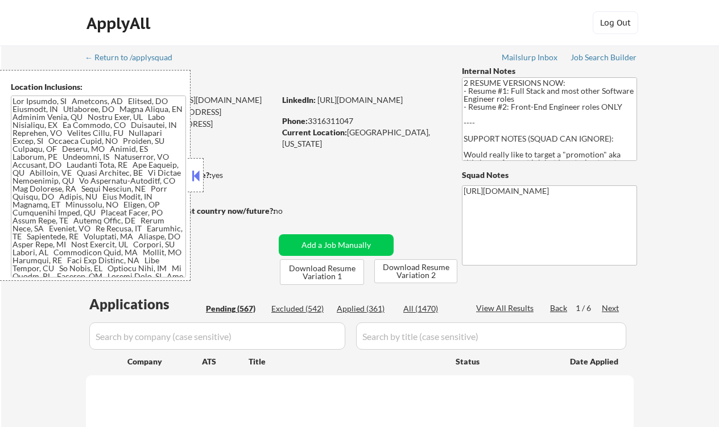
select select ""pending""
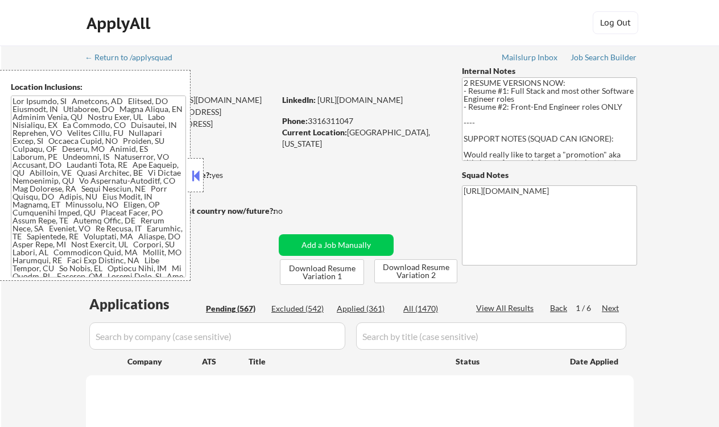
select select ""pending""
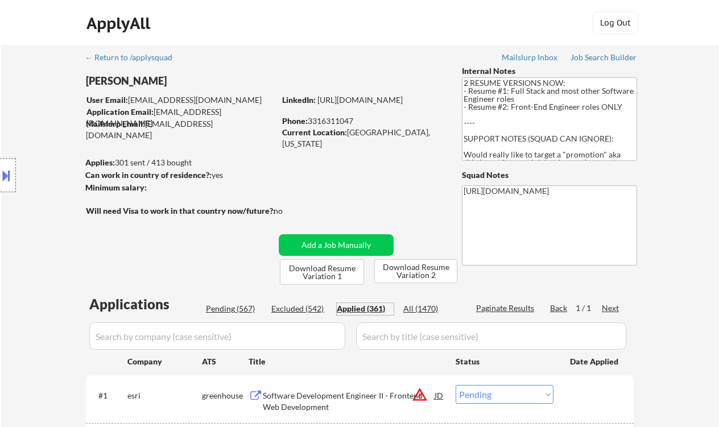
click at [374, 310] on div "Applied (361)" at bounding box center [365, 308] width 57 height 11
select select ""applied""
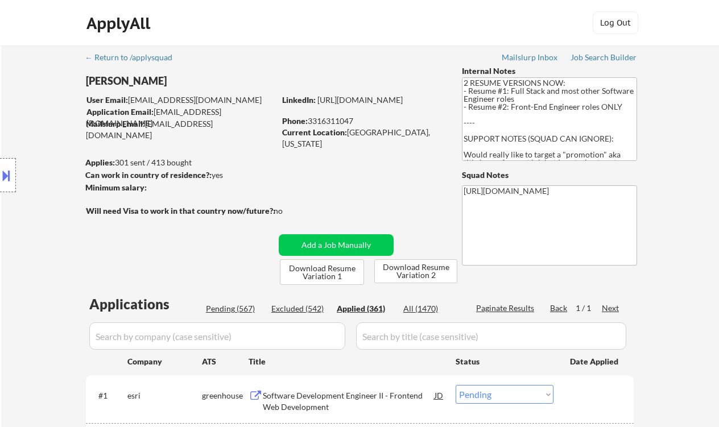
select select ""applied""
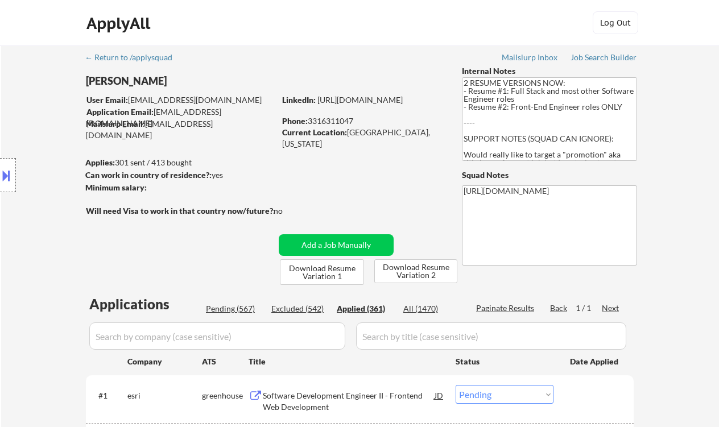
select select ""applied""
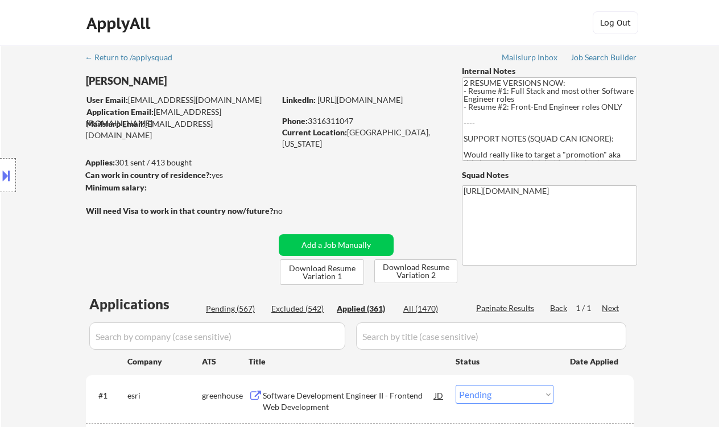
select select ""applied""
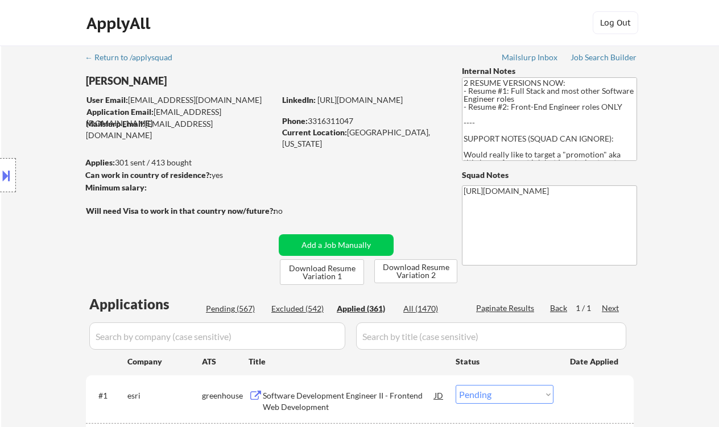
select select ""applied""
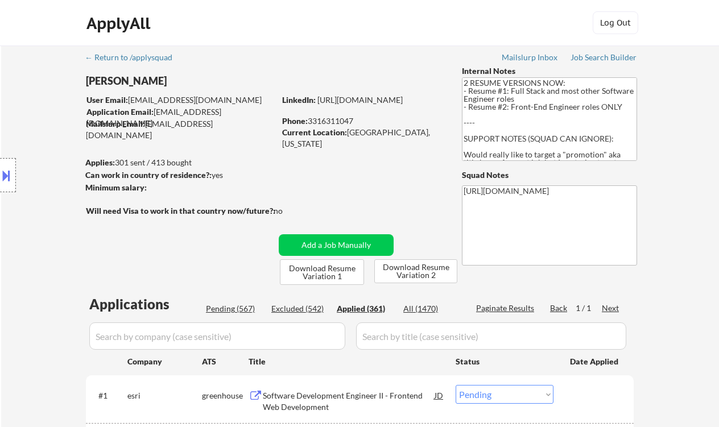
select select ""applied""
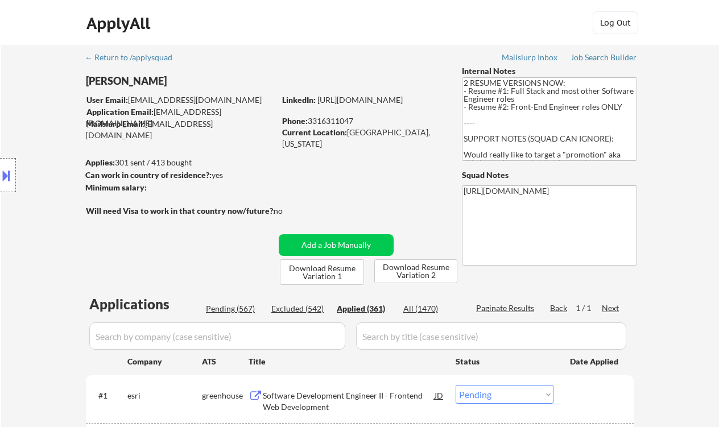
select select ""applied""
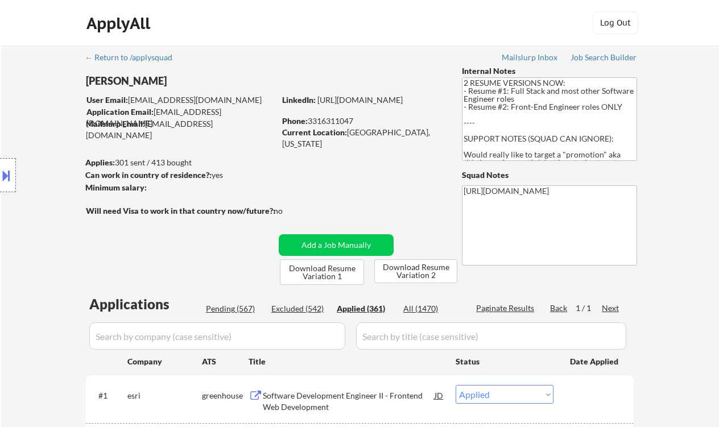
select select ""applied""
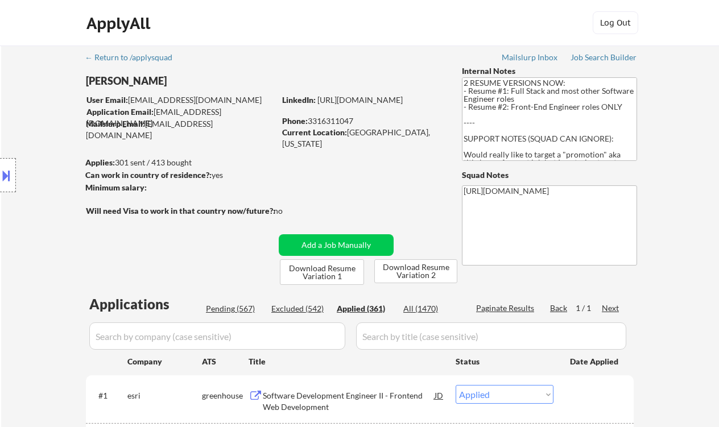
select select ""applied""
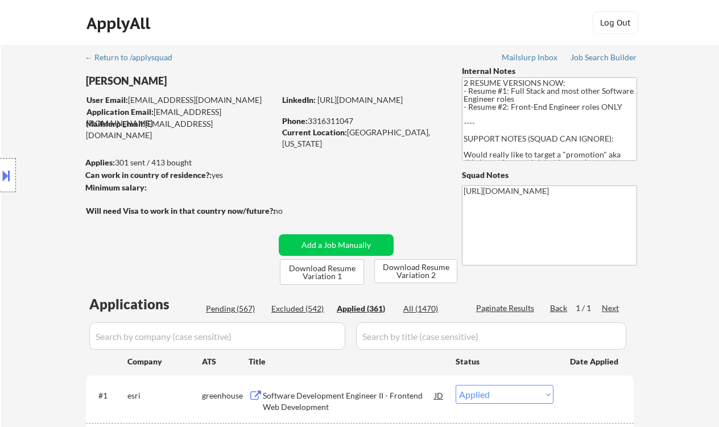
select select ""applied""
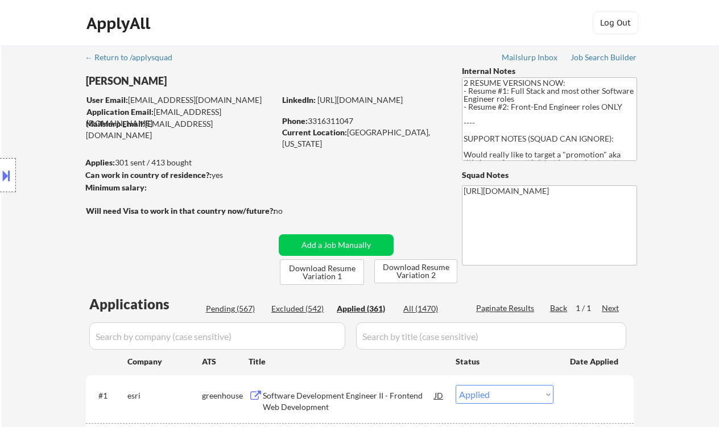
select select ""applied""
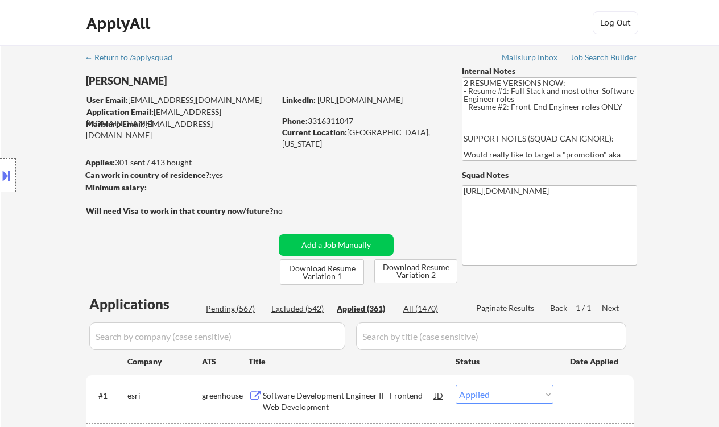
select select ""applied""
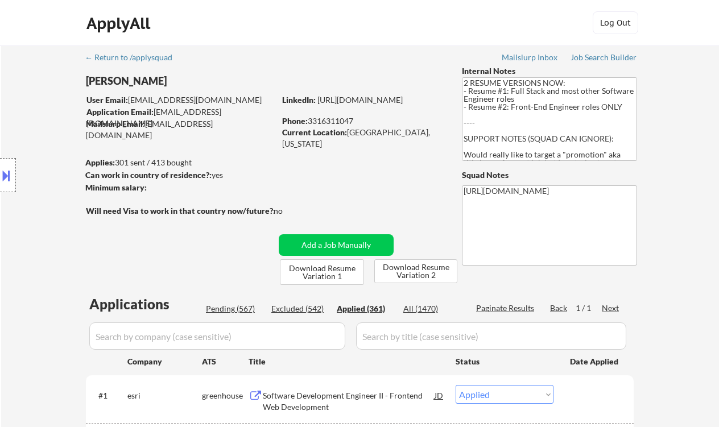
select select ""applied""
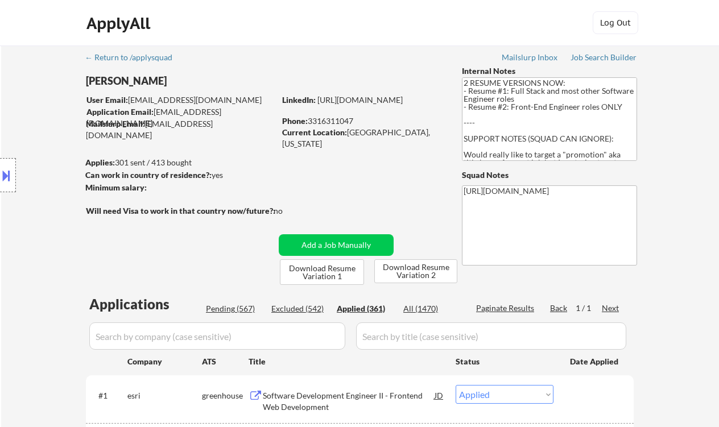
select select ""applied""
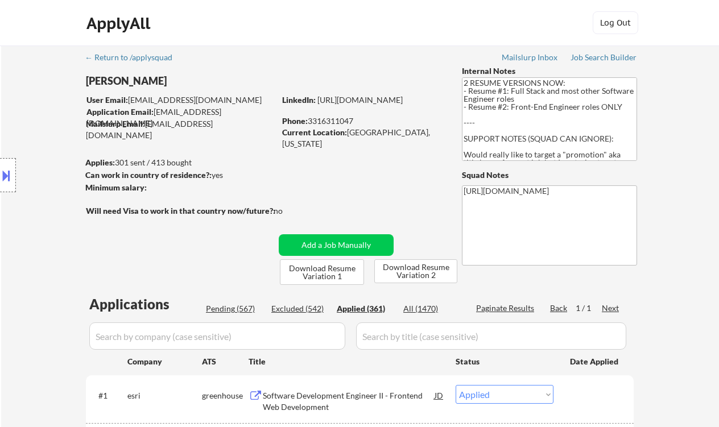
select select ""applied""
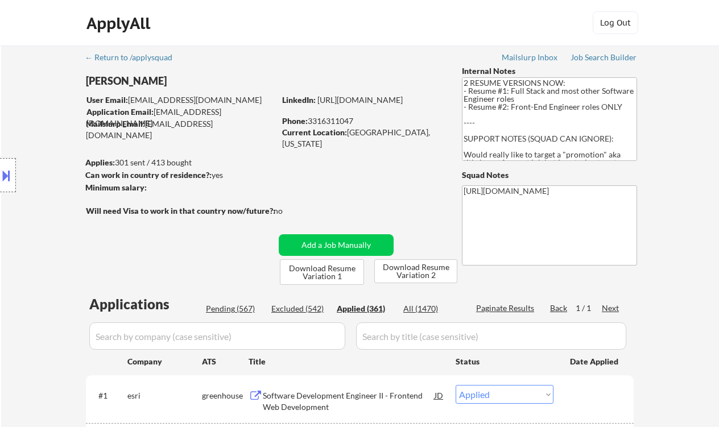
select select ""applied""
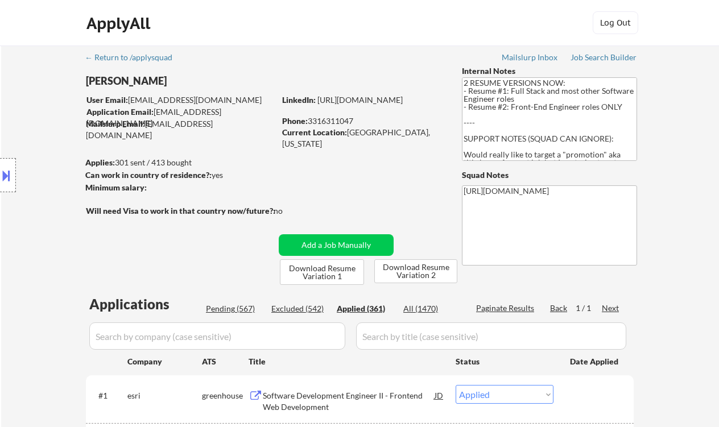
select select ""applied""
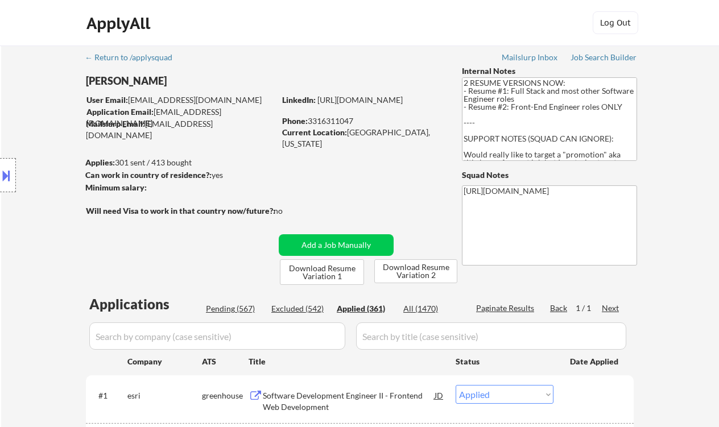
select select ""applied""
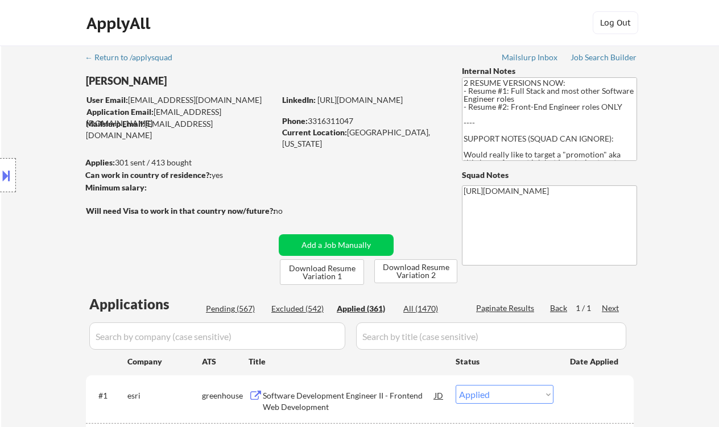
select select ""applied""
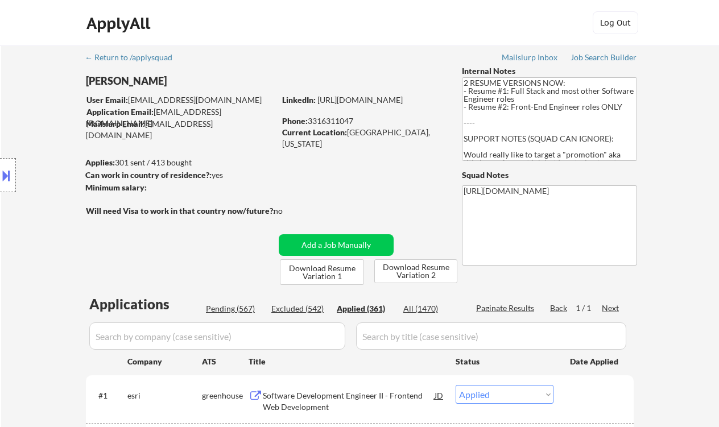
select select ""applied""
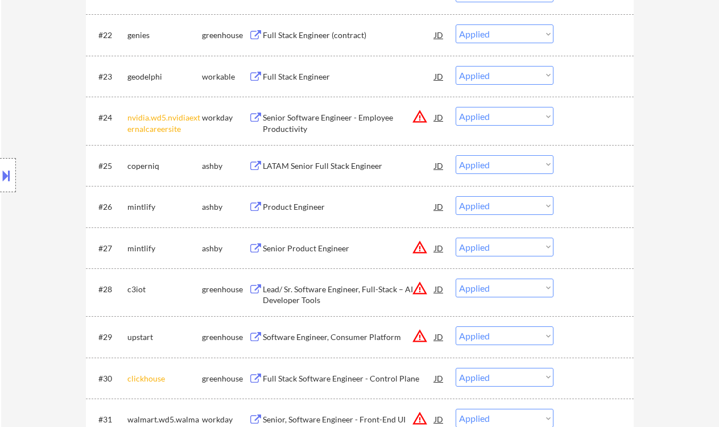
scroll to position [3391, 0]
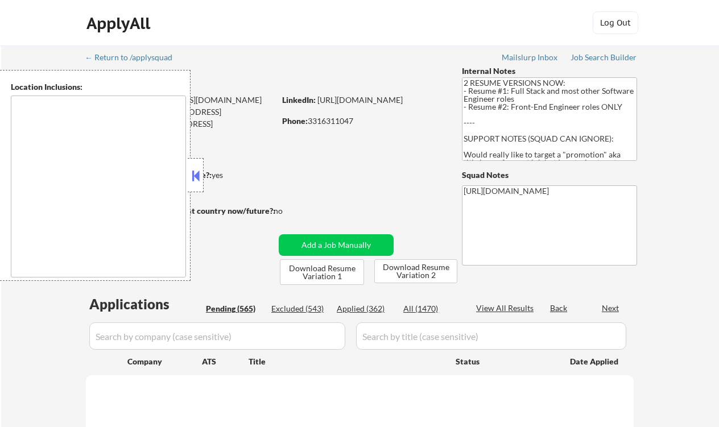
type textarea "Lor Ipsumdo, SI Ametcons, AD Elitsed, DO Eiusmodt, IN Utlaboree, DO Magna Aliqu…"
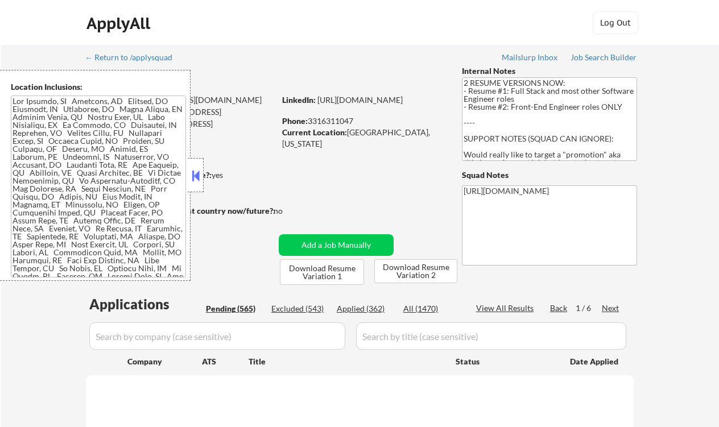
click at [194, 168] on button at bounding box center [195, 175] width 13 height 17
click at [353, 312] on div "Applied (362)" at bounding box center [365, 308] width 57 height 11
click at [371, 306] on div "Applied (362)" at bounding box center [365, 308] width 57 height 11
select select ""pending""
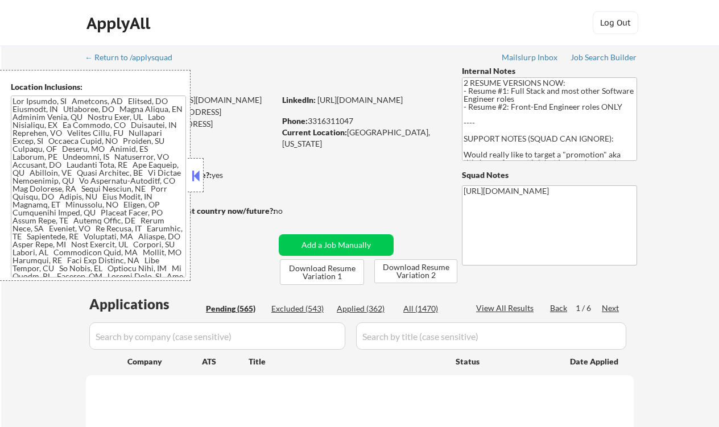
select select ""pending""
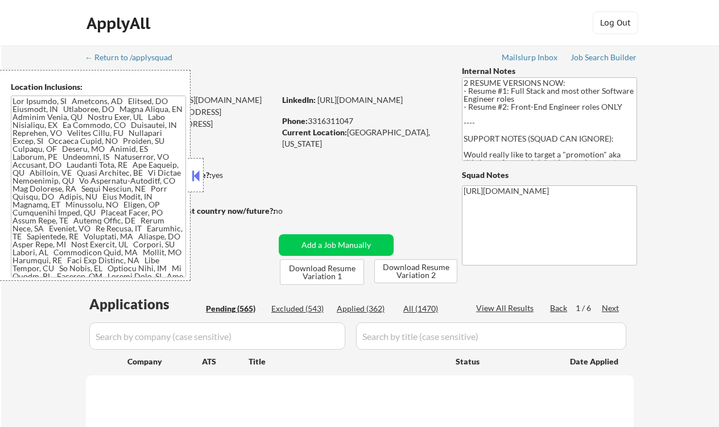
select select ""pending""
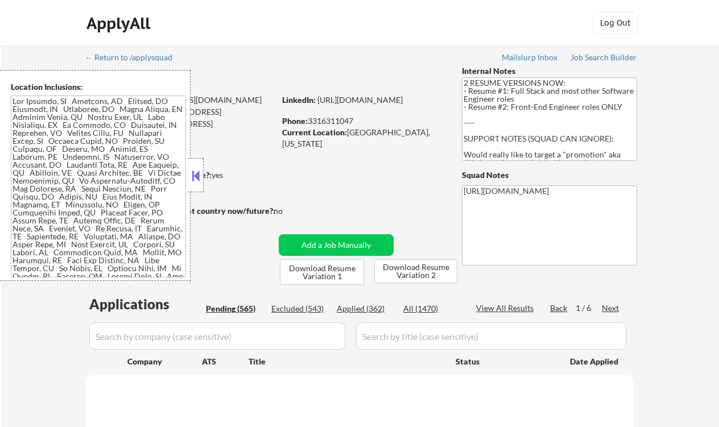
select select ""pending""
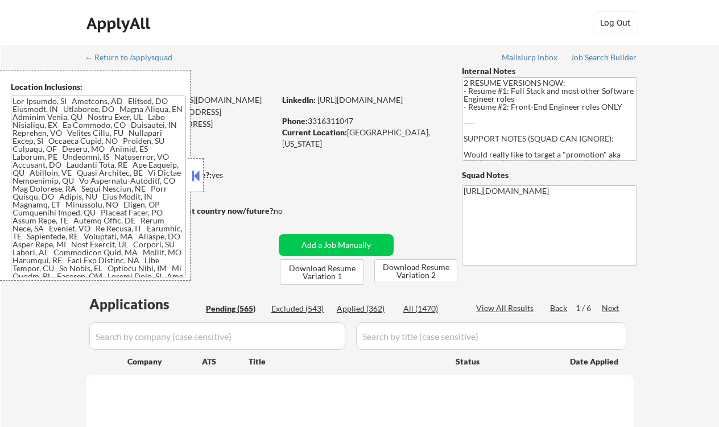
select select ""pending""
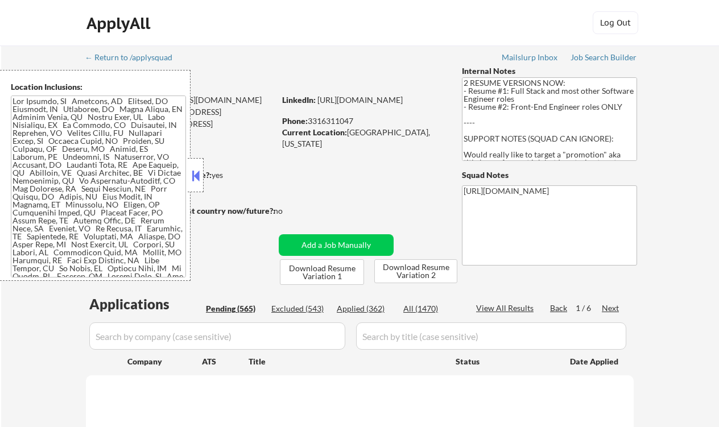
select select ""pending""
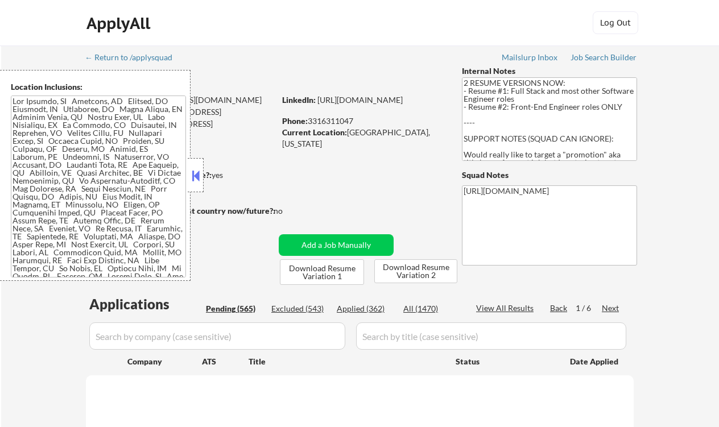
select select ""pending""
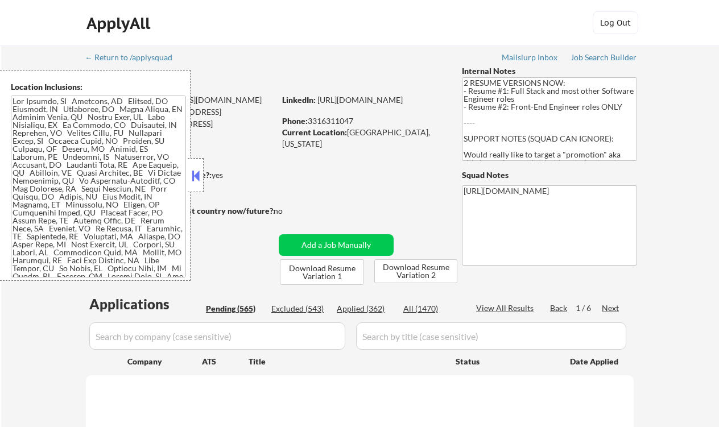
select select ""pending""
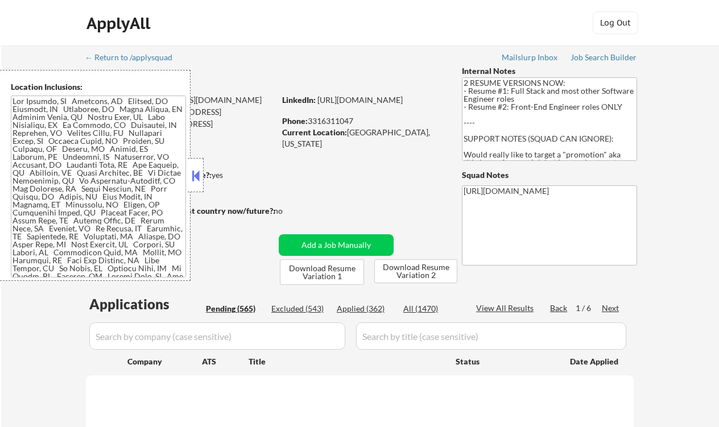
select select ""pending""
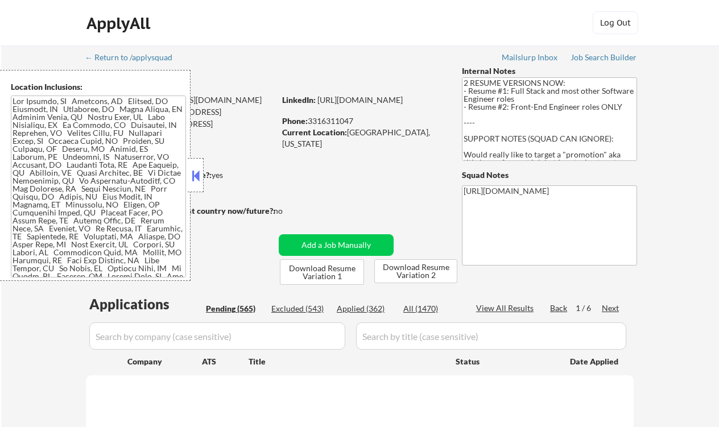
select select ""pending""
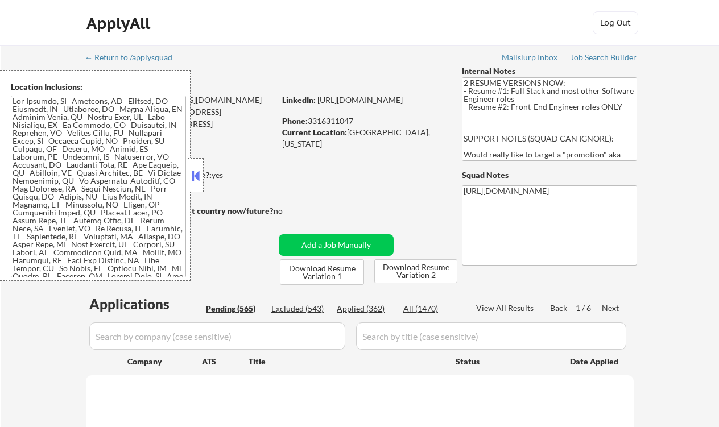
select select ""pending""
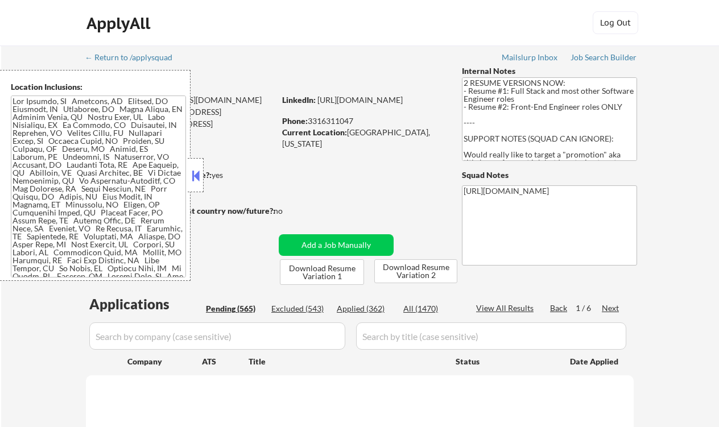
select select ""pending""
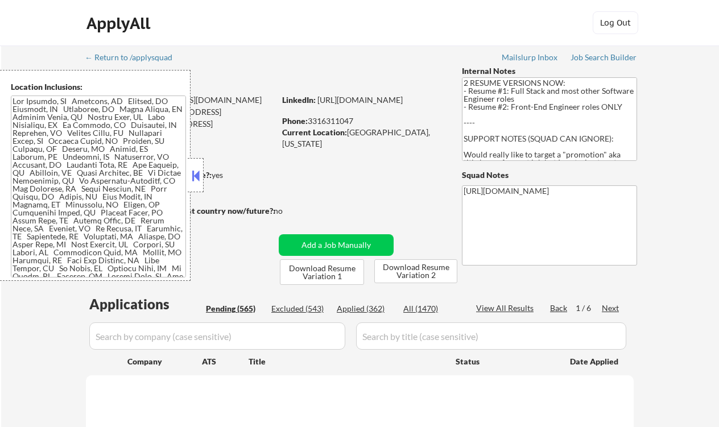
select select ""pending""
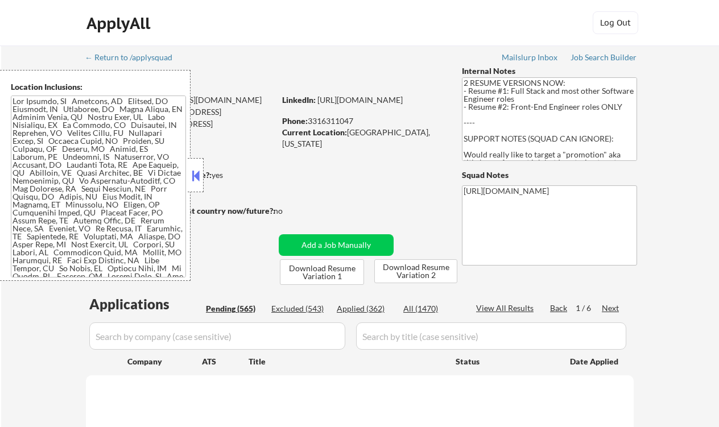
select select ""pending""
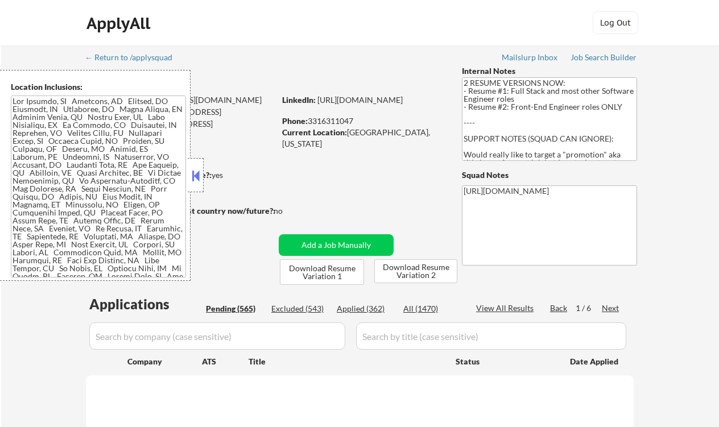
select select ""pending""
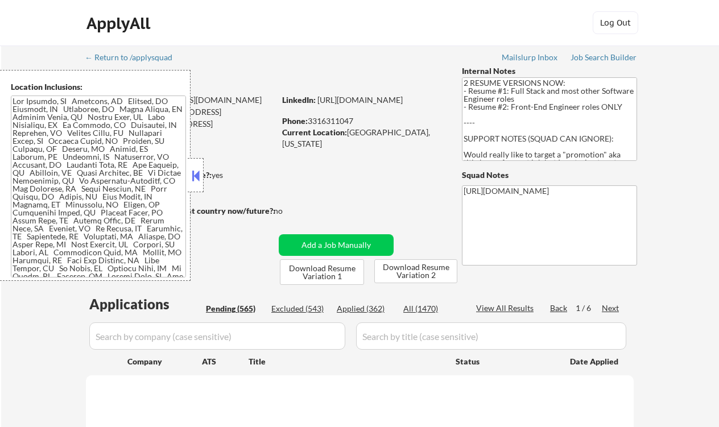
select select ""pending""
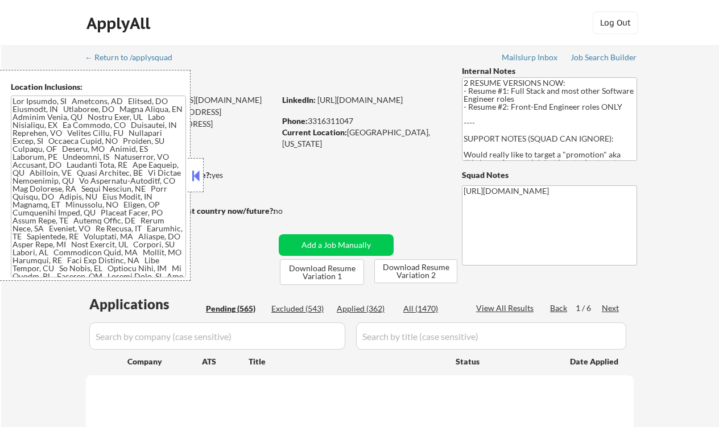
select select ""pending""
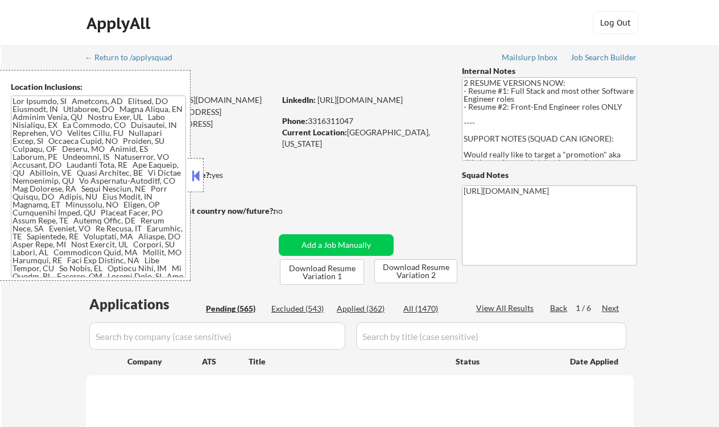
select select ""pending""
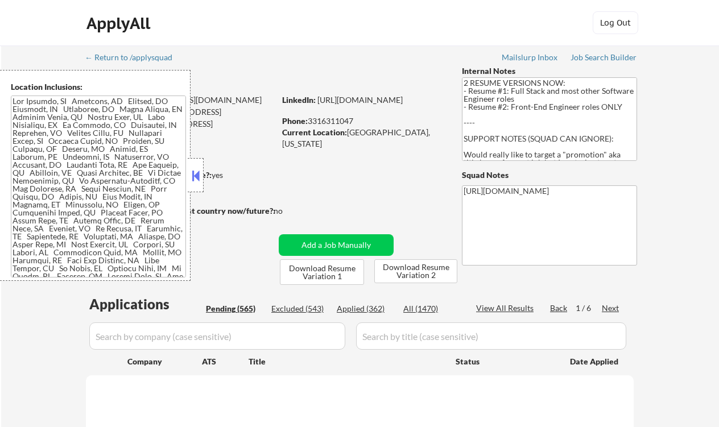
select select ""pending""
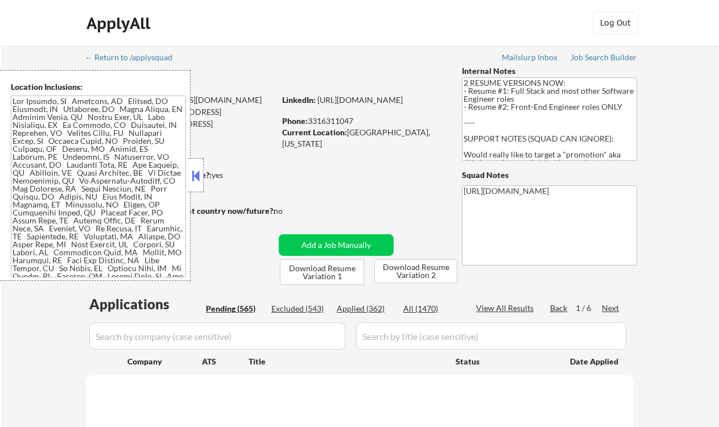
select select ""pending""
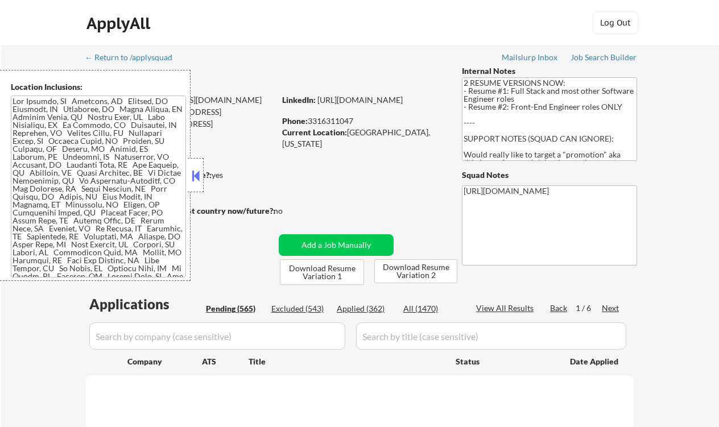
select select ""pending""
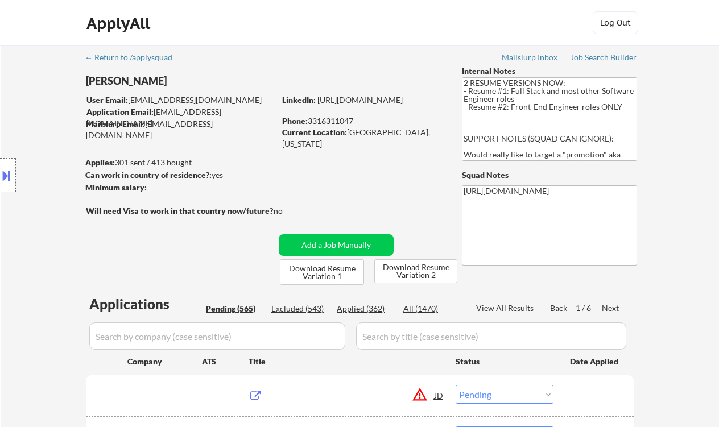
click at [511, 173] on div "Squad Notes" at bounding box center [549, 175] width 175 height 11
click at [513, 303] on div "View All Results" at bounding box center [506, 308] width 61 height 11
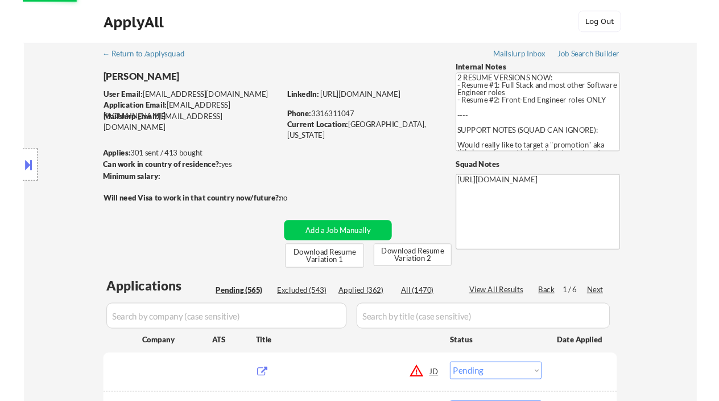
scroll to position [138, 0]
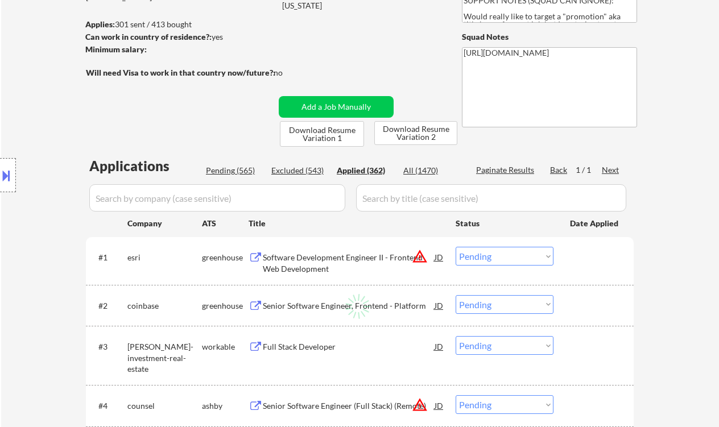
select select ""applied""
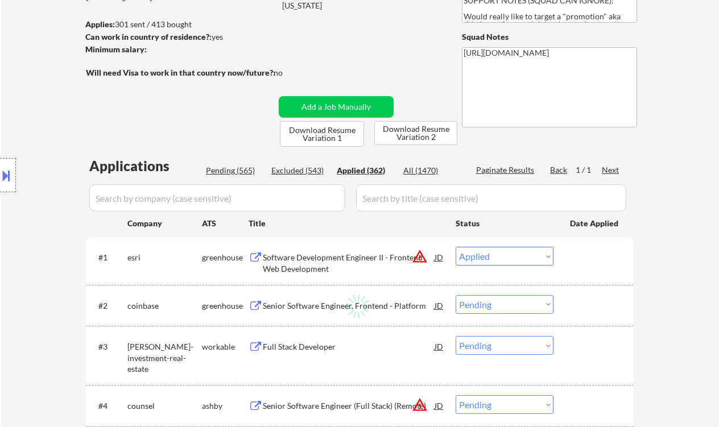
select select ""applied""
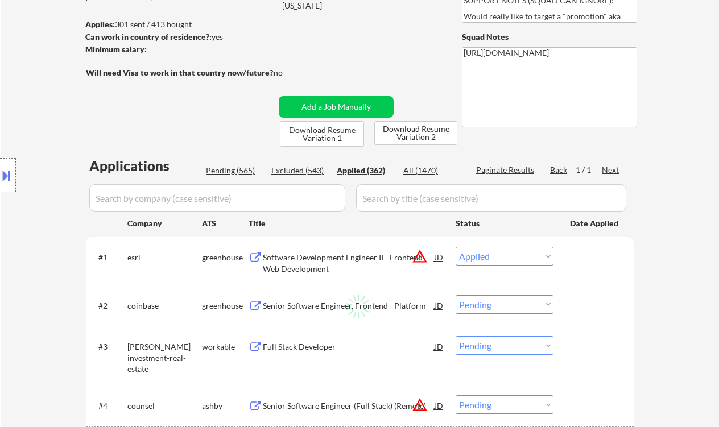
select select ""applied""
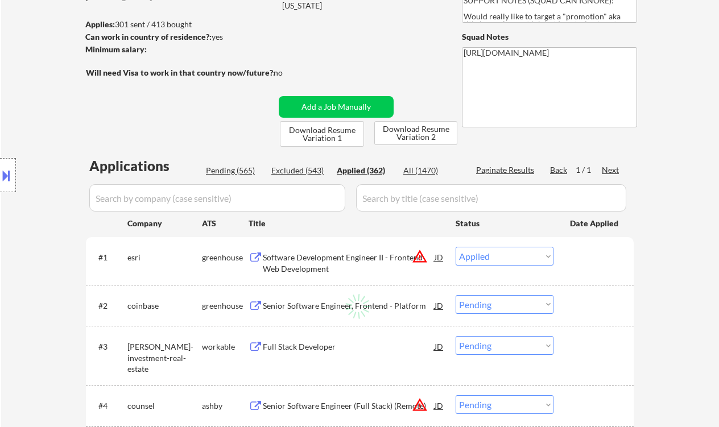
select select ""applied""
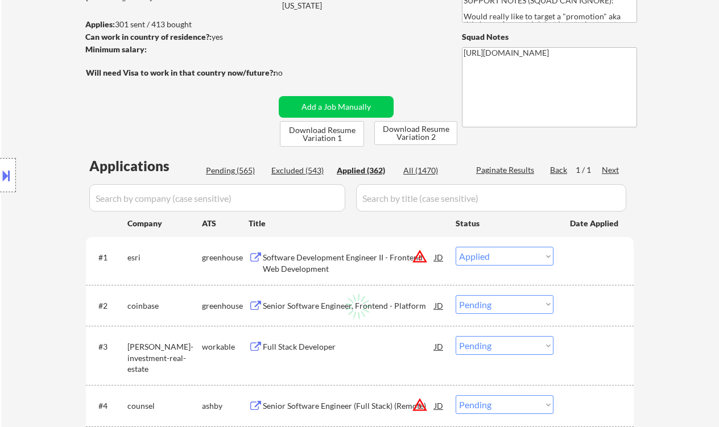
select select ""applied""
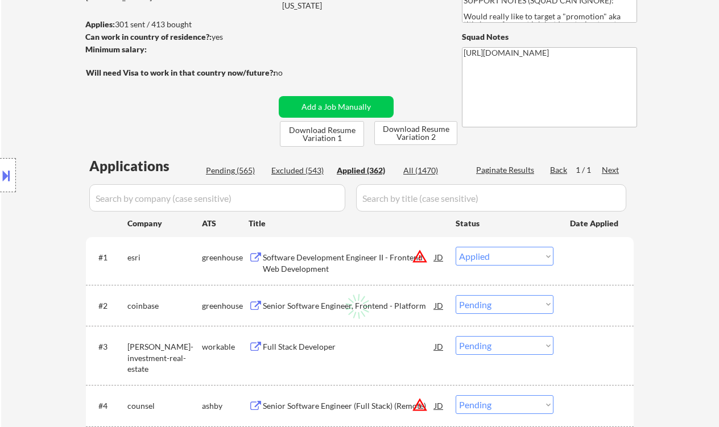
select select ""applied""
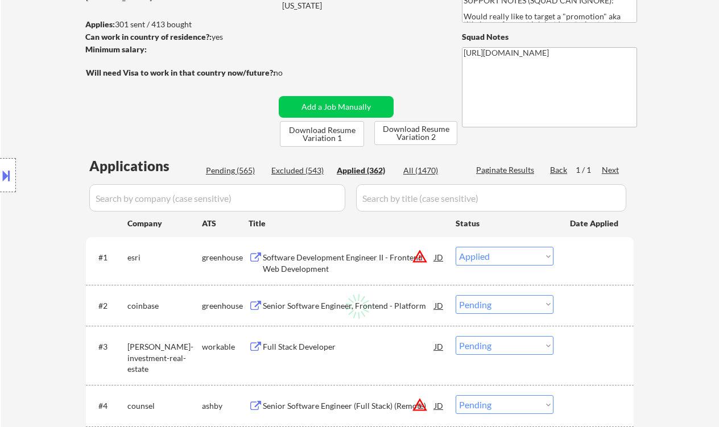
select select ""applied""
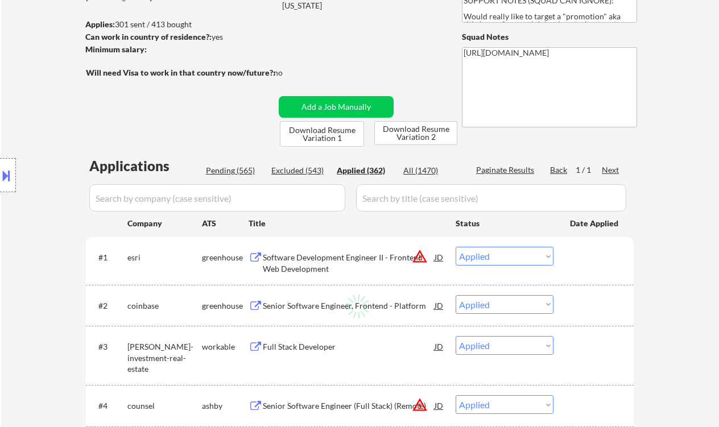
select select ""applied""
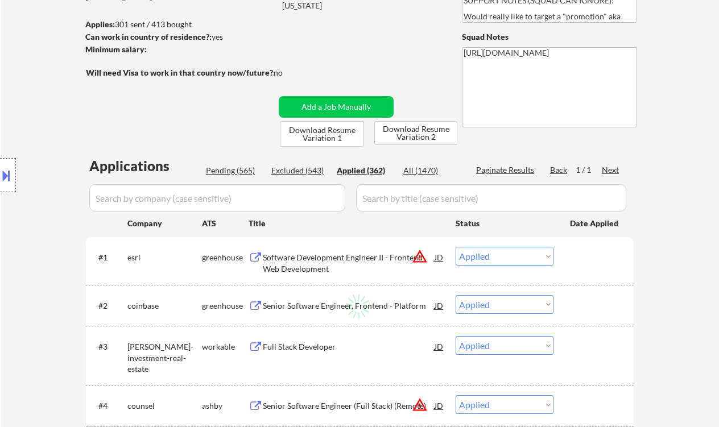
select select ""applied""
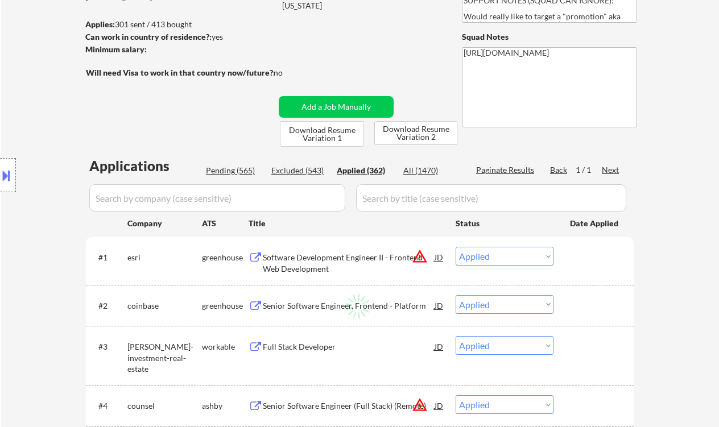
select select ""applied""
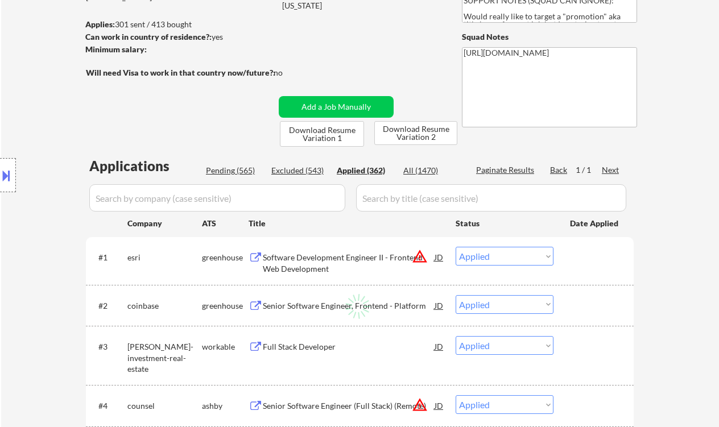
select select ""applied""
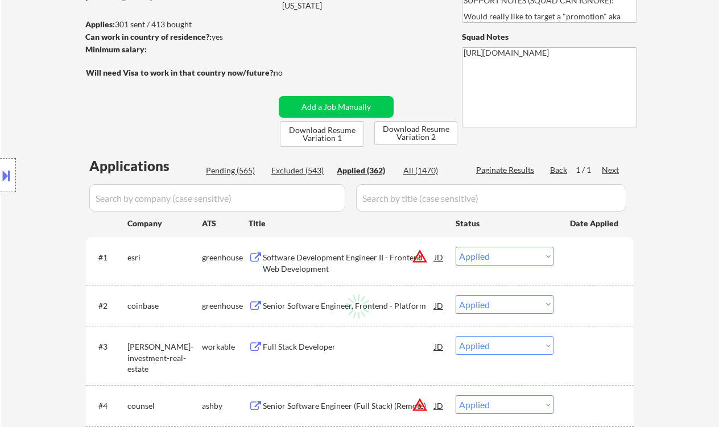
select select ""applied""
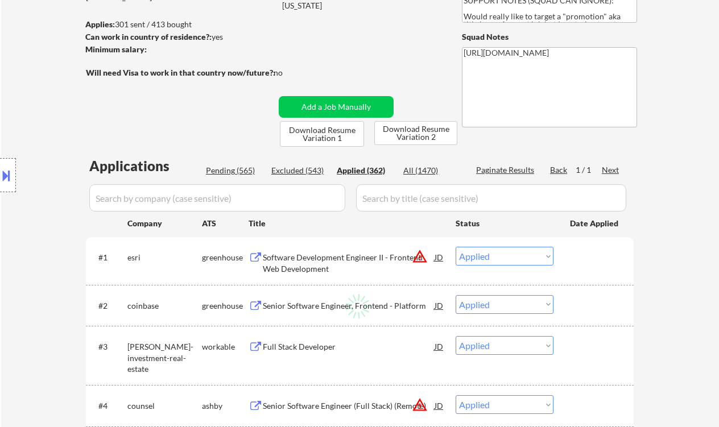
select select ""applied""
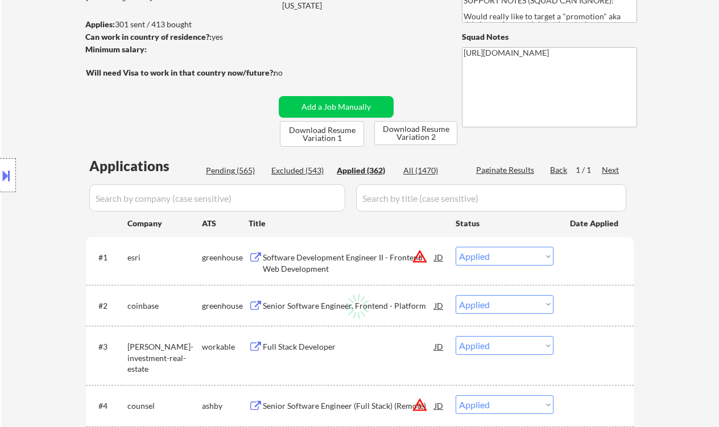
select select ""applied""
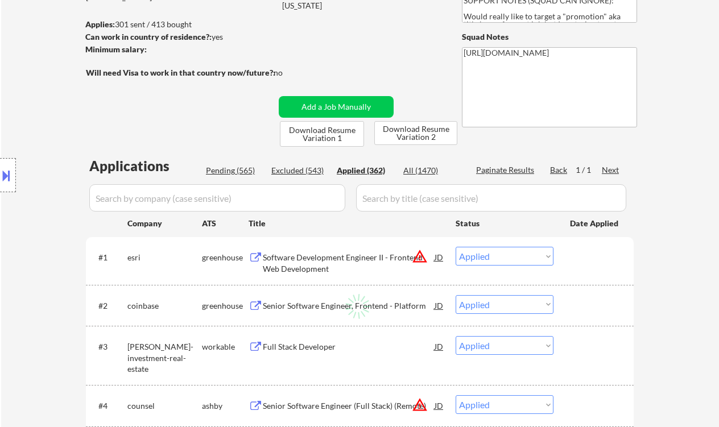
select select ""applied""
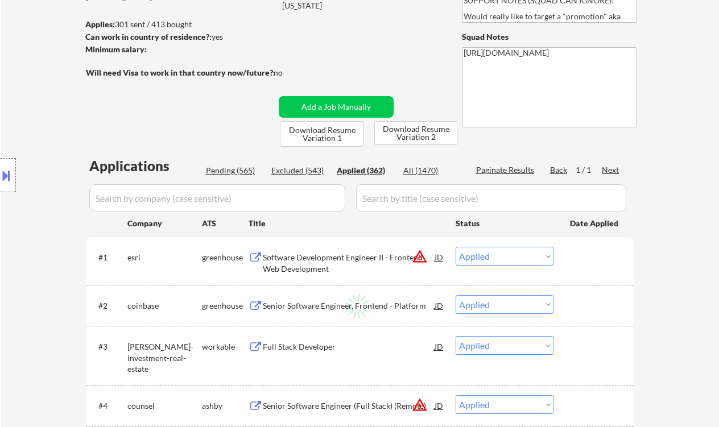
select select ""applied""
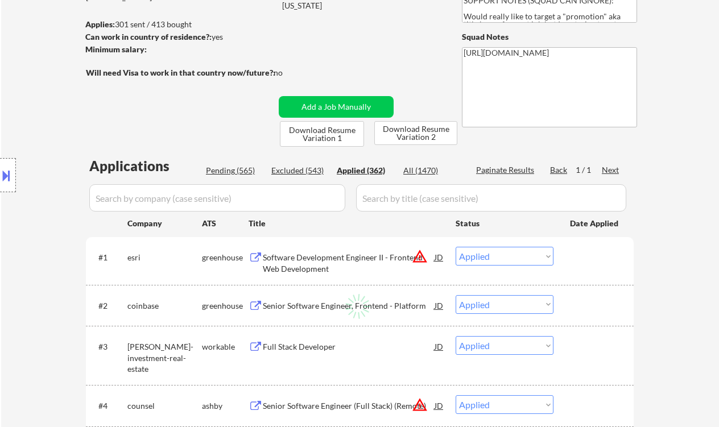
select select ""applied""
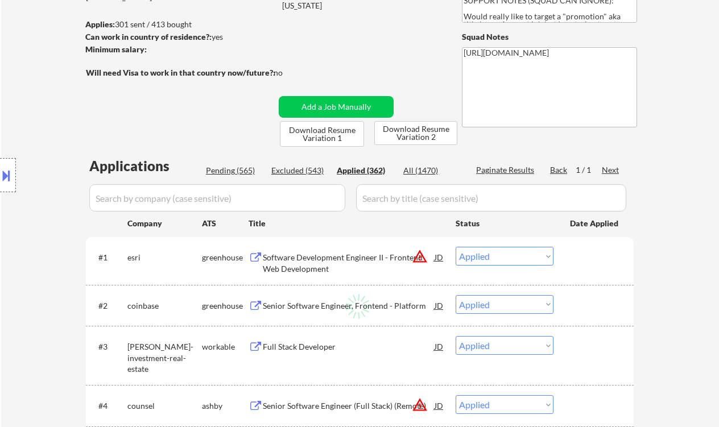
select select ""applied""
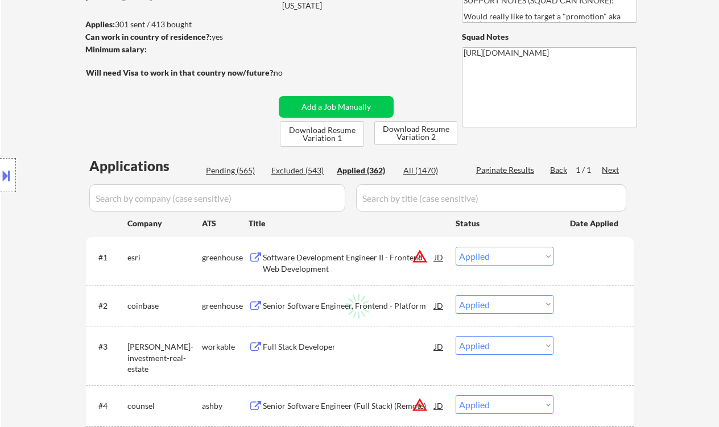
select select ""applied""
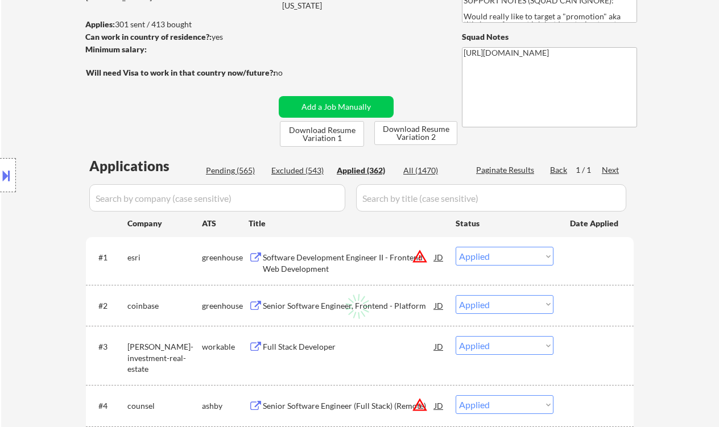
select select ""applied""
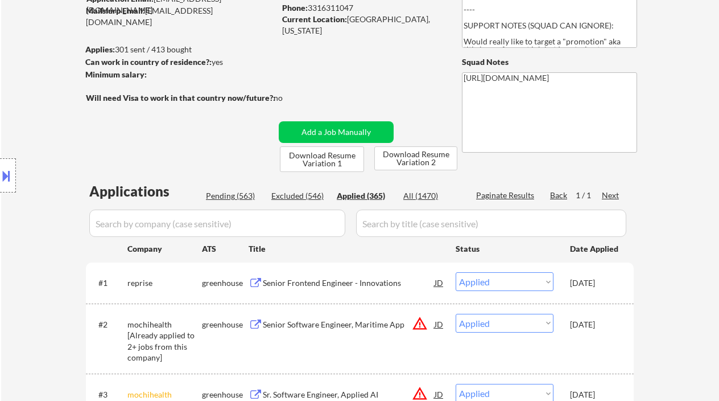
scroll to position [0, 0]
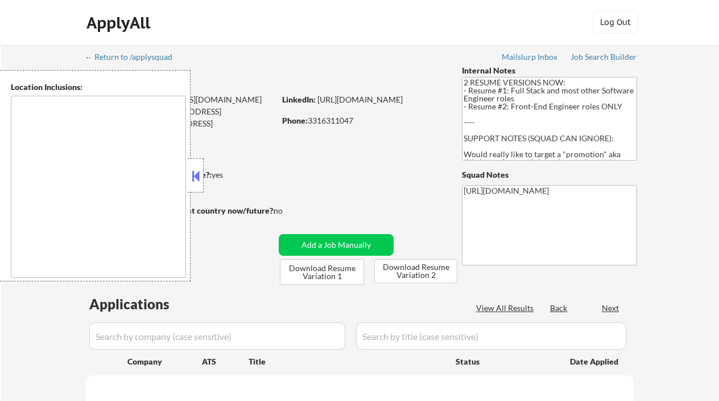
scroll to position [25, 0]
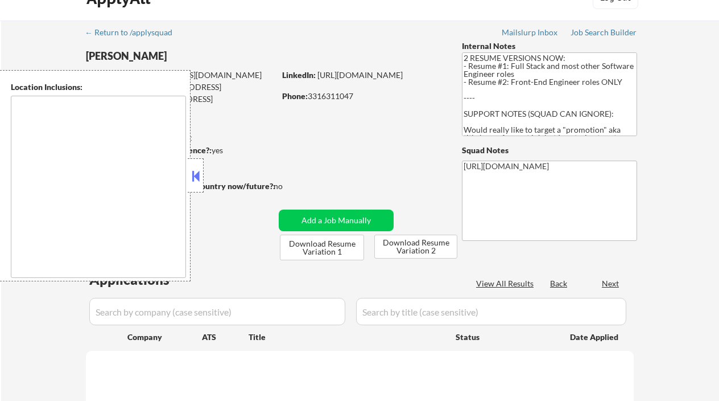
click at [196, 178] on button at bounding box center [195, 175] width 13 height 17
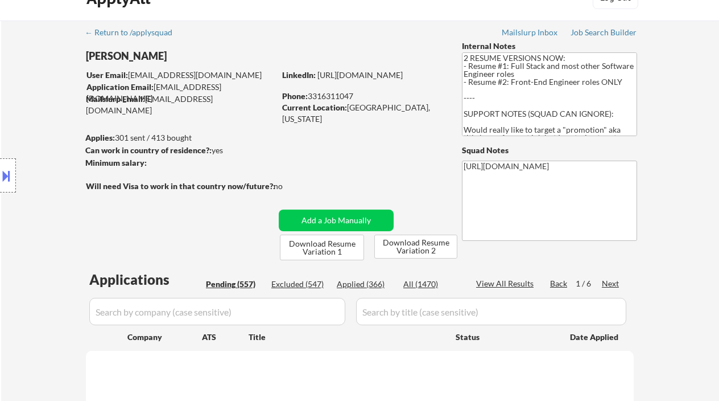
select select ""pending""
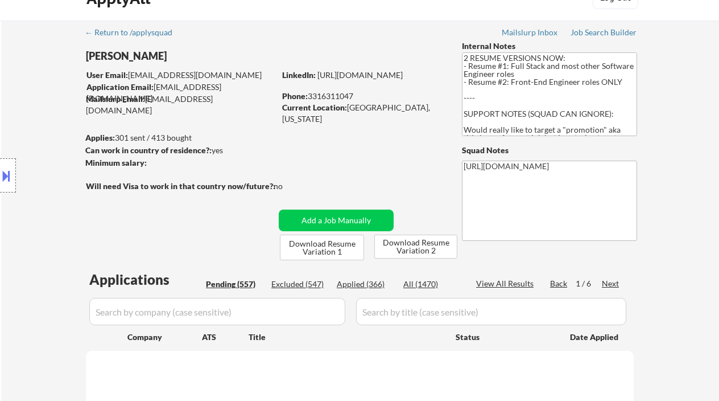
select select ""pending""
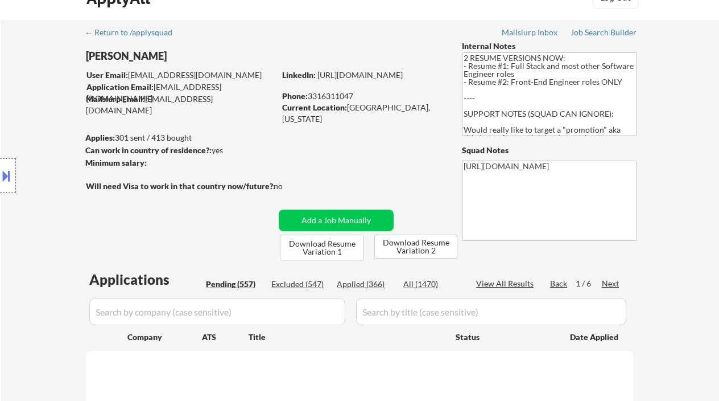
select select ""pending""
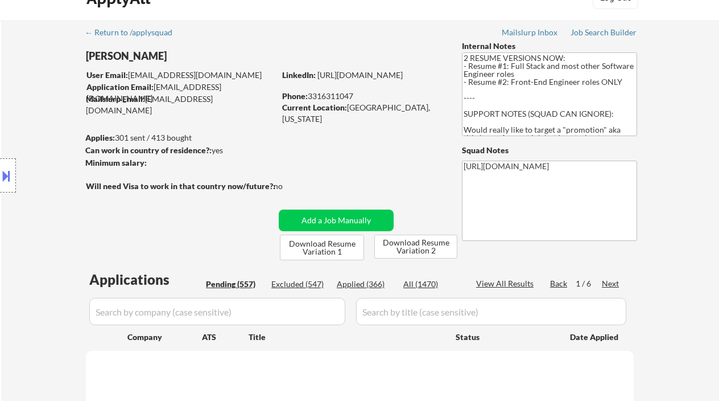
select select ""pending""
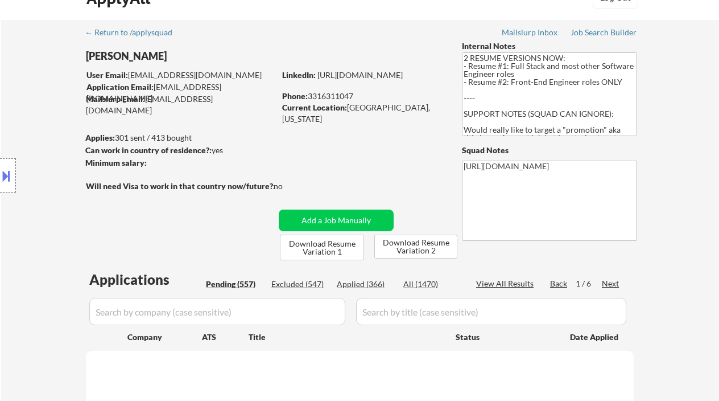
select select ""pending""
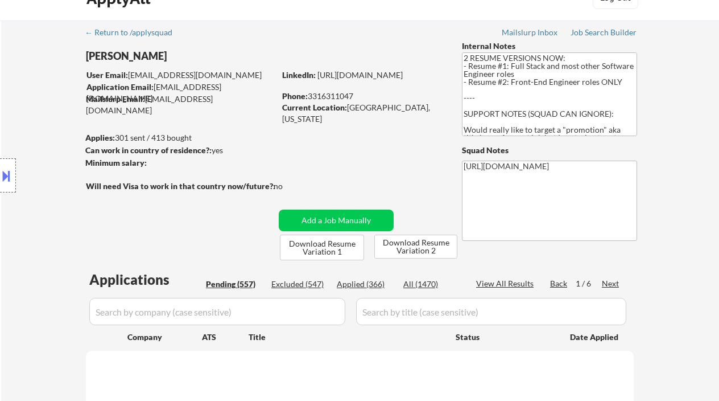
select select ""pending""
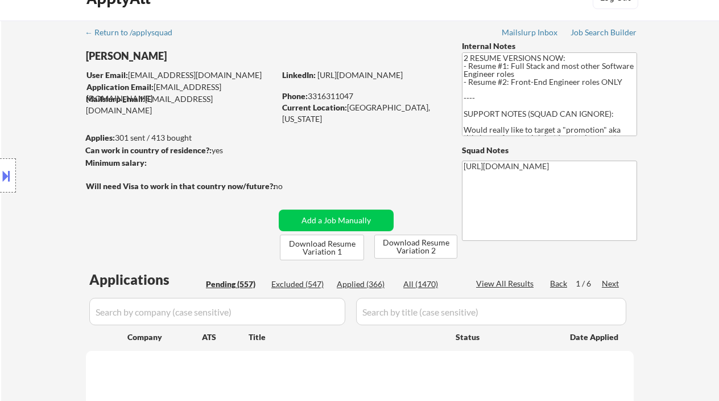
select select ""pending""
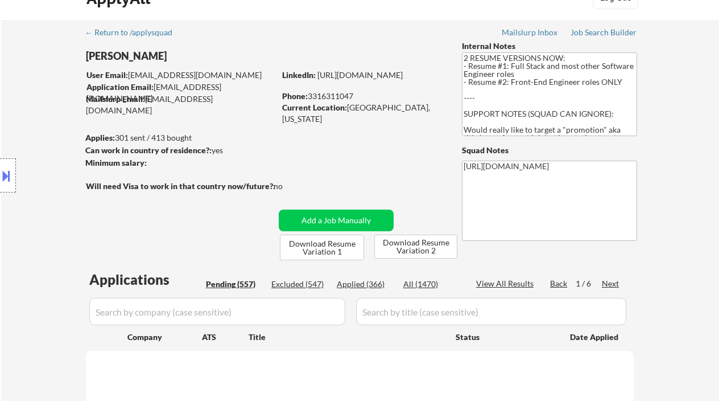
select select ""pending""
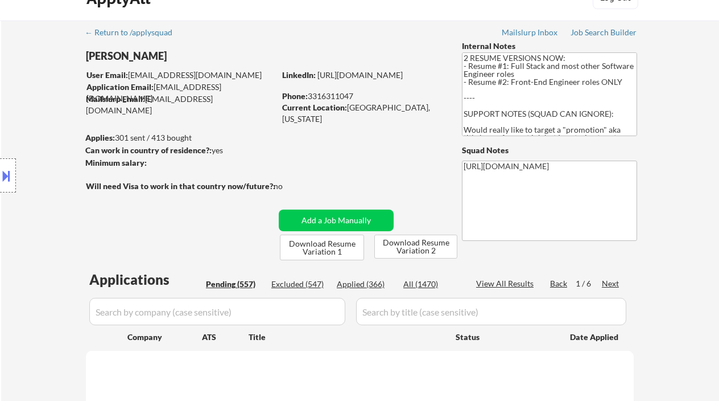
select select ""pending""
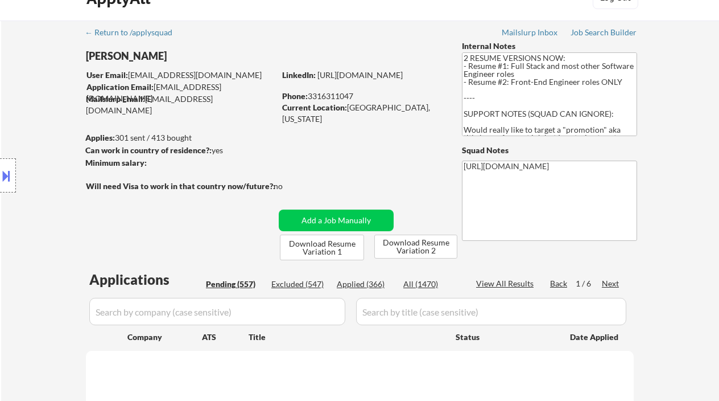
select select ""pending""
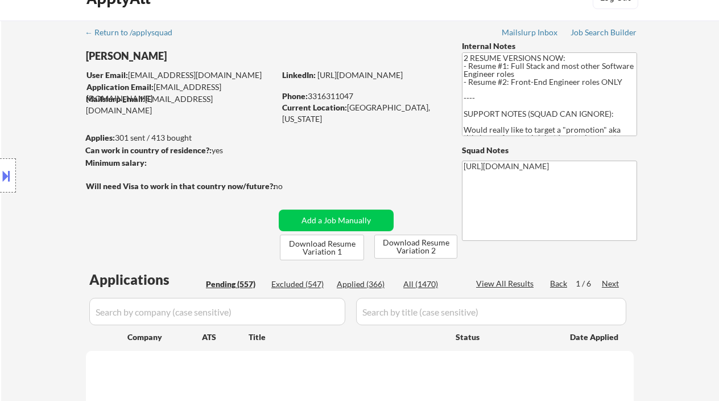
select select ""pending""
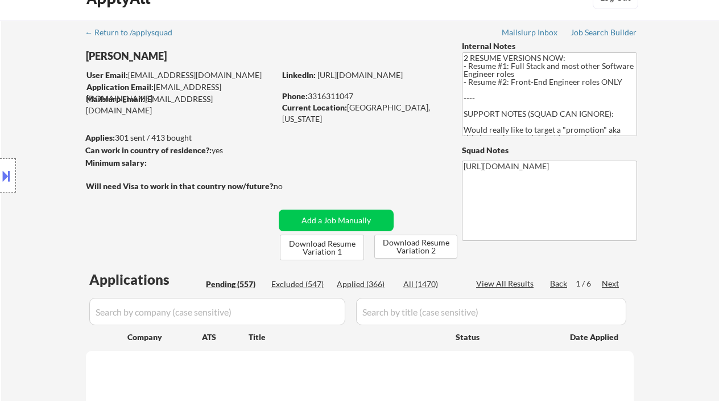
select select ""pending""
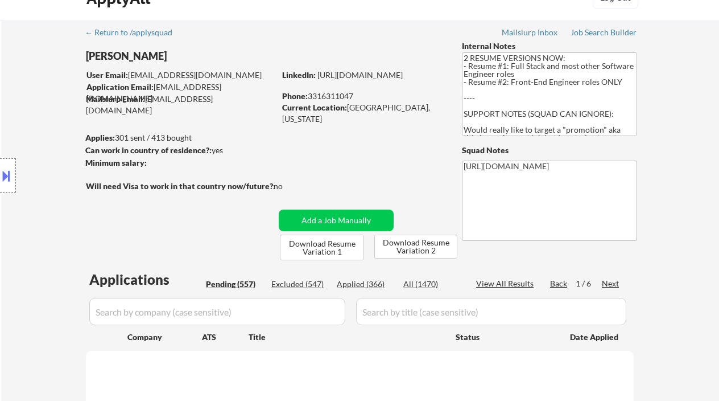
select select ""pending""
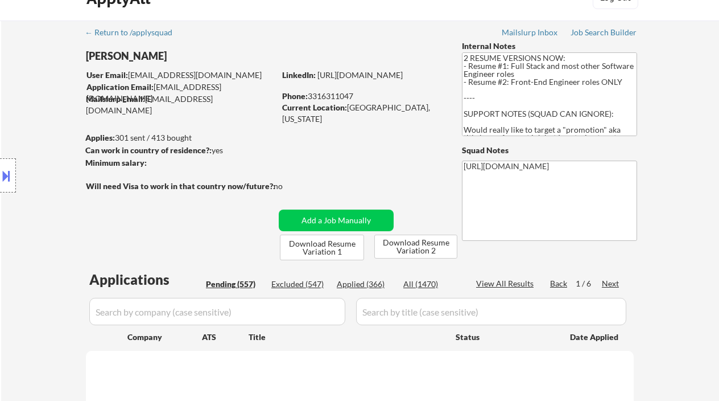
select select ""pending""
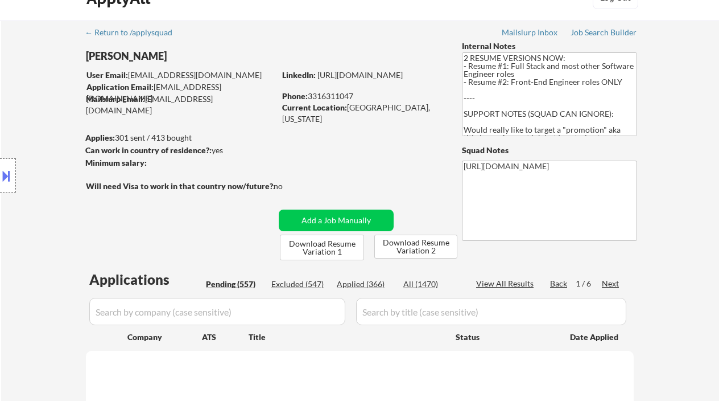
select select ""pending""
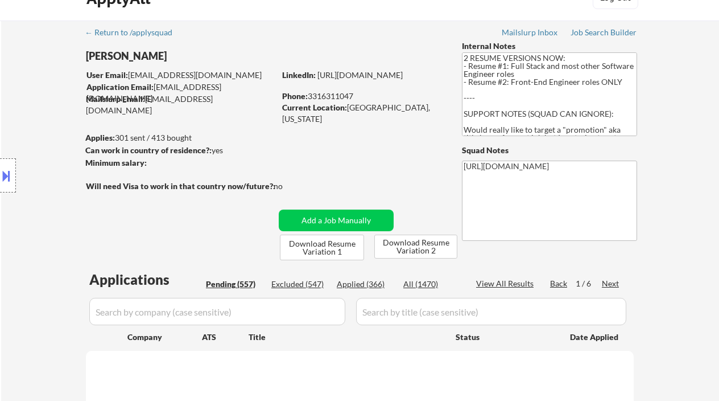
select select ""pending""
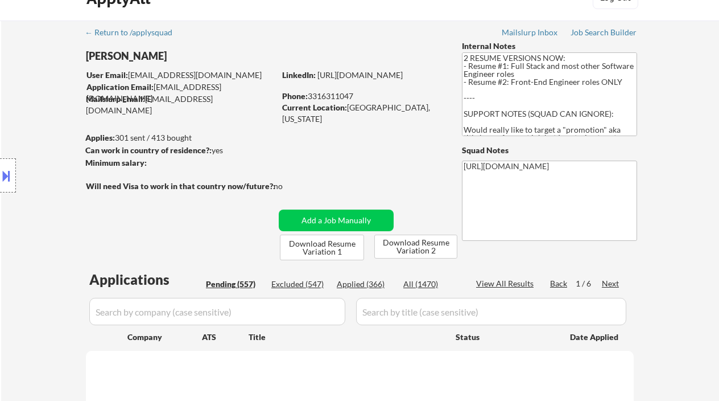
select select ""pending""
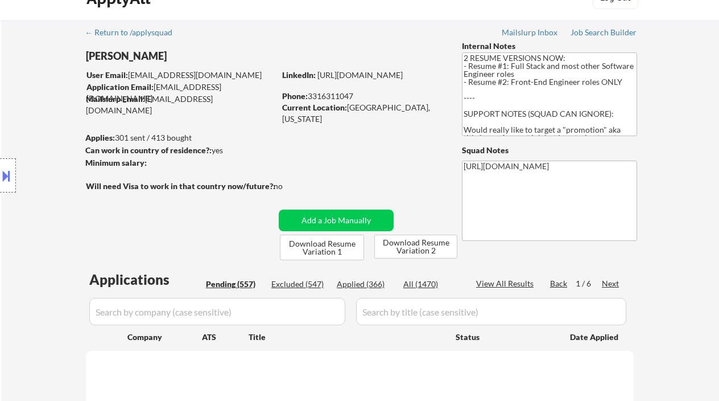
select select ""pending""
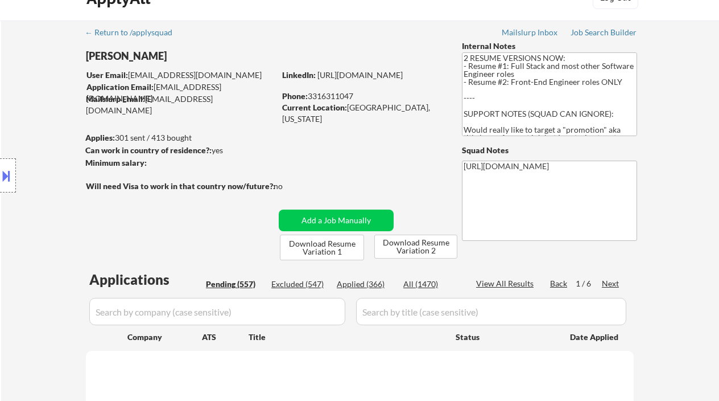
select select ""pending""
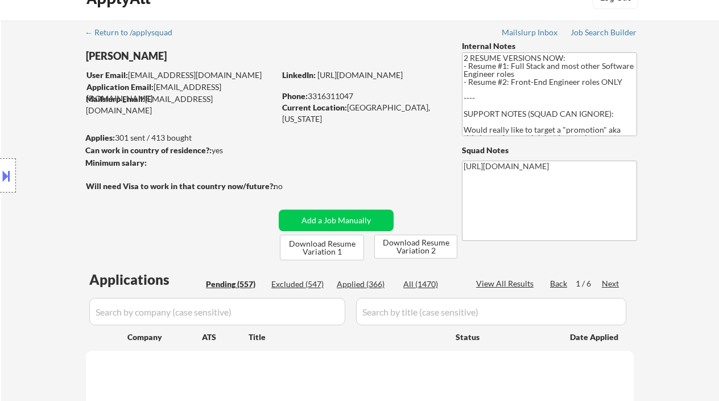
select select ""pending""
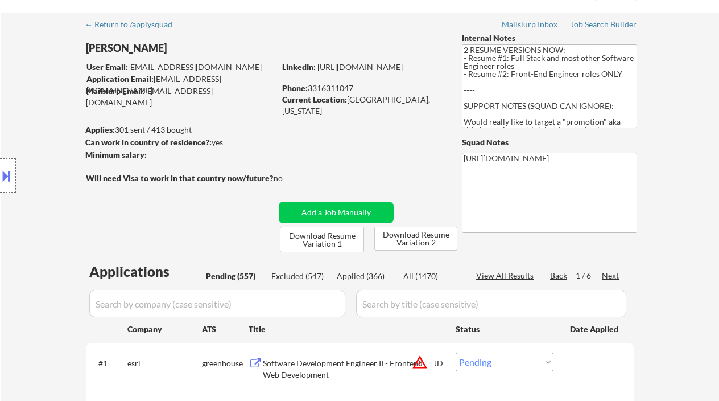
scroll to position [20, 0]
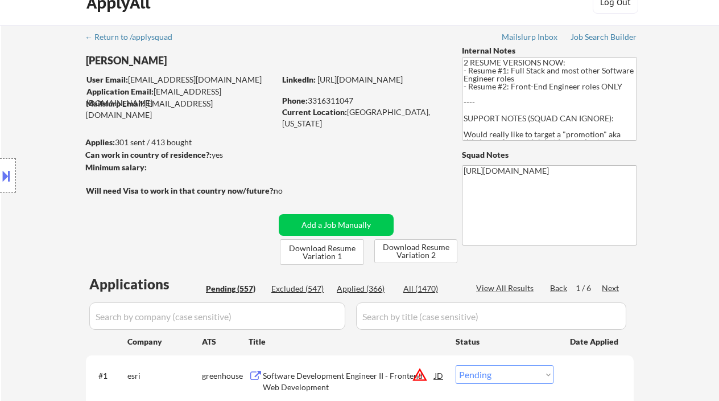
click at [368, 286] on div "Applied (366)" at bounding box center [365, 288] width 57 height 11
select select ""applied""
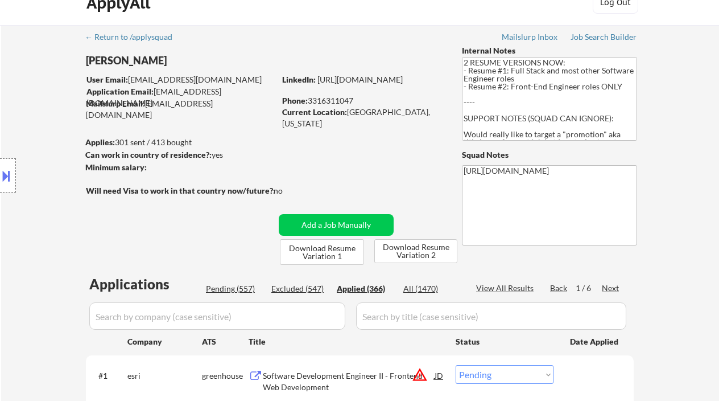
select select ""applied""
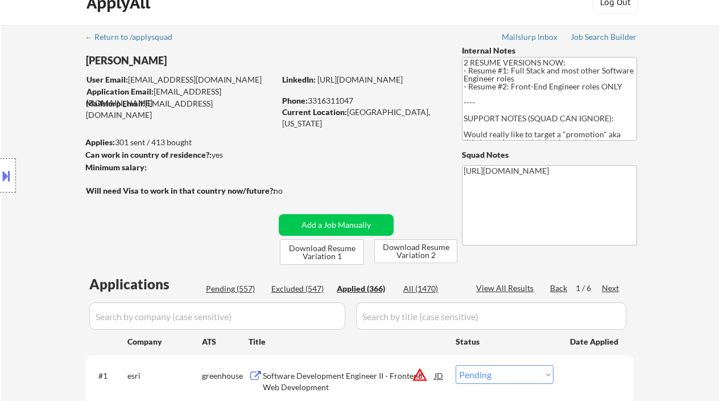
select select ""applied""
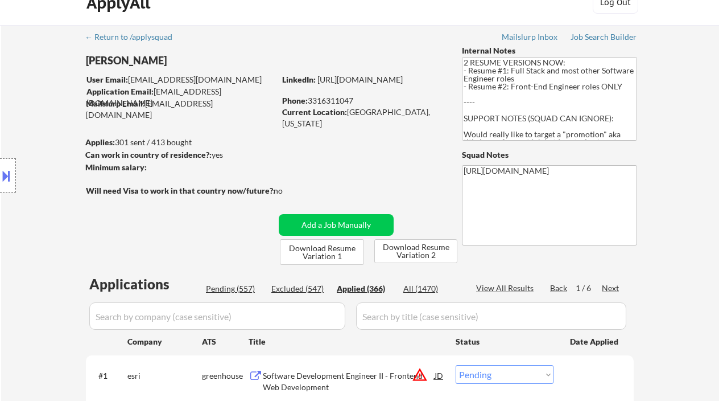
select select ""applied""
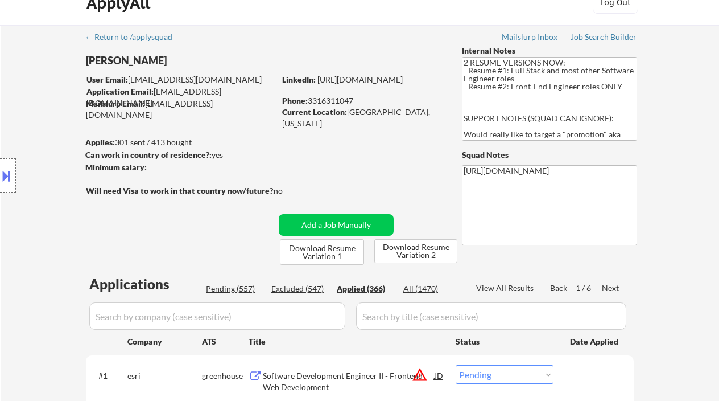
select select ""applied""
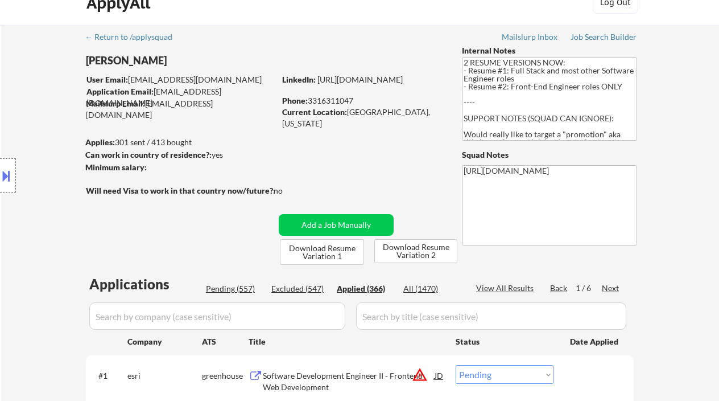
select select ""applied""
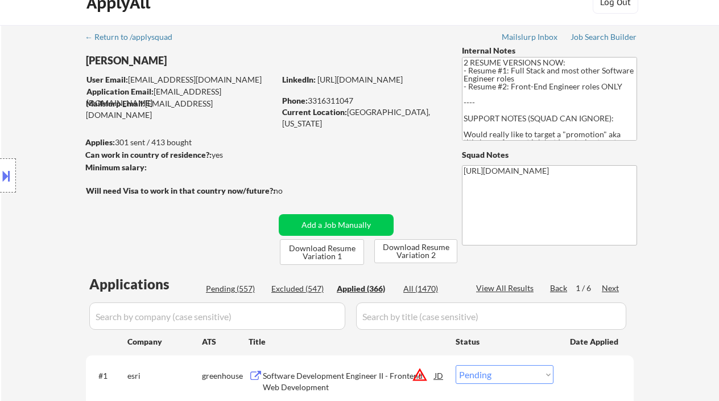
select select ""applied""
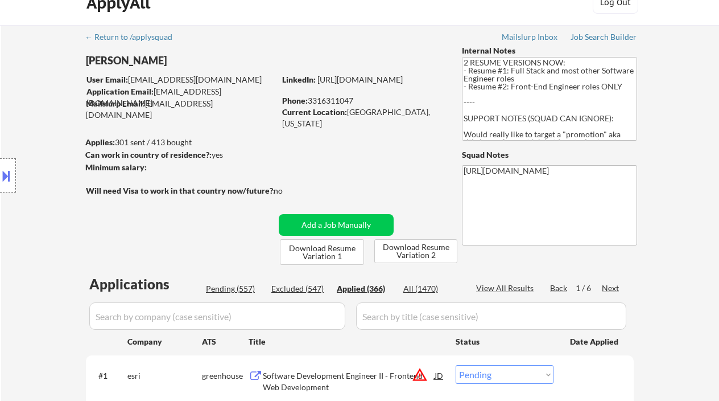
select select ""applied""
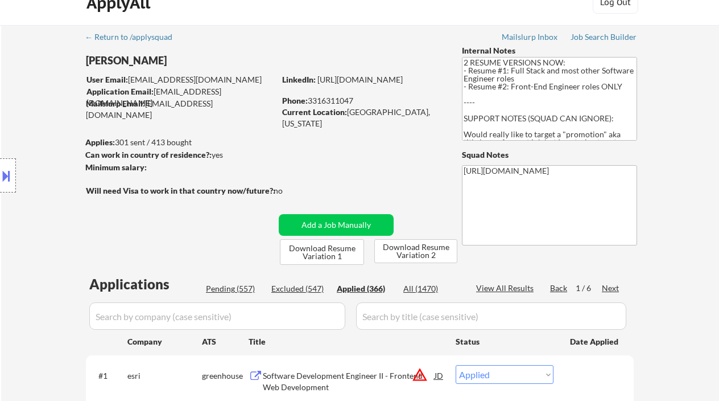
select select ""applied""
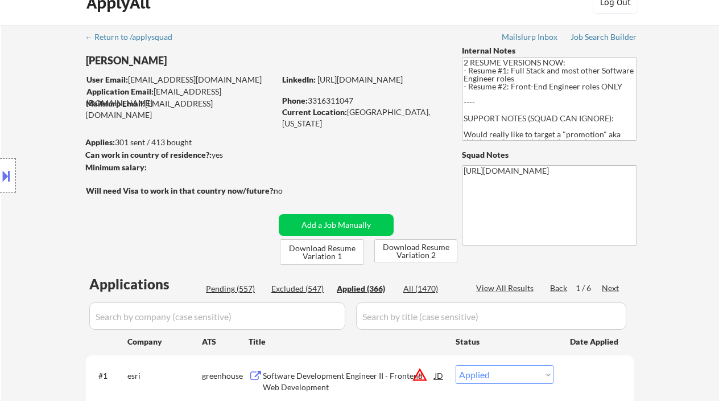
select select ""applied""
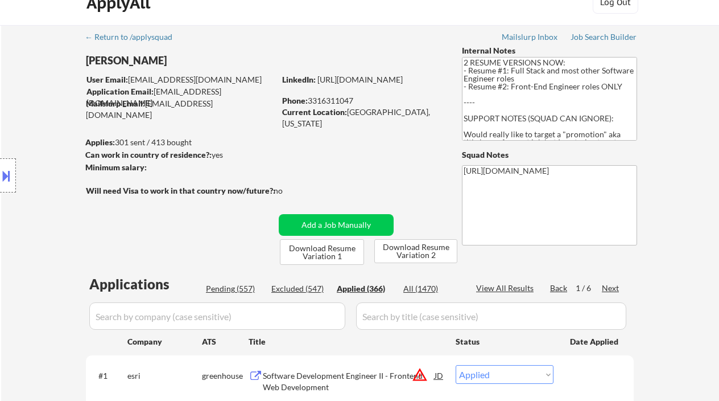
select select ""applied""
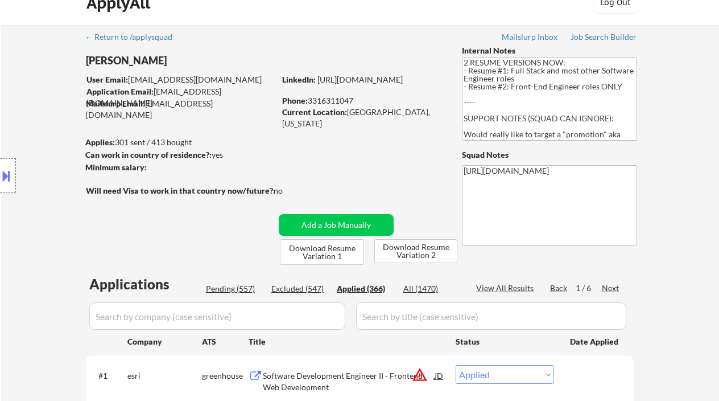
select select ""applied""
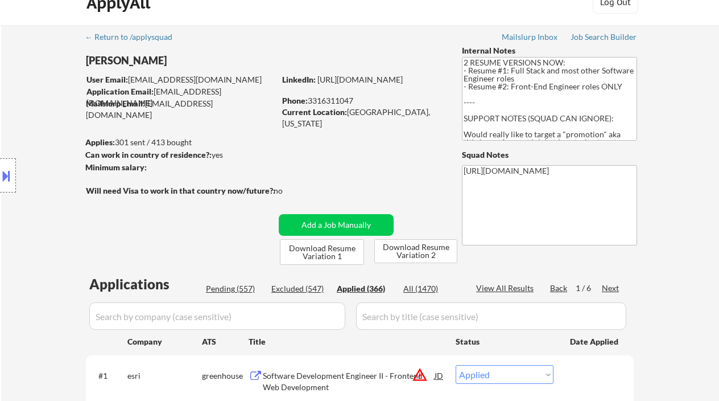
select select ""applied""
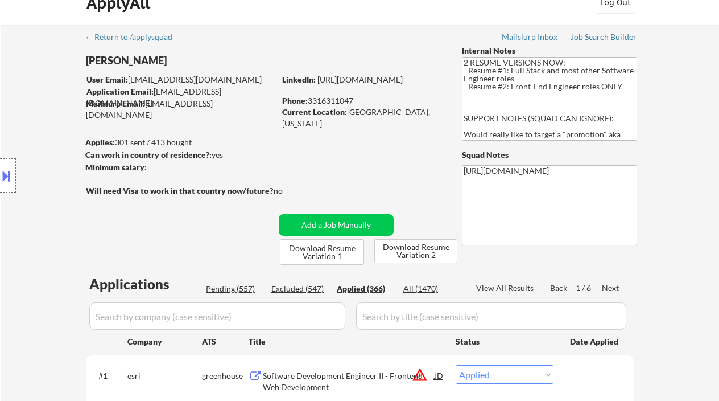
select select ""applied""
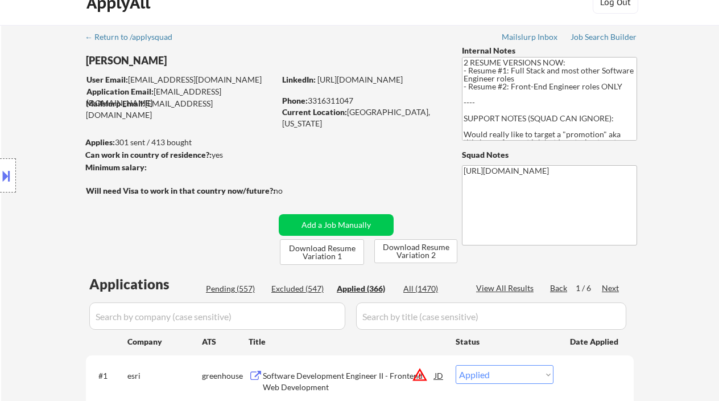
select select ""applied""
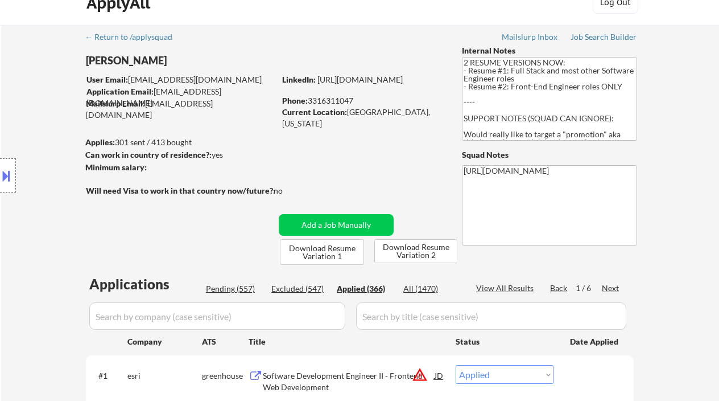
select select ""applied""
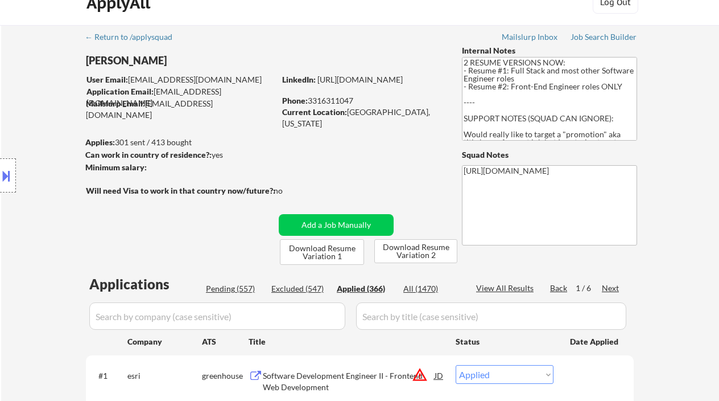
select select ""applied""
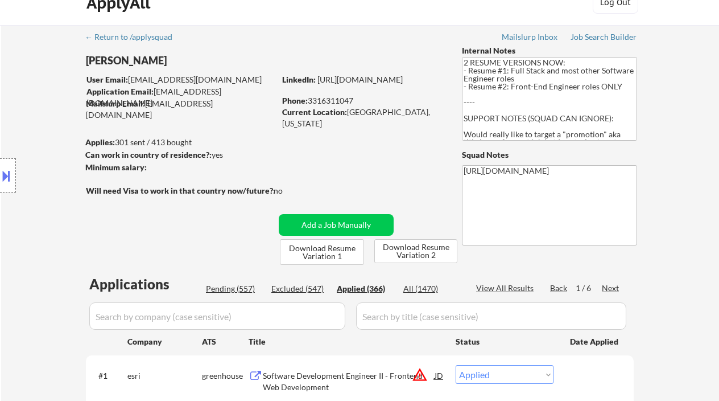
select select ""applied""
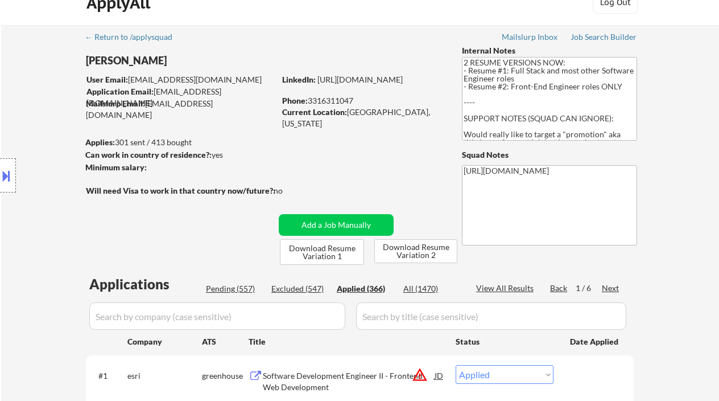
select select ""applied""
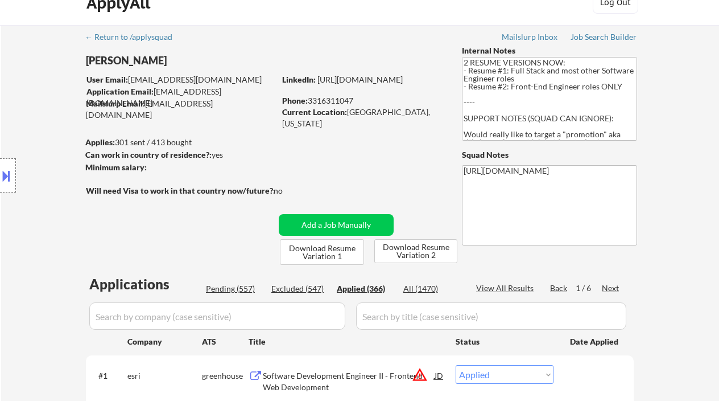
select select ""applied""
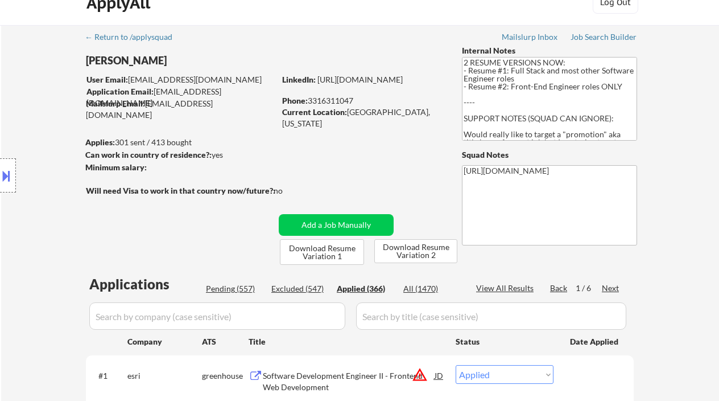
select select ""applied""
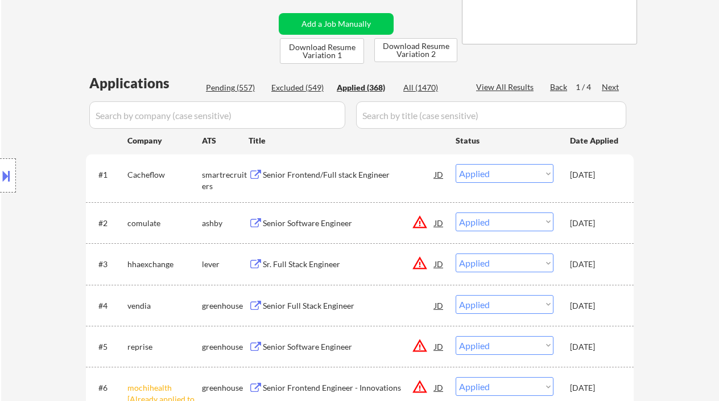
scroll to position [216, 0]
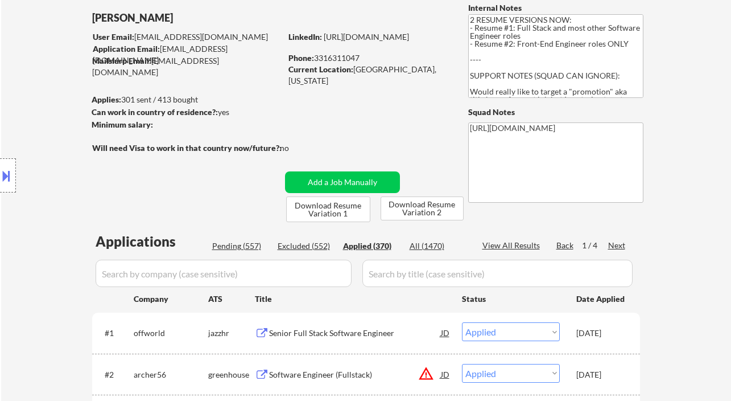
scroll to position [1204, 0]
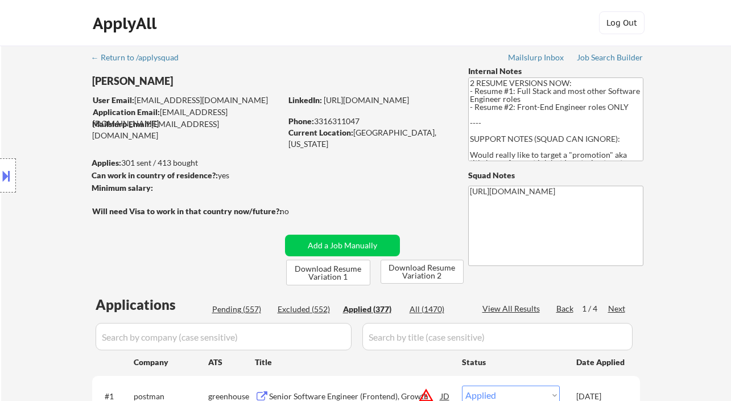
select select ""applied""
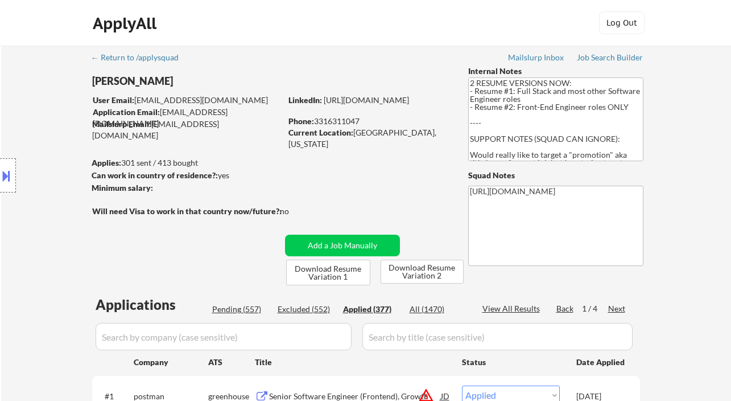
select select ""applied""
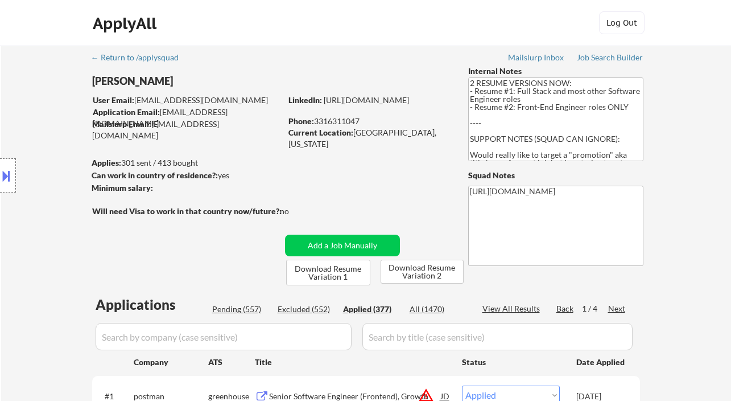
select select ""applied""
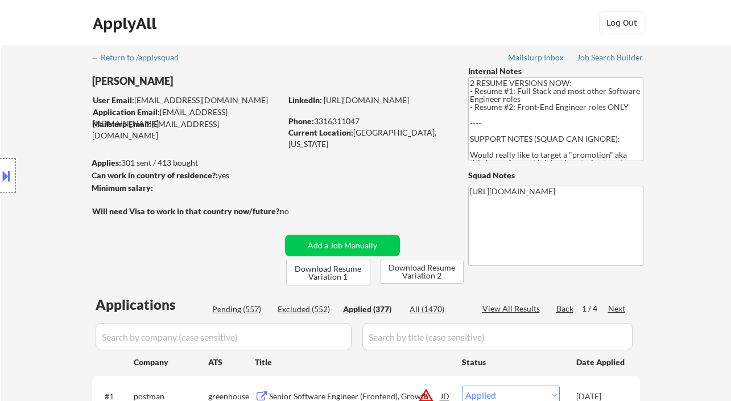
select select ""applied""
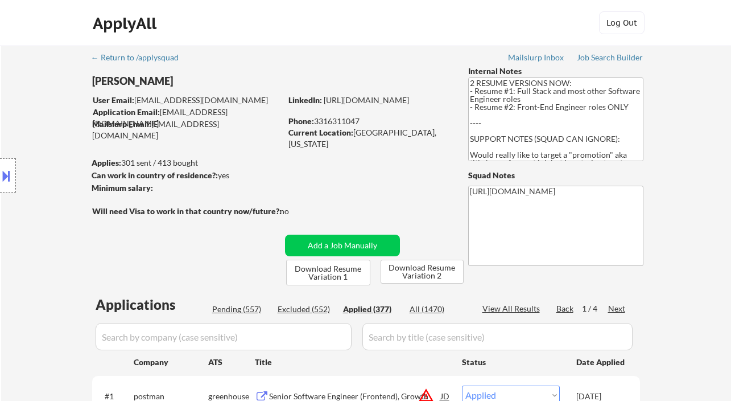
select select ""applied""
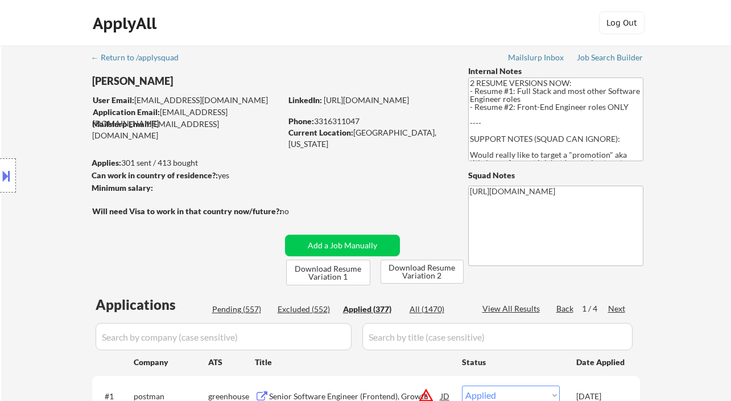
select select ""applied""
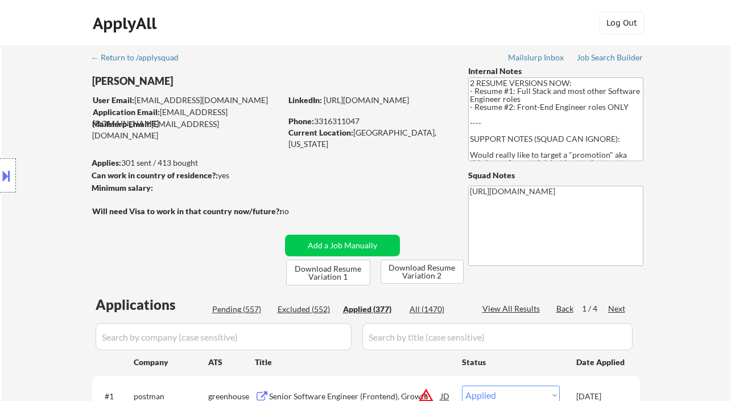
select select ""applied""
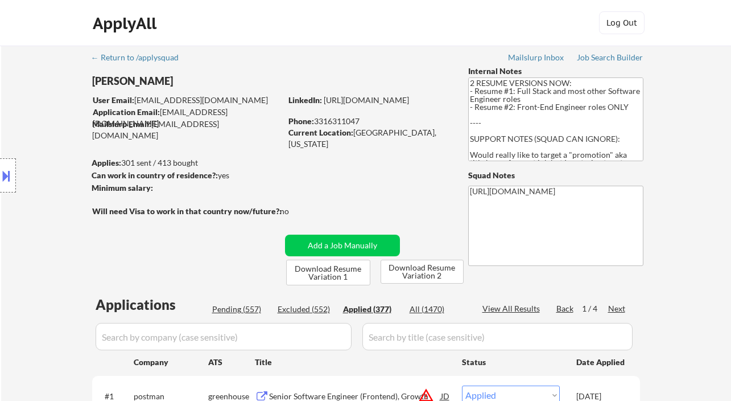
select select ""applied""
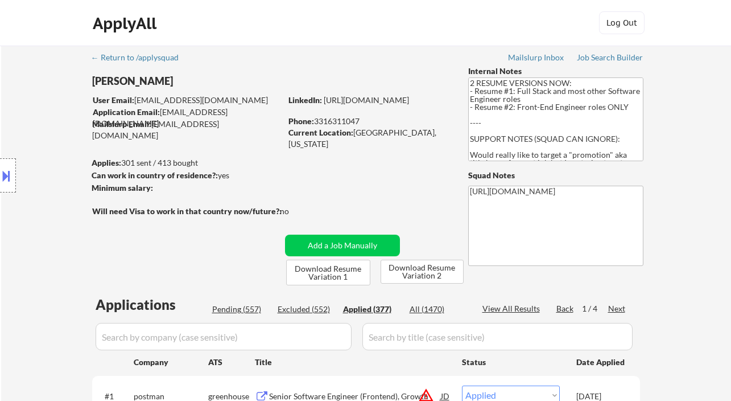
select select ""applied""
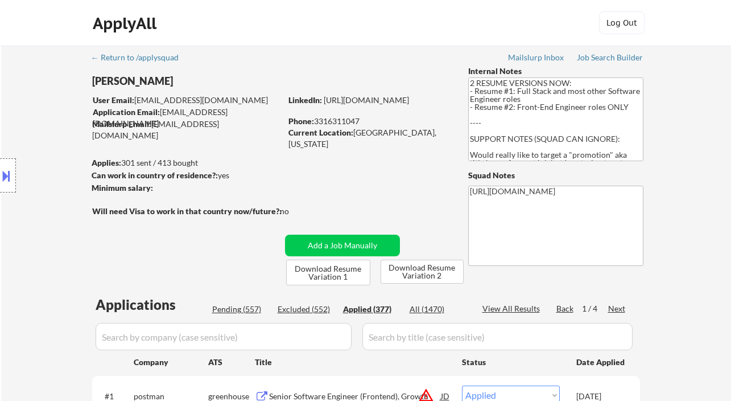
select select ""applied""
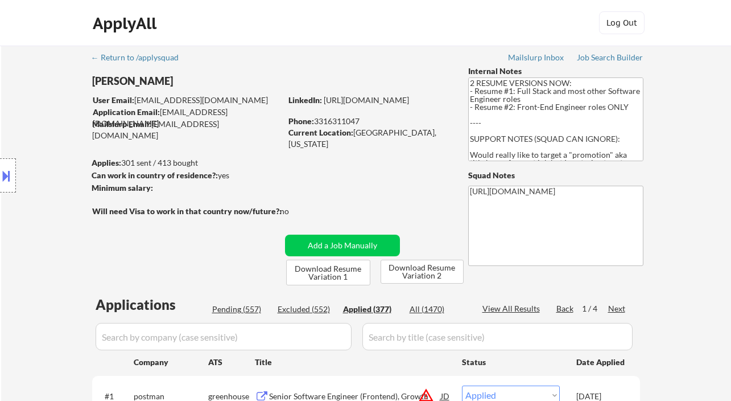
select select ""applied""
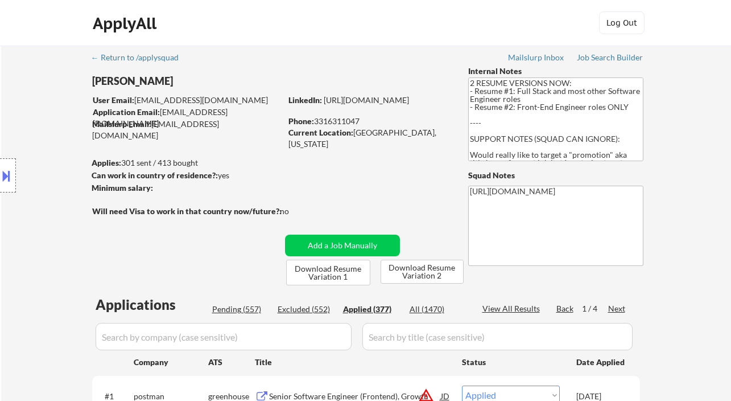
select select ""applied""
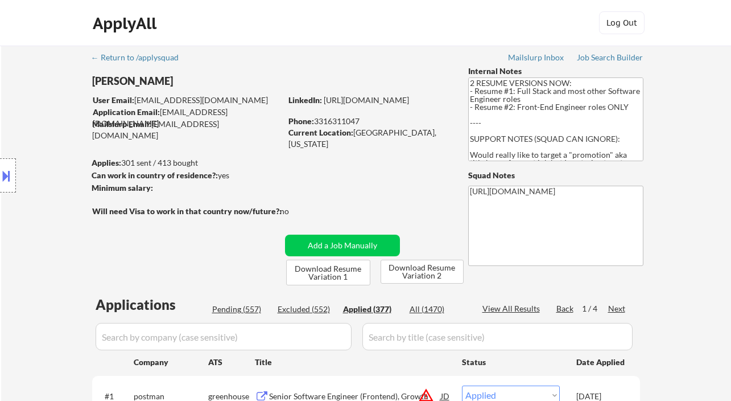
select select ""applied""
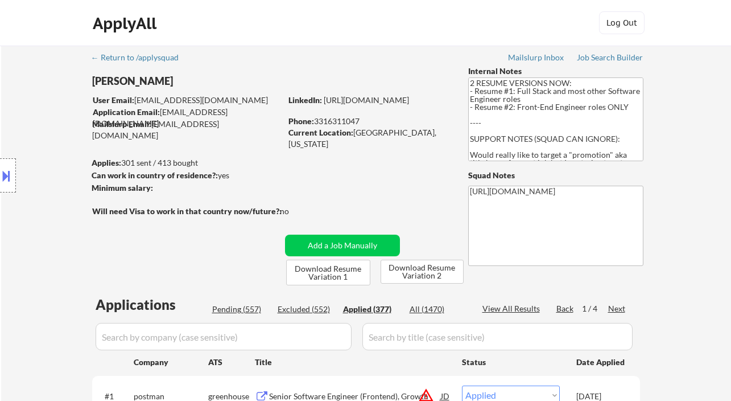
select select ""applied""
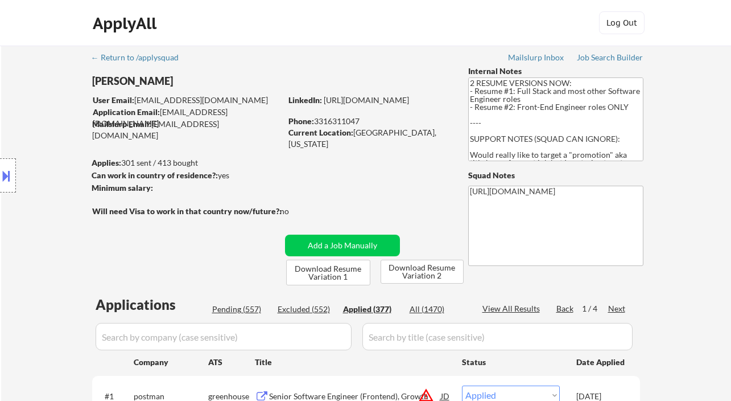
select select ""applied""
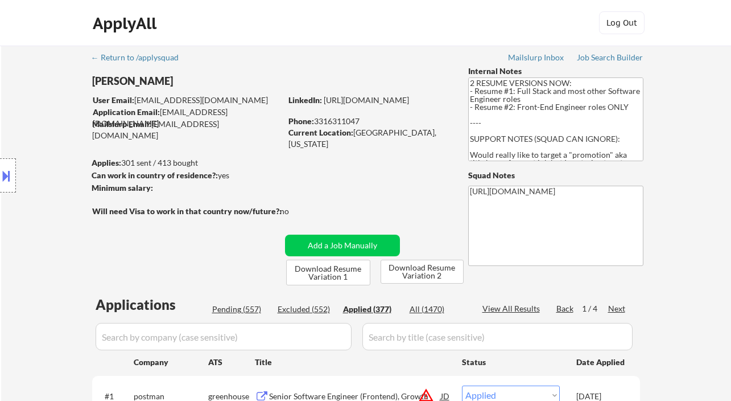
select select ""applied""
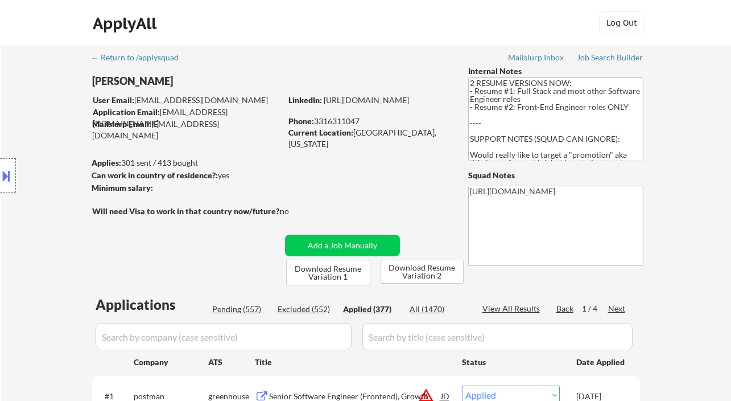
select select ""applied""
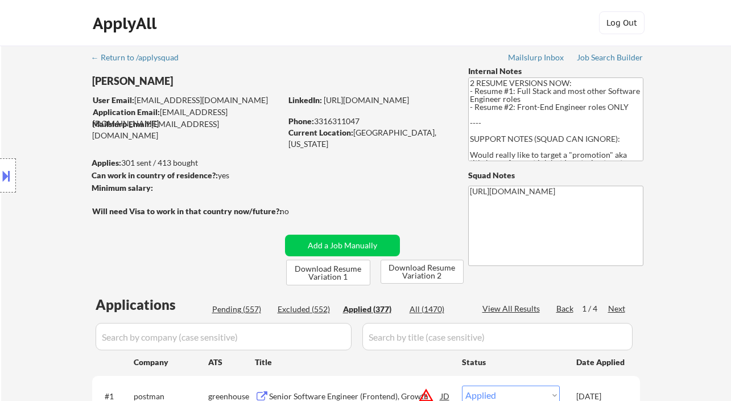
select select ""applied""
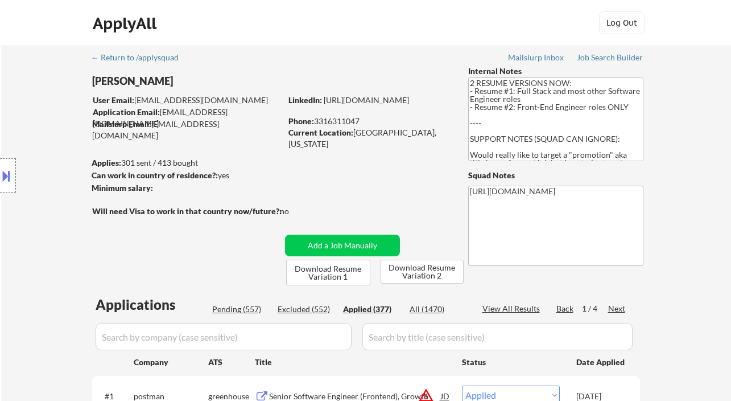
select select ""applied""
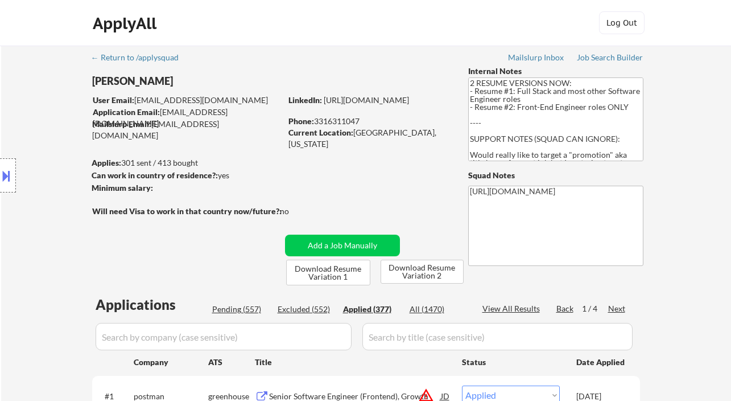
select select ""applied""
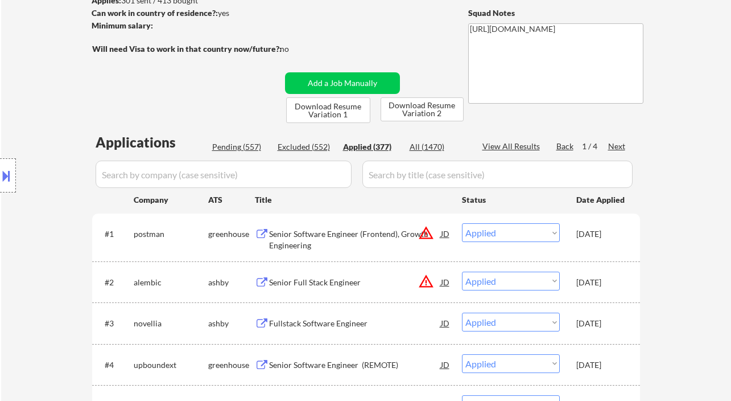
scroll to position [163, 0]
